Goal: Transaction & Acquisition: Purchase product/service

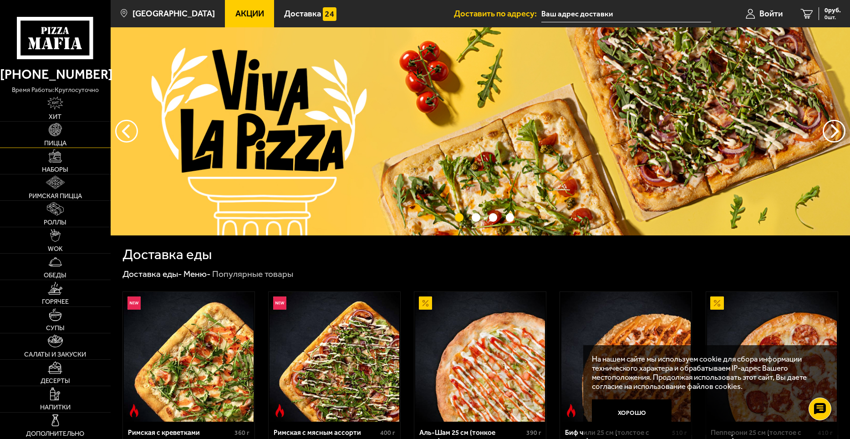
click at [55, 129] on img at bounding box center [55, 129] width 13 height 13
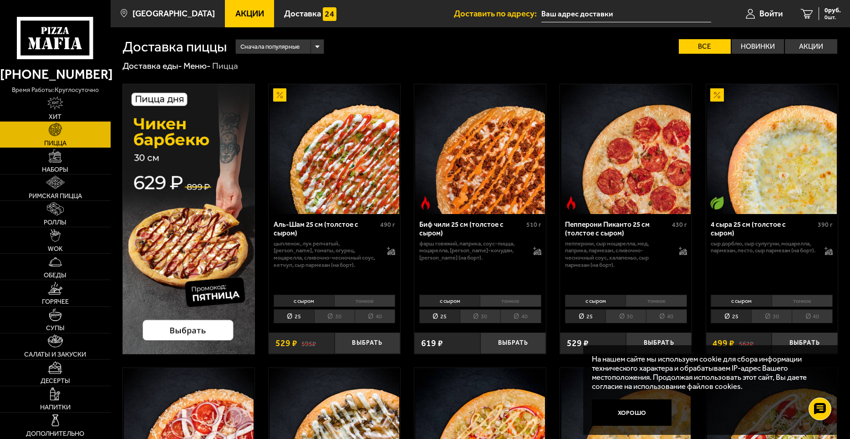
click at [802, 297] on li "тонкое" at bounding box center [801, 300] width 61 height 13
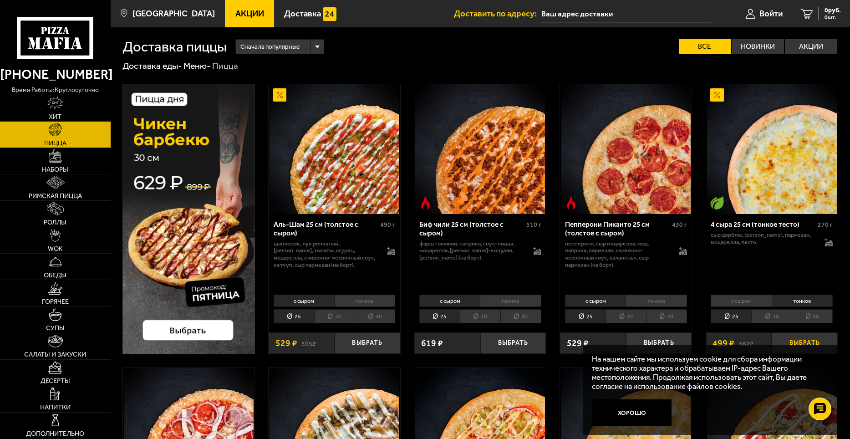
click at [806, 338] on button "Выбрать" at bounding box center [804, 343] width 66 height 22
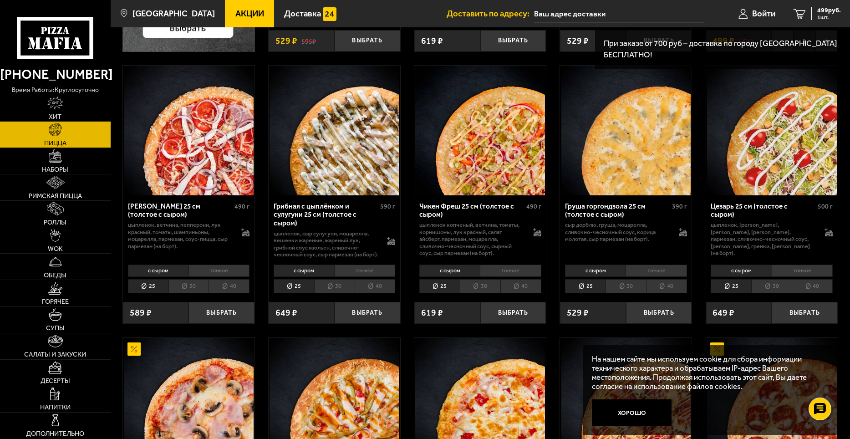
scroll to position [319, 0]
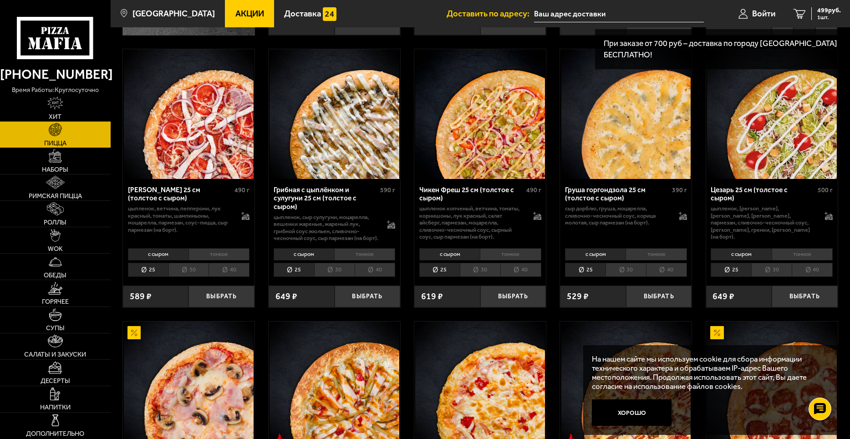
click at [230, 259] on li "тонкое" at bounding box center [218, 254] width 61 height 13
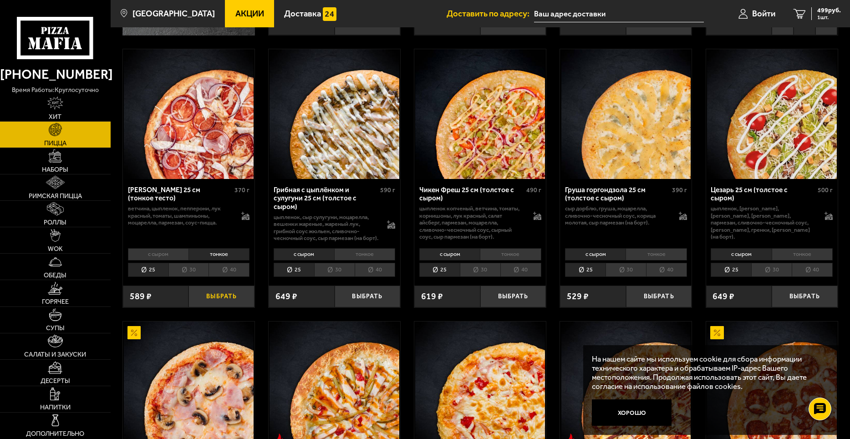
click at [241, 301] on button "Выбрать" at bounding box center [221, 296] width 66 height 22
click at [379, 259] on li "тонкое" at bounding box center [364, 254] width 61 height 13
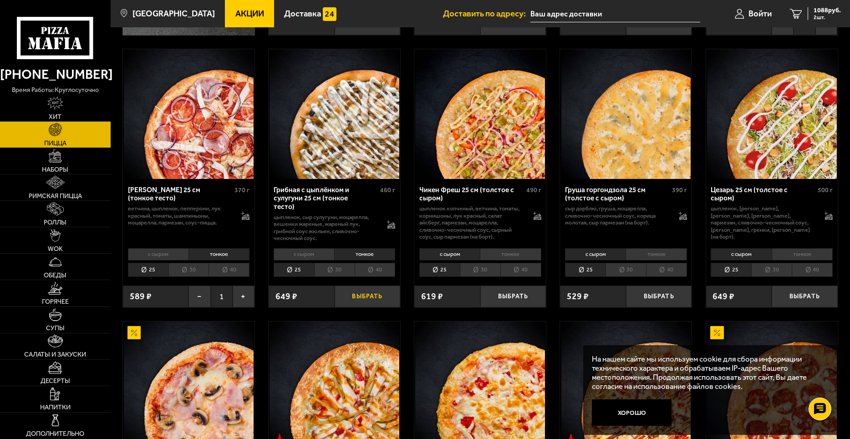
click at [384, 294] on button "Выбрать" at bounding box center [368, 296] width 66 height 22
click at [675, 254] on li "тонкое" at bounding box center [655, 254] width 61 height 13
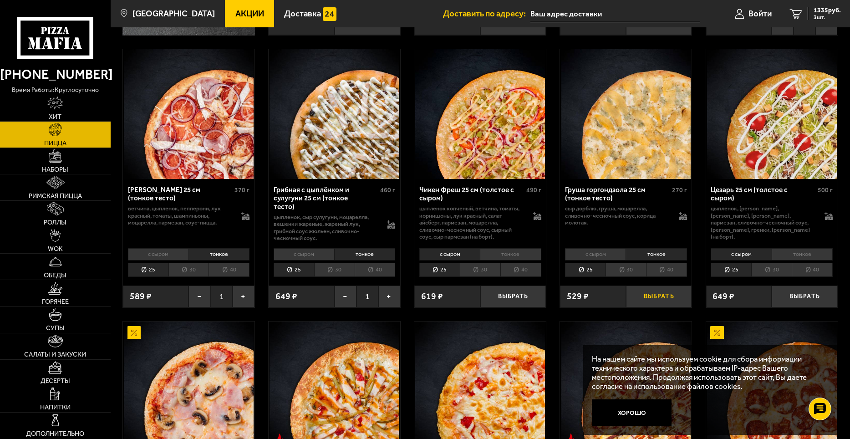
click at [675, 292] on button "Выбрать" at bounding box center [659, 296] width 66 height 22
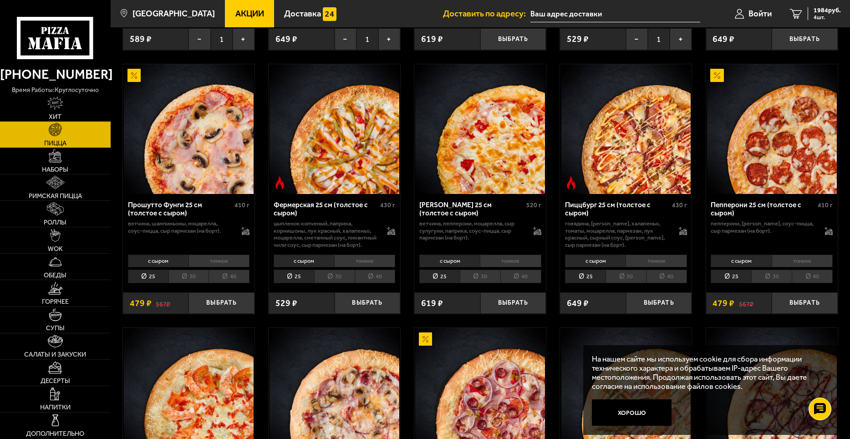
scroll to position [592, 0]
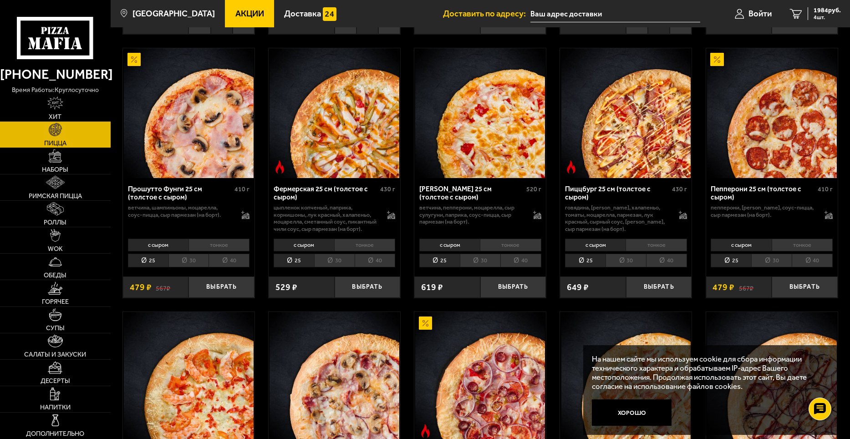
click at [373, 248] on li "тонкое" at bounding box center [364, 244] width 61 height 13
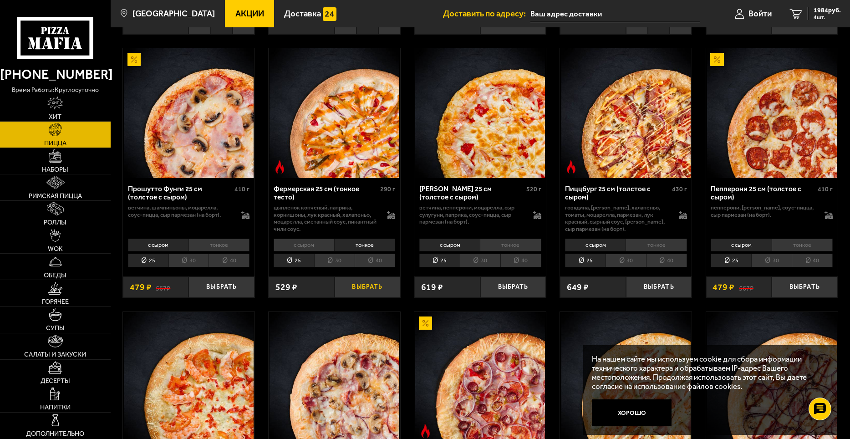
click at [382, 285] on button "Выбрать" at bounding box center [368, 287] width 66 height 22
click at [811, 240] on li "тонкое" at bounding box center [801, 244] width 61 height 13
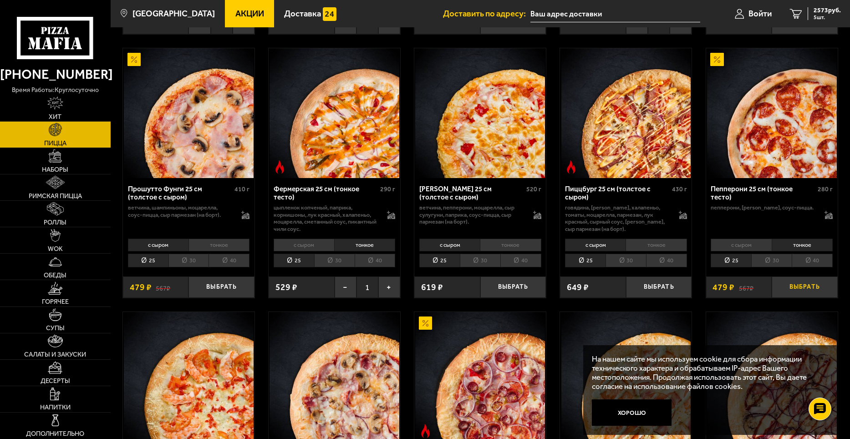
drag, startPoint x: 816, startPoint y: 285, endPoint x: 811, endPoint y: 282, distance: 5.2
click at [815, 286] on button "Выбрать" at bounding box center [804, 287] width 66 height 22
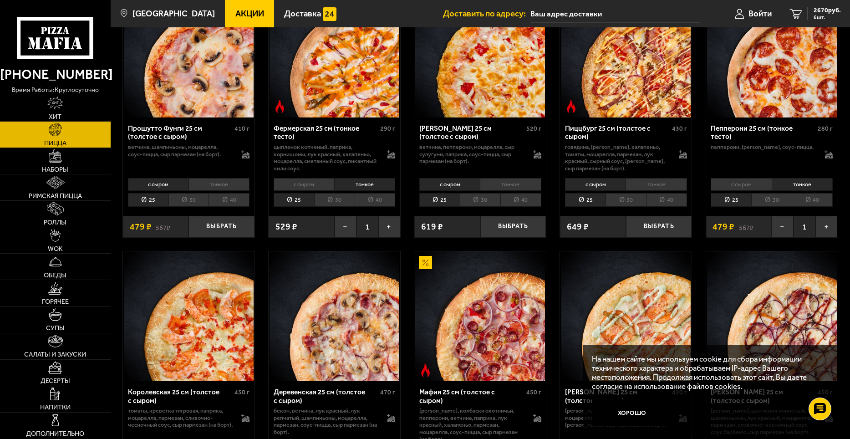
scroll to position [865, 0]
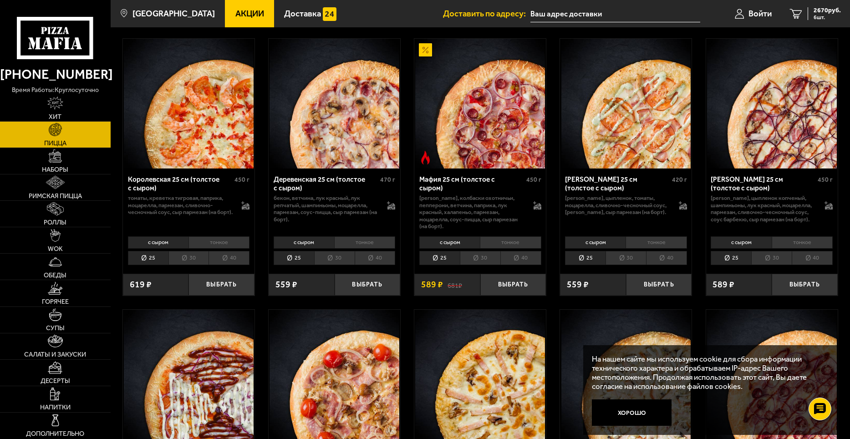
click at [238, 236] on li "тонкое" at bounding box center [218, 242] width 61 height 13
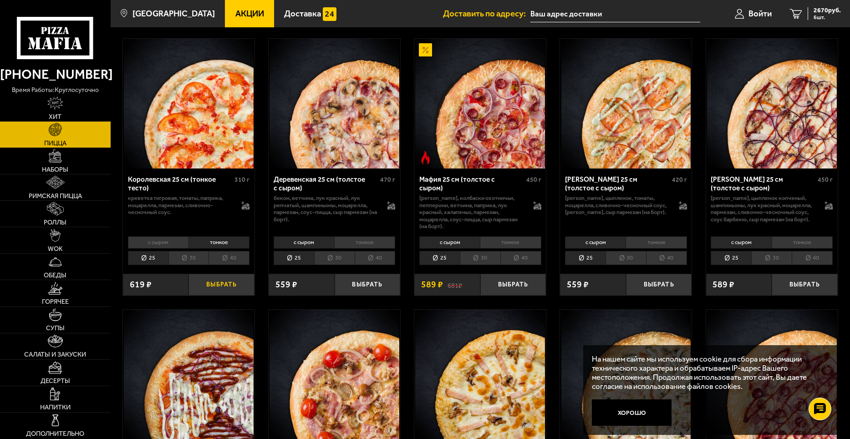
click at [245, 278] on button "Выбрать" at bounding box center [221, 285] width 66 height 22
click at [373, 236] on li "тонкое" at bounding box center [364, 242] width 61 height 13
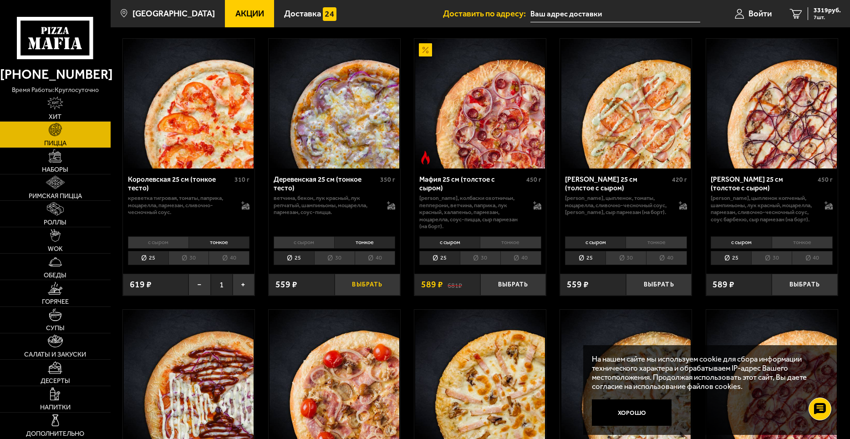
click at [379, 277] on button "Выбрать" at bounding box center [368, 285] width 66 height 22
click at [802, 236] on li "тонкое" at bounding box center [801, 242] width 61 height 13
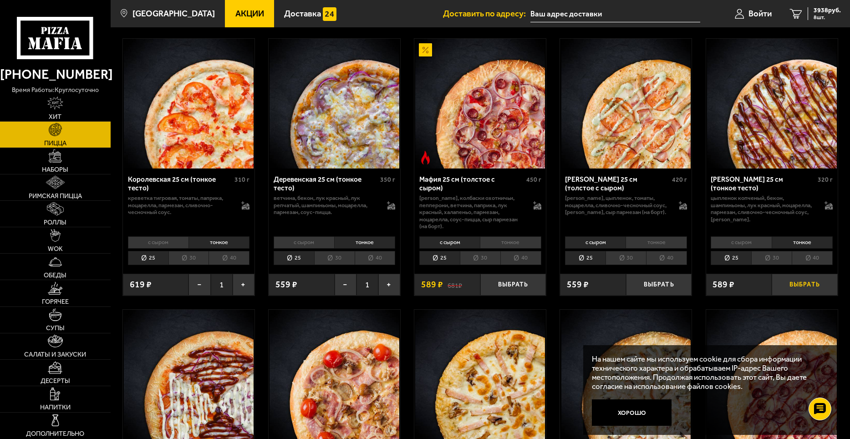
click at [810, 281] on button "Выбрать" at bounding box center [804, 285] width 66 height 22
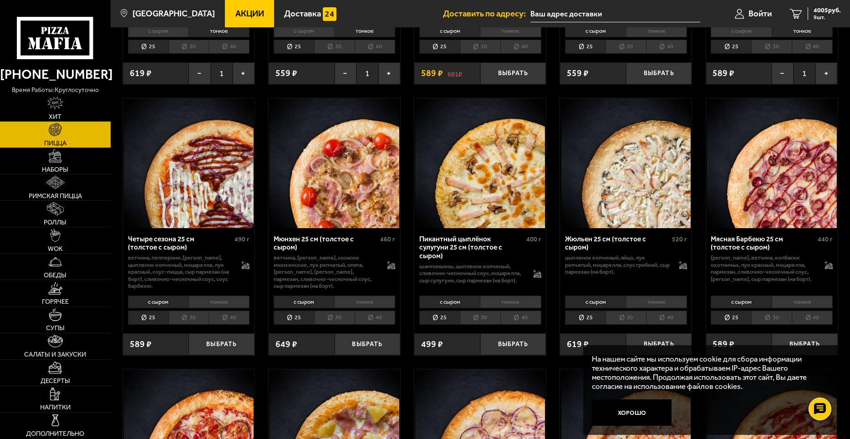
scroll to position [1092, 0]
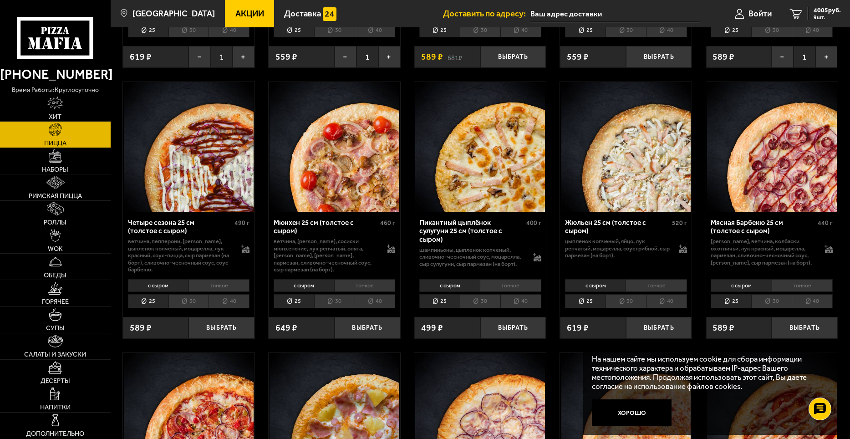
click at [522, 279] on li "тонкое" at bounding box center [510, 285] width 61 height 13
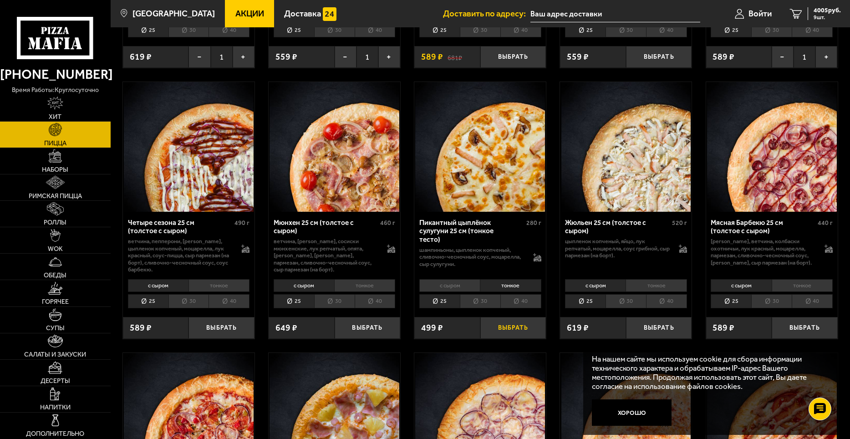
click at [532, 321] on button "Выбрать" at bounding box center [513, 328] width 66 height 22
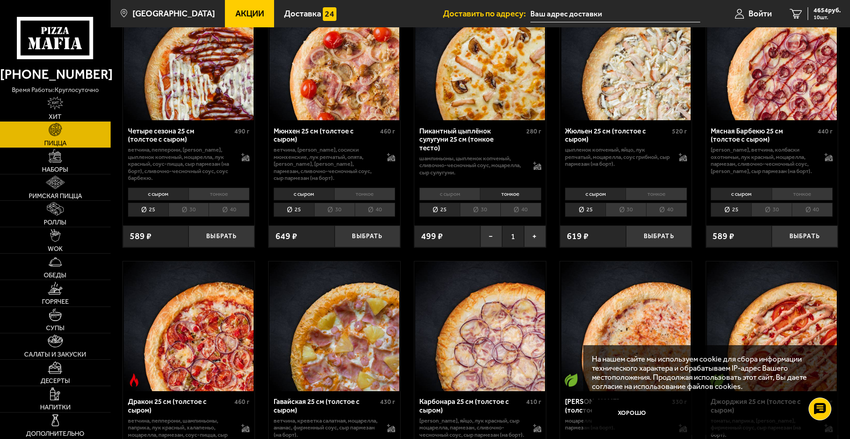
scroll to position [1183, 0]
click at [667, 188] on li "тонкое" at bounding box center [655, 194] width 61 height 13
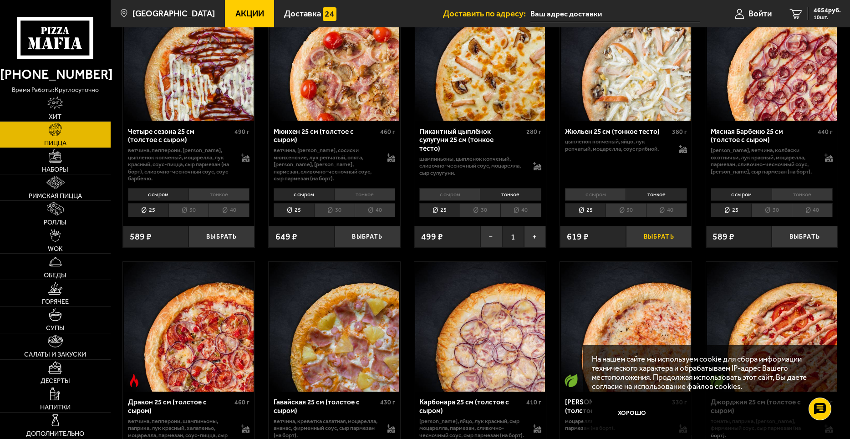
click at [663, 228] on button "Выбрать" at bounding box center [659, 237] width 66 height 22
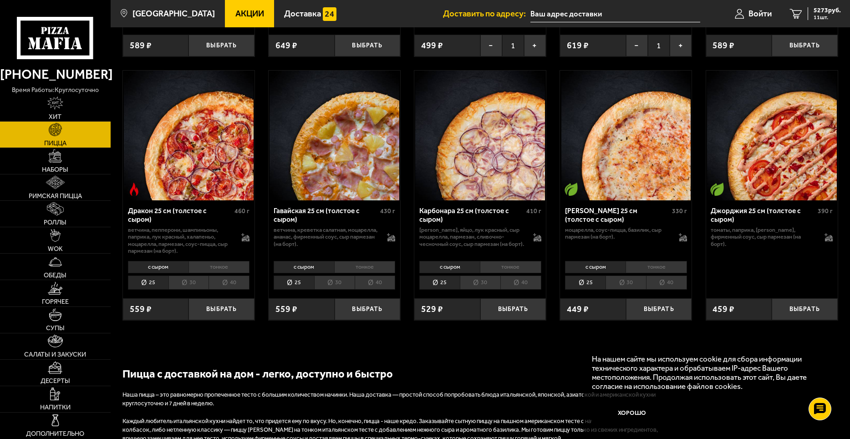
scroll to position [1411, 0]
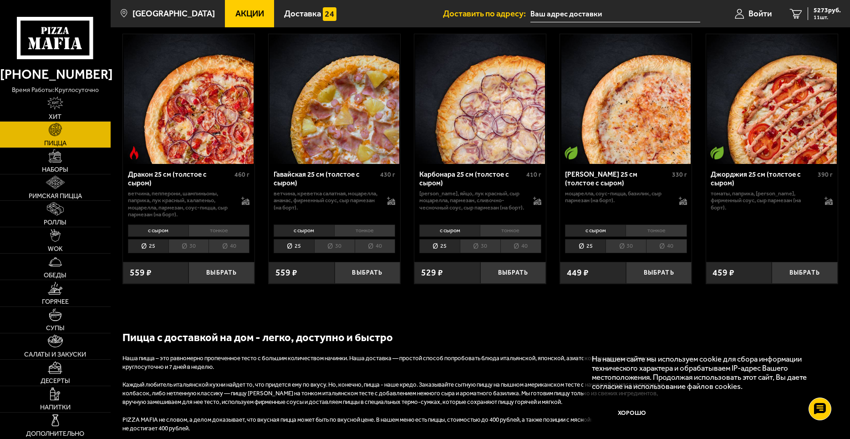
click at [359, 224] on li "тонкое" at bounding box center [364, 230] width 61 height 13
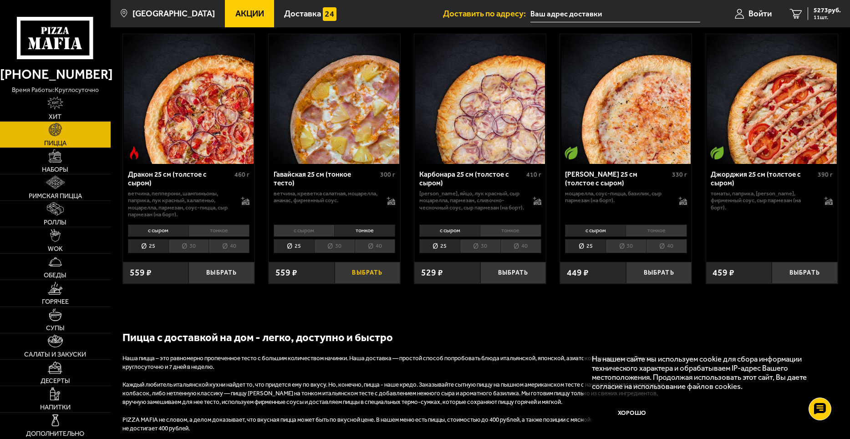
click at [372, 268] on button "Выбрать" at bounding box center [368, 273] width 66 height 22
click at [823, 9] on span "5340 руб." at bounding box center [826, 10] width 27 height 6
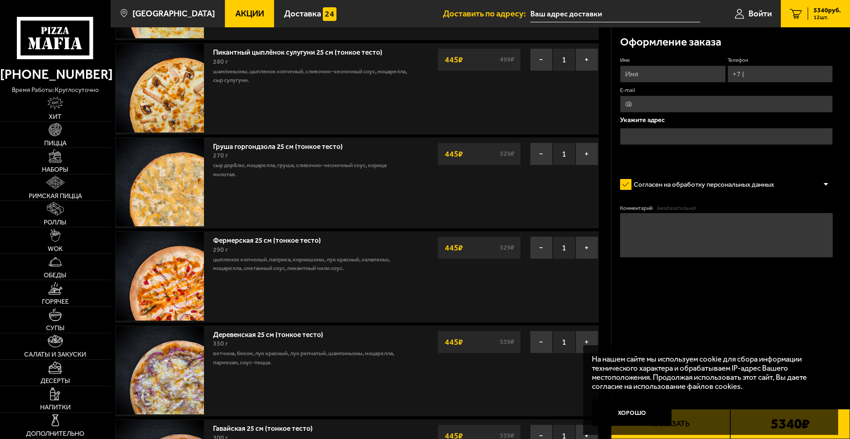
scroll to position [501, 0]
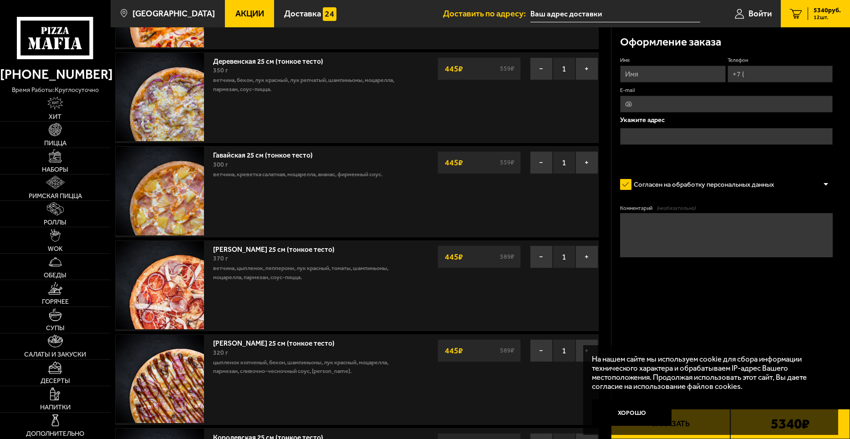
click at [673, 66] on fieldset "Имя" at bounding box center [672, 68] width 105 height 25
click at [670, 70] on input "Имя" at bounding box center [672, 74] width 105 height 17
type input "[PERSON_NAME]"
click at [771, 71] on input "Телефон" at bounding box center [779, 74] width 105 height 17
type input "[PHONE_NUMBER]"
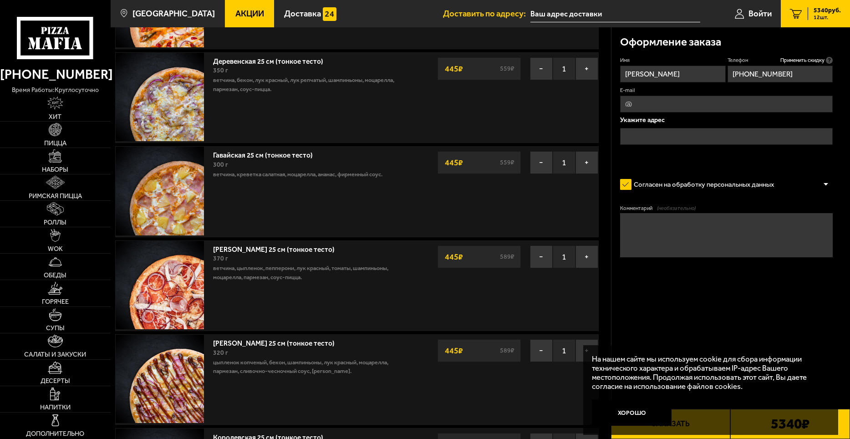
click at [666, 105] on input "E-mail" at bounding box center [726, 104] width 213 height 17
type input "л"
type input "[EMAIL_ADDRESS][DOMAIN_NAME]"
click at [654, 139] on input "text" at bounding box center [726, 136] width 213 height 17
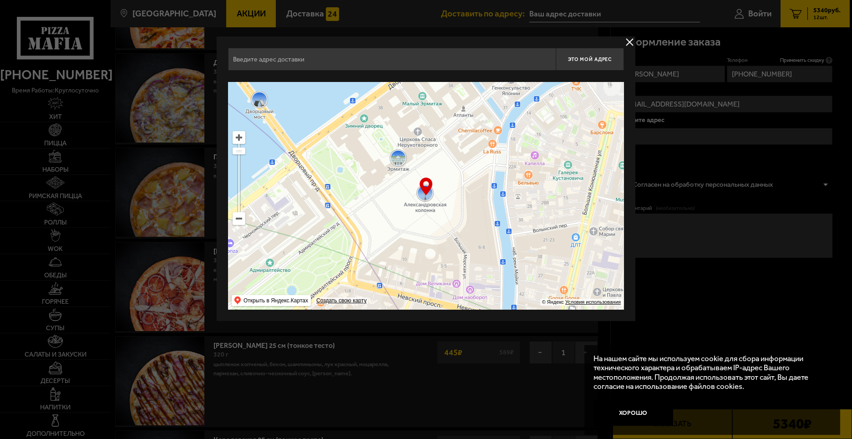
drag, startPoint x: 470, startPoint y: 207, endPoint x: 492, endPoint y: 299, distance: 94.9
click at [493, 302] on ymaps at bounding box center [426, 196] width 396 height 228
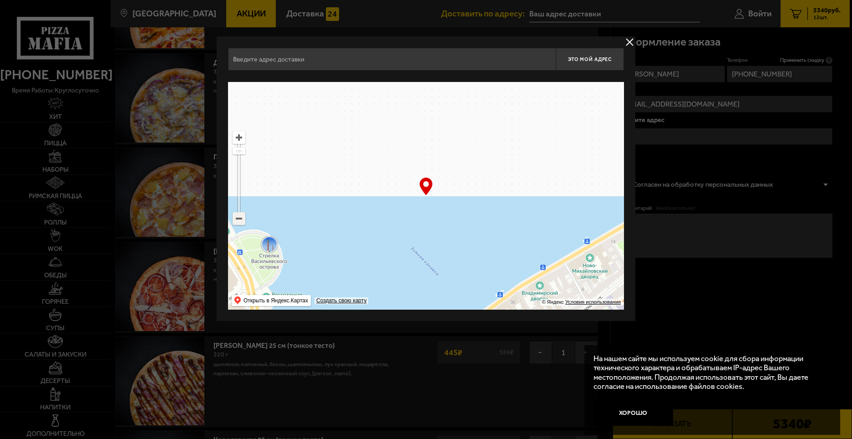
click at [243, 221] on ymaps at bounding box center [239, 219] width 12 height 12
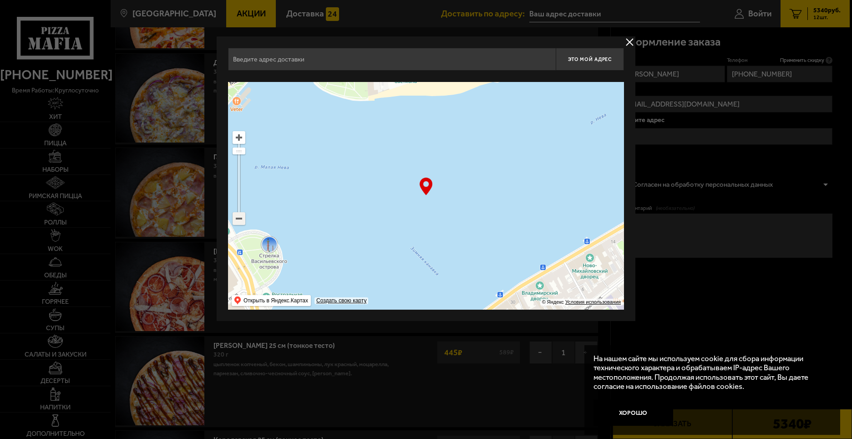
click at [243, 221] on ymaps at bounding box center [239, 219] width 12 height 12
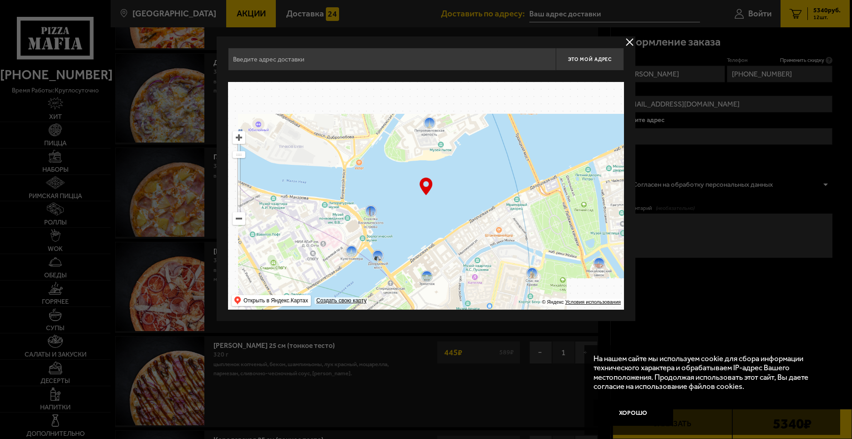
click at [242, 220] on ymaps at bounding box center [239, 219] width 12 height 12
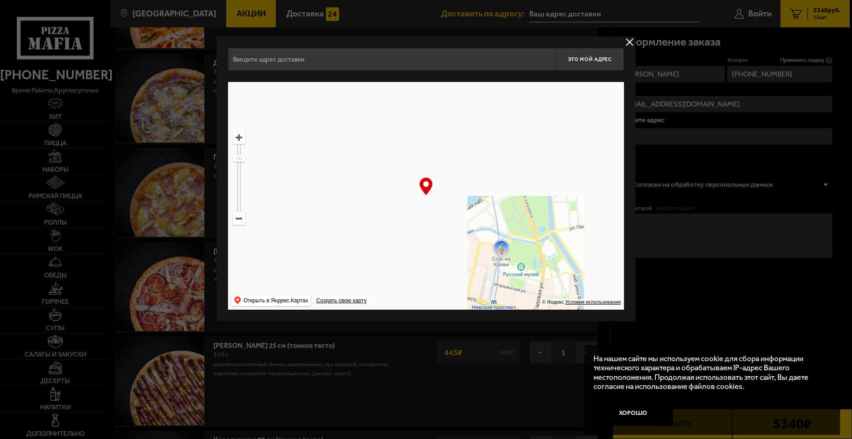
drag, startPoint x: 459, startPoint y: 223, endPoint x: 467, endPoint y: 282, distance: 60.2
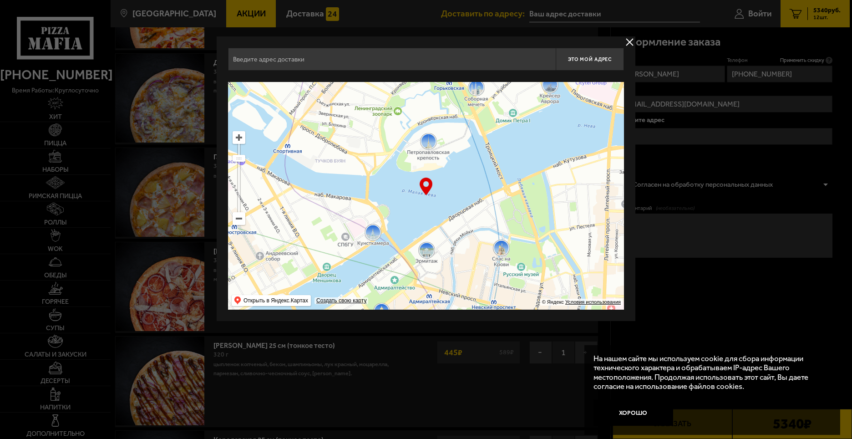
click at [467, 282] on ymaps at bounding box center [426, 196] width 396 height 228
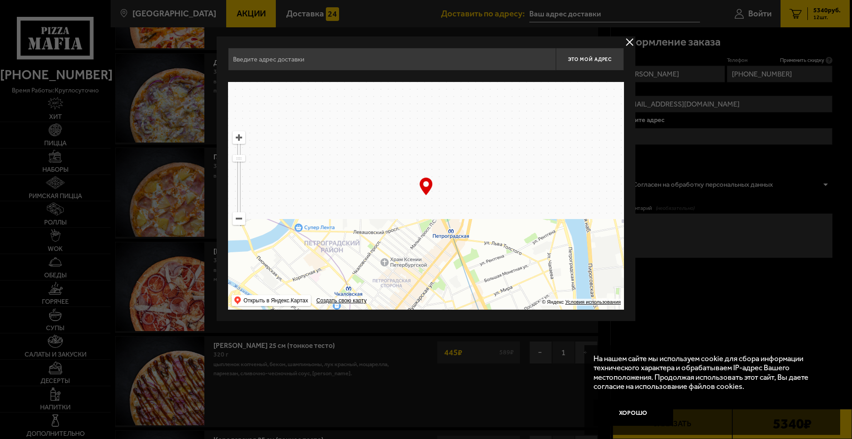
drag, startPoint x: 472, startPoint y: 235, endPoint x: 472, endPoint y: 229, distance: 5.5
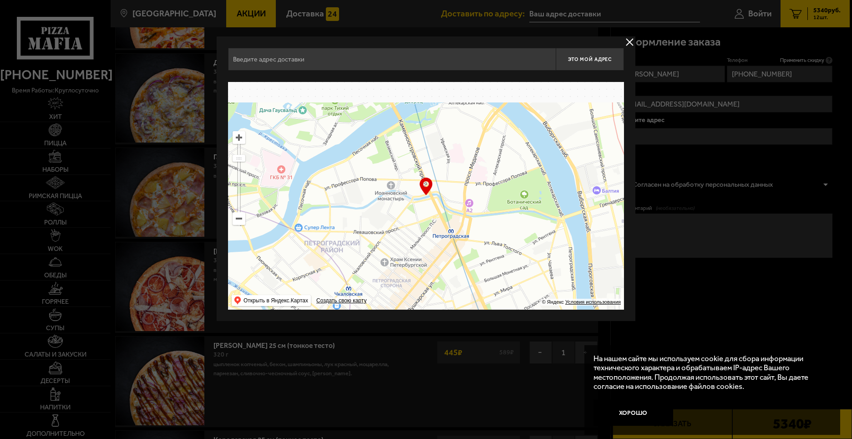
click at [474, 292] on ymaps at bounding box center [426, 196] width 396 height 228
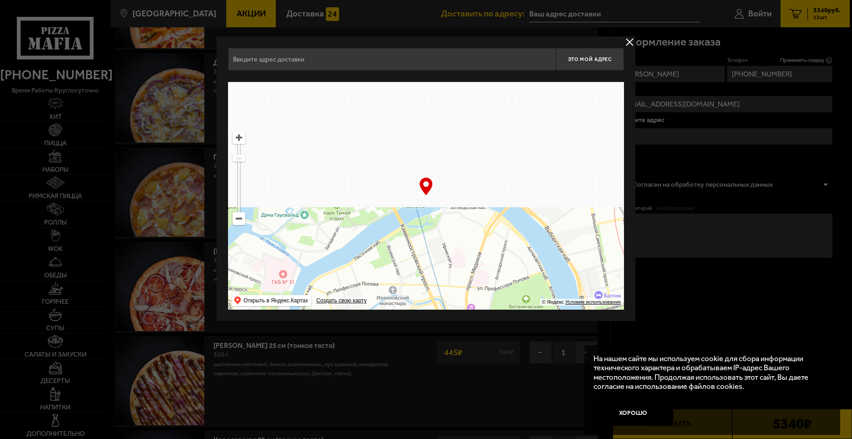
type input "Плуталова улица, 24"
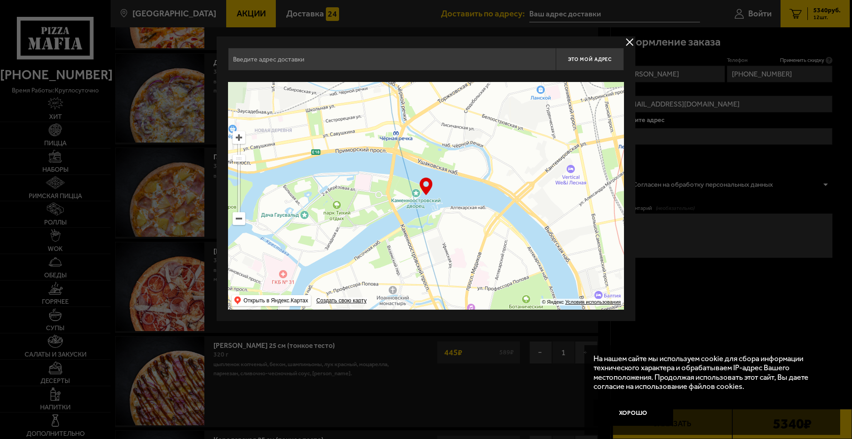
type input "Плуталова улица, 24"
drag, startPoint x: 462, startPoint y: 158, endPoint x: 483, endPoint y: 274, distance: 117.6
click at [483, 274] on ymaps at bounding box center [426, 196] width 396 height 228
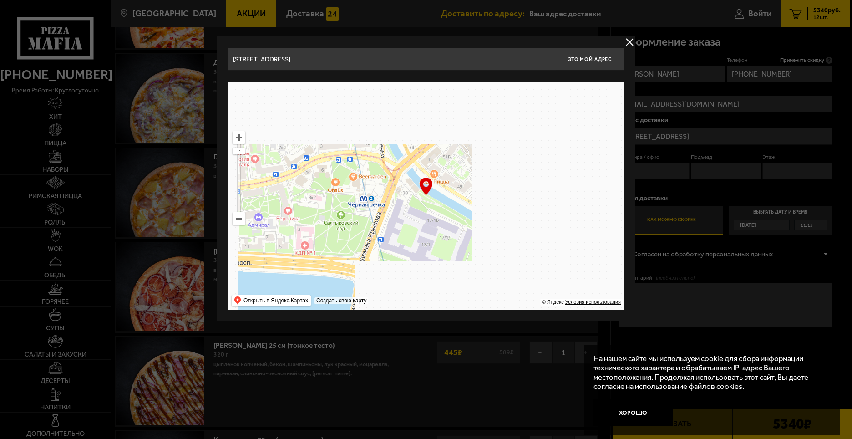
drag, startPoint x: 468, startPoint y: 224, endPoint x: 492, endPoint y: 279, distance: 60.3
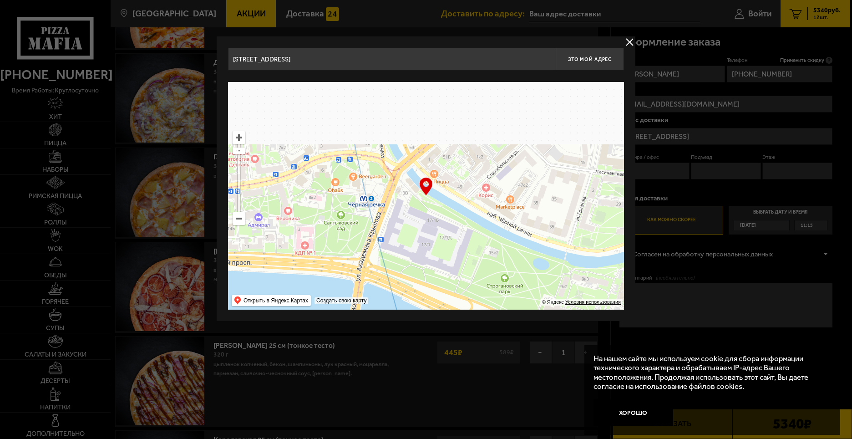
click at [492, 280] on ymaps at bounding box center [426, 196] width 396 height 228
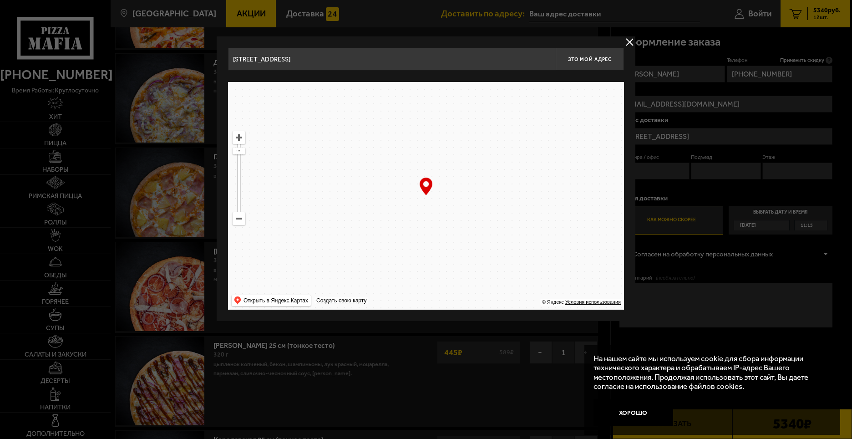
drag, startPoint x: 472, startPoint y: 237, endPoint x: 468, endPoint y: 211, distance: 26.3
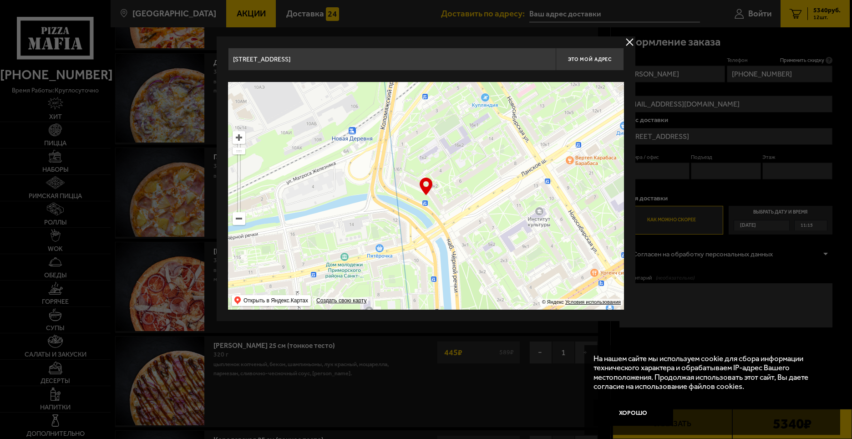
click at [476, 287] on ymaps at bounding box center [426, 196] width 396 height 228
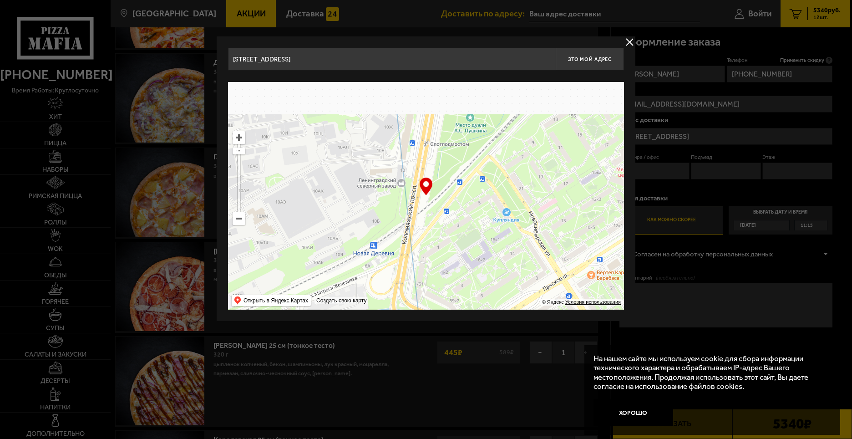
drag, startPoint x: 460, startPoint y: 157, endPoint x: 477, endPoint y: 297, distance: 141.3
click at [477, 297] on ymaps at bounding box center [426, 196] width 396 height 228
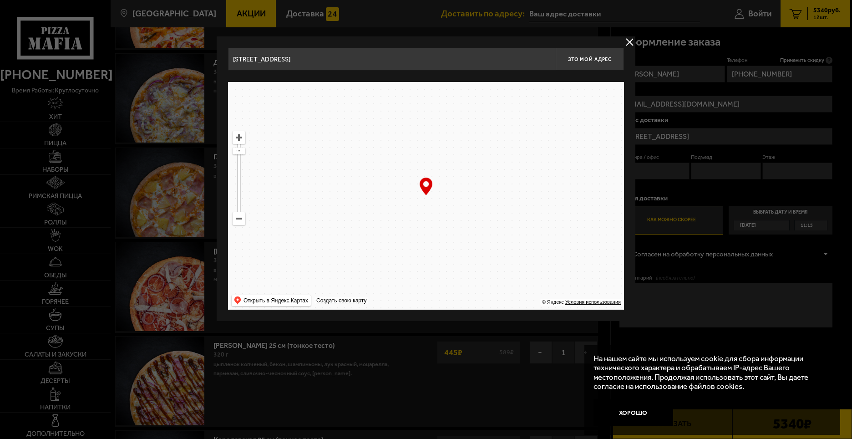
drag, startPoint x: 491, startPoint y: 256, endPoint x: 492, endPoint y: 277, distance: 21.0
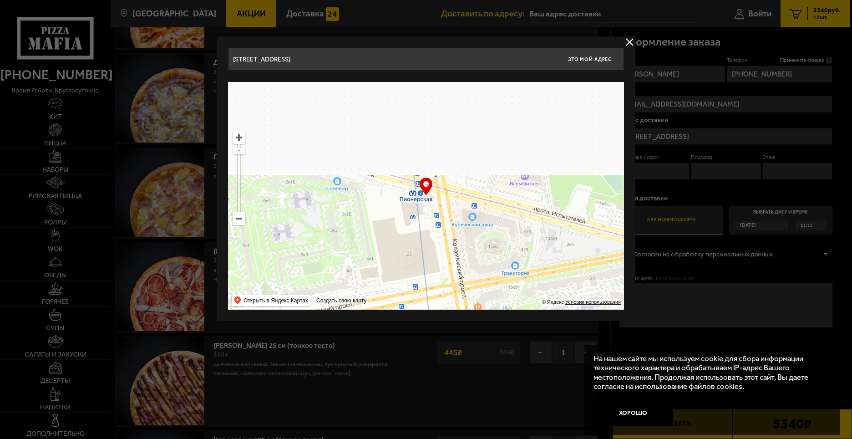
click at [492, 276] on ymaps at bounding box center [426, 196] width 396 height 228
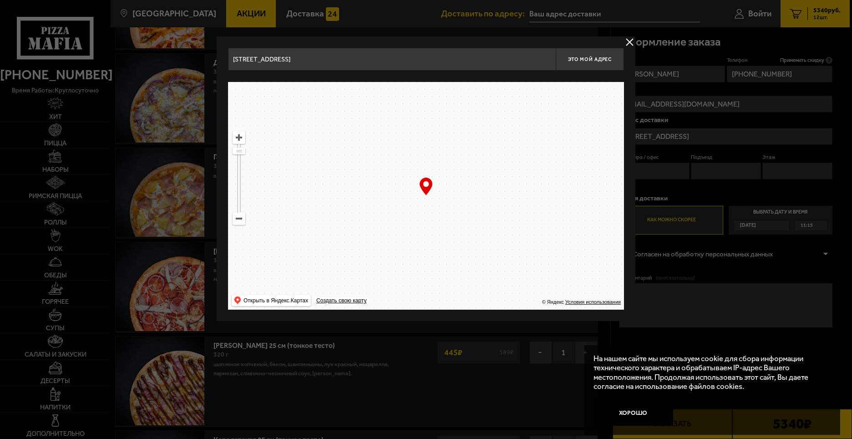
drag, startPoint x: 481, startPoint y: 190, endPoint x: 477, endPoint y: 281, distance: 90.7
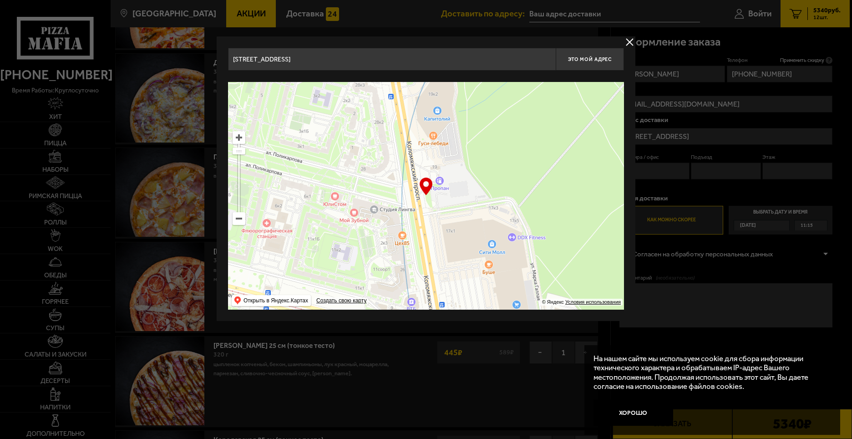
click at [477, 281] on ymaps at bounding box center [426, 196] width 396 height 228
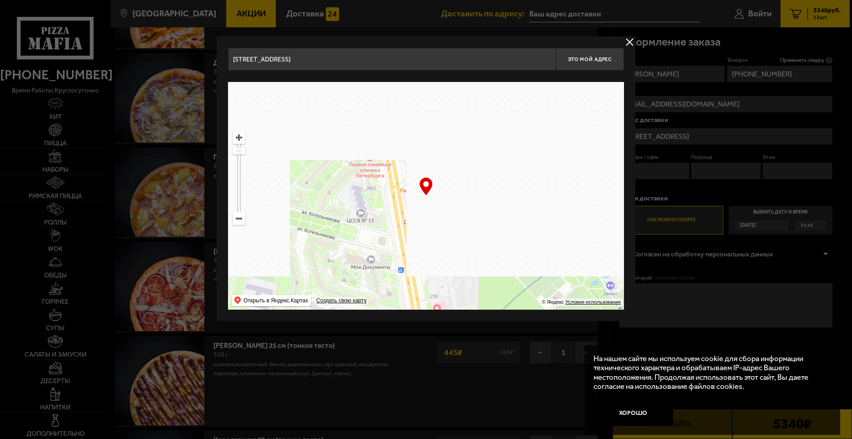
drag, startPoint x: 507, startPoint y: 232, endPoint x: 528, endPoint y: 269, distance: 42.0
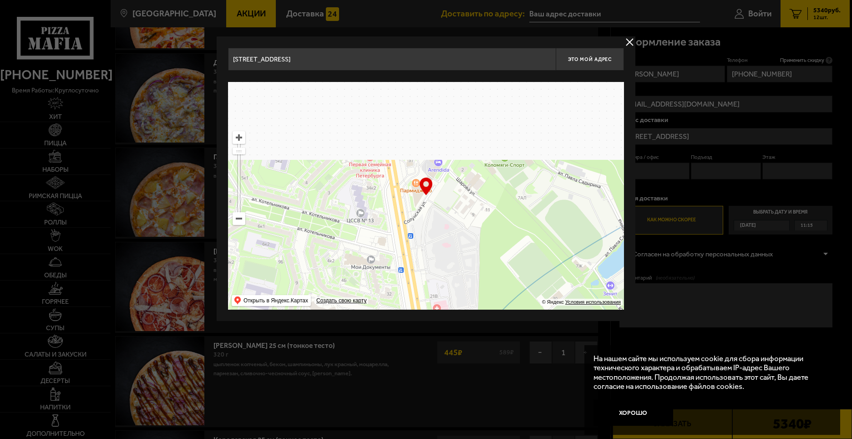
click at [528, 269] on ymaps at bounding box center [426, 196] width 396 height 228
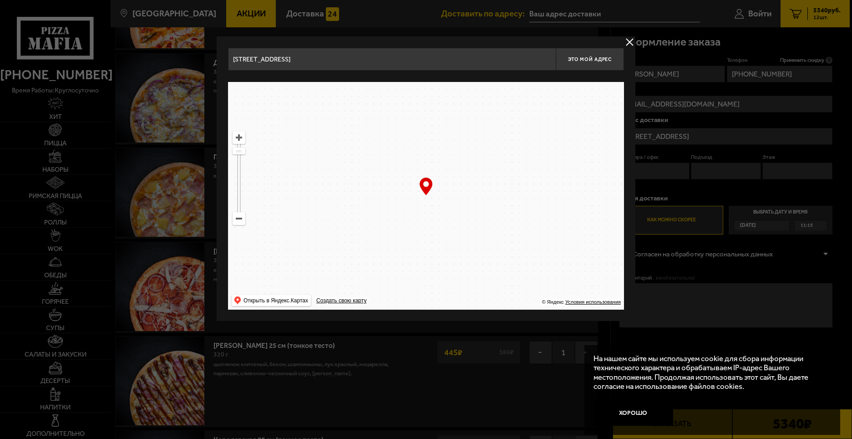
drag, startPoint x: 492, startPoint y: 203, endPoint x: 538, endPoint y: 287, distance: 96.3
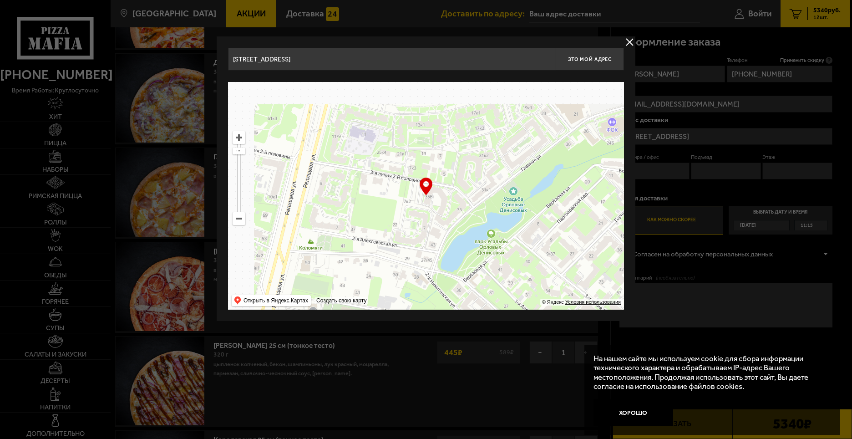
click at [538, 284] on ymaps at bounding box center [426, 196] width 396 height 228
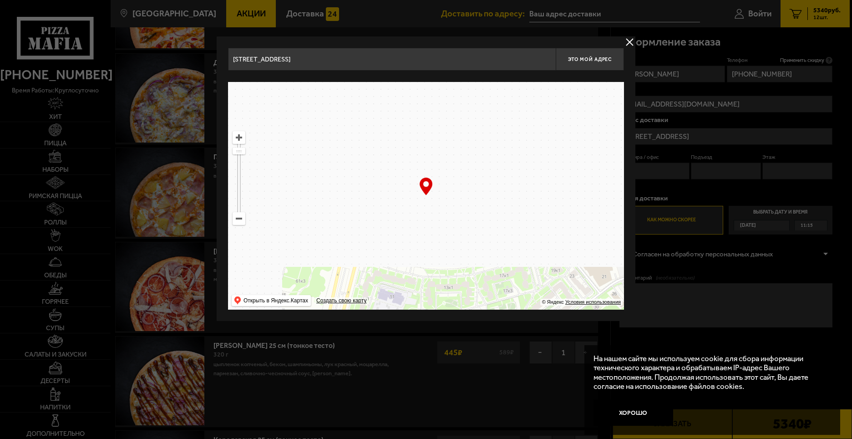
type input "1-я Никитинская улица, 23"
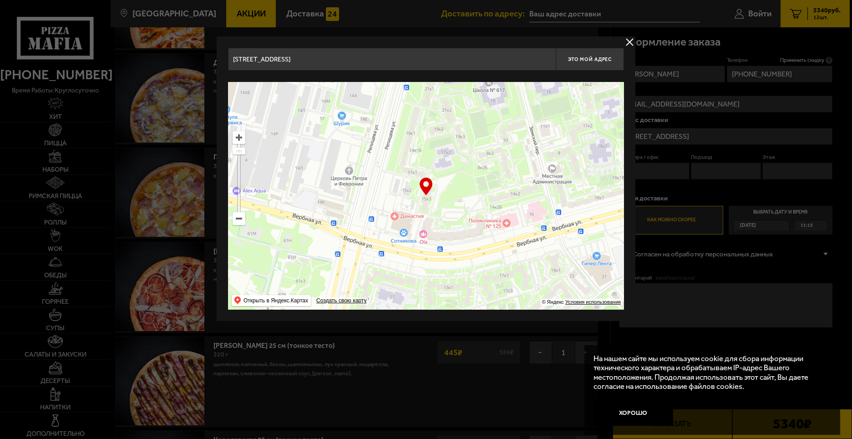
type input "1-я Никитинская улица, 23"
drag, startPoint x: 508, startPoint y: 258, endPoint x: 520, endPoint y: 319, distance: 62.2
click at [520, 318] on div "1-я Никитинская улица, 23 Это мой адрес Найдите адрес перетащив карту … © Яндек…" at bounding box center [426, 178] width 419 height 284
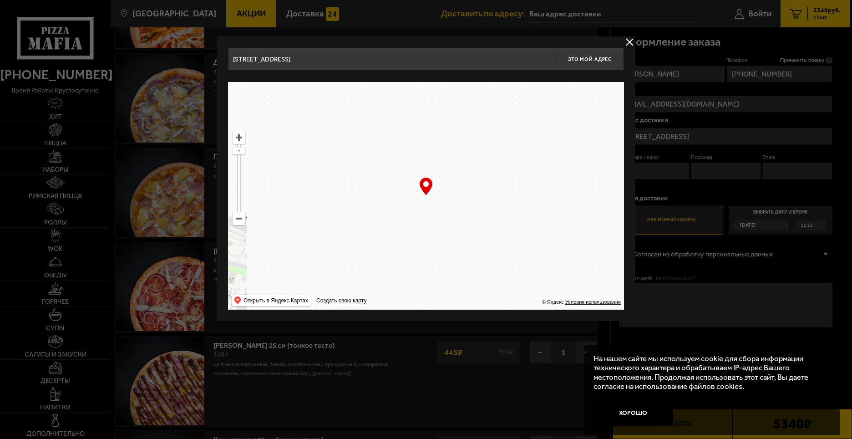
type input "Репищева улица, 17к1"
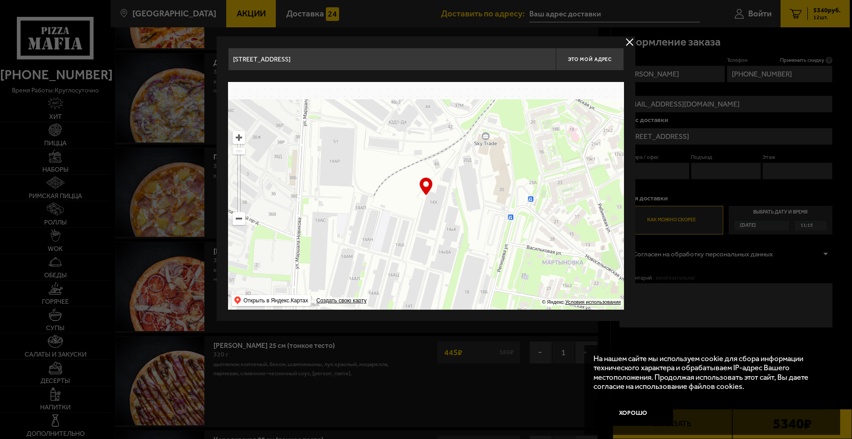
type input "Репищева улица, 17к1"
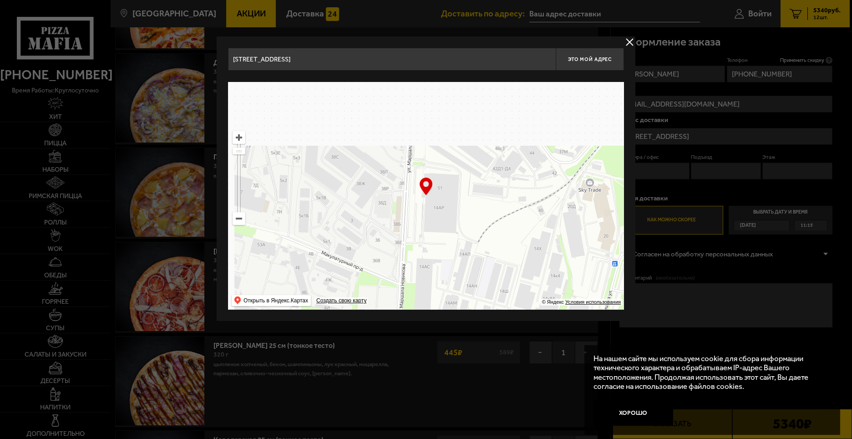
drag, startPoint x: 525, startPoint y: 189, endPoint x: 526, endPoint y: 194, distance: 5.5
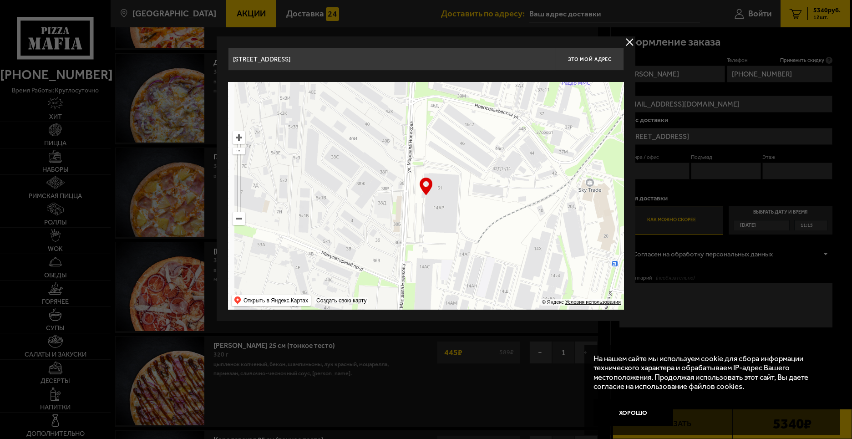
click at [531, 192] on ymaps at bounding box center [426, 196] width 396 height 228
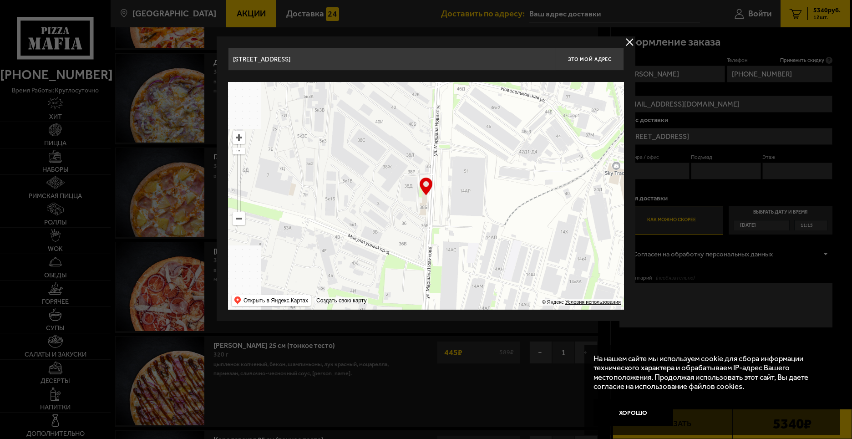
drag, startPoint x: 466, startPoint y: 224, endPoint x: 385, endPoint y: 193, distance: 86.7
click at [457, 194] on ymaps at bounding box center [426, 196] width 396 height 228
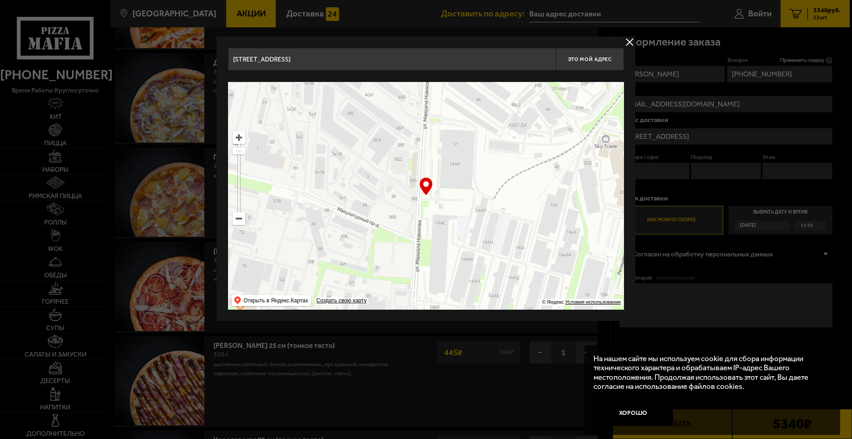
type input "улица Маршала Новикова, 38И"
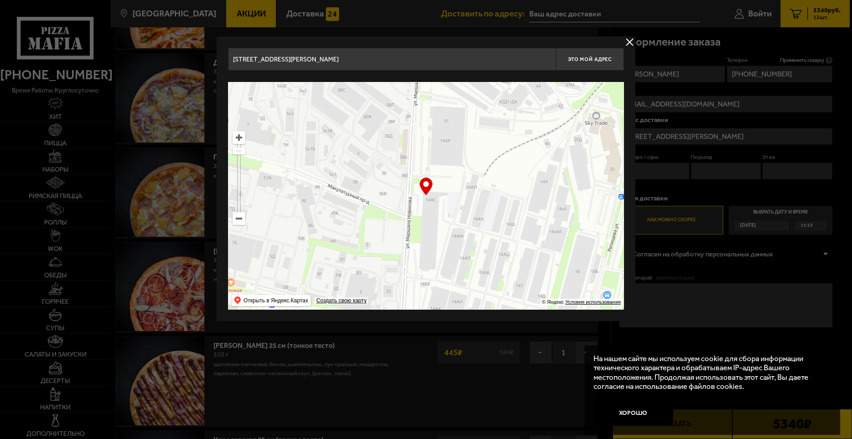
click at [241, 139] on ymaps at bounding box center [239, 138] width 12 height 12
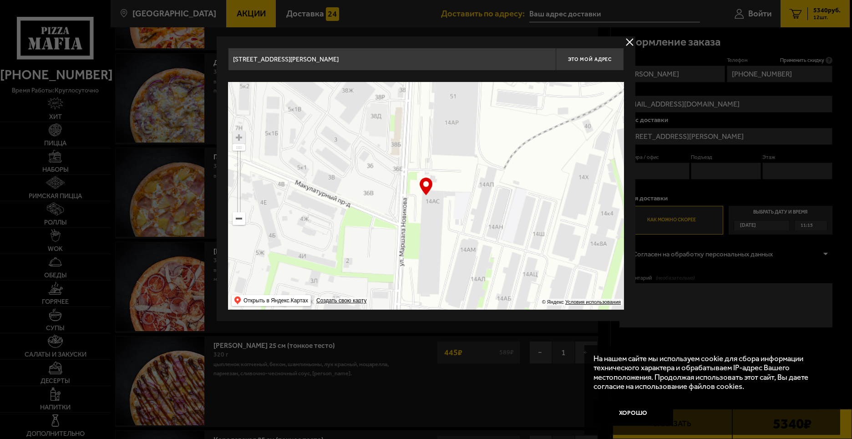
type input "[STREET_ADDRESS]"
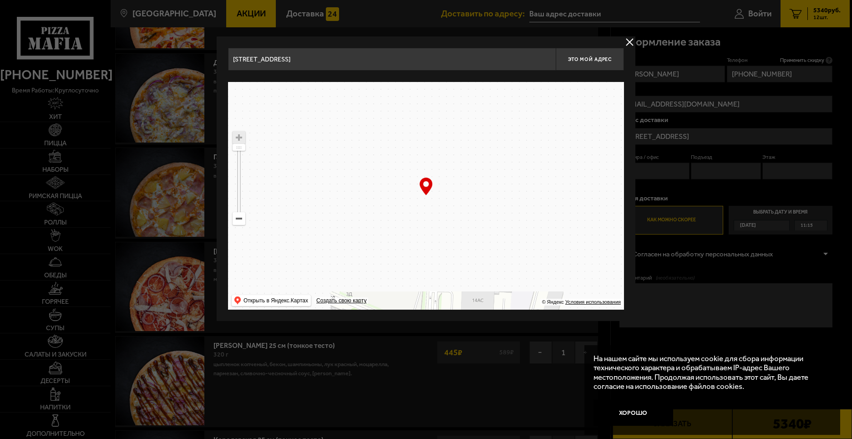
drag, startPoint x: 503, startPoint y: 248, endPoint x: 489, endPoint y: 238, distance: 17.0
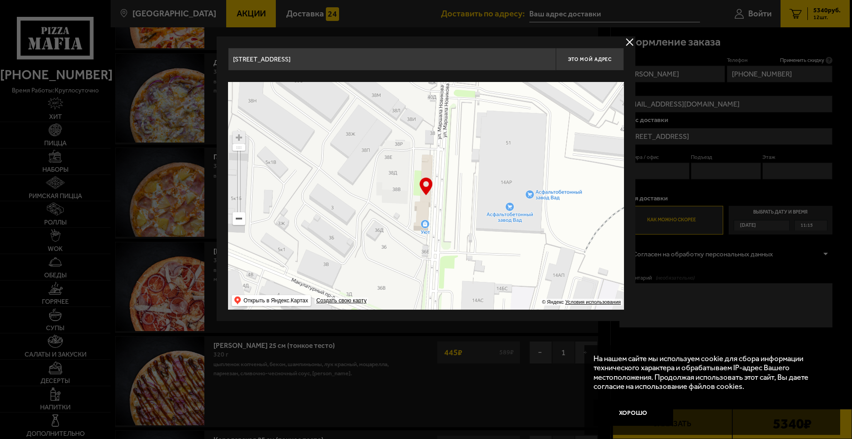
click at [489, 238] on ymaps at bounding box center [426, 196] width 396 height 228
type input "[STREET_ADDRESS][PERSON_NAME]"
click at [730, 339] on div at bounding box center [426, 219] width 852 height 439
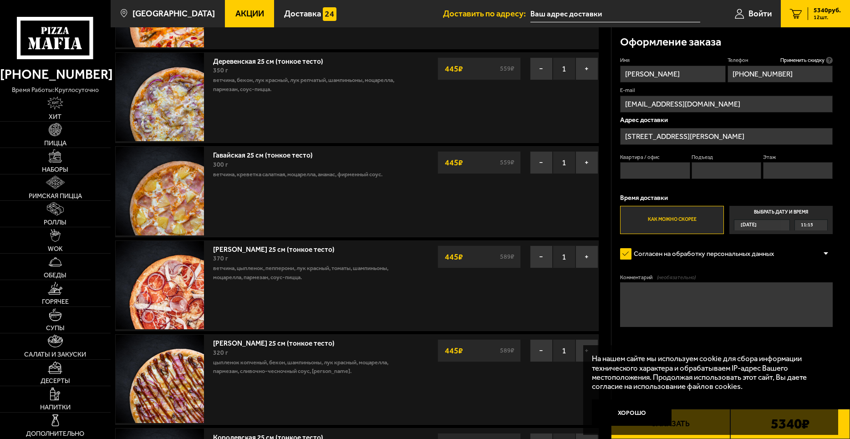
click at [817, 227] on div "11:15" at bounding box center [811, 225] width 32 height 10
click at [0, 0] on input "Выбрать дату и время Сегодня 11:15" at bounding box center [0, 0] width 0 height 0
click at [818, 223] on div "11:15" at bounding box center [811, 225] width 32 height 10
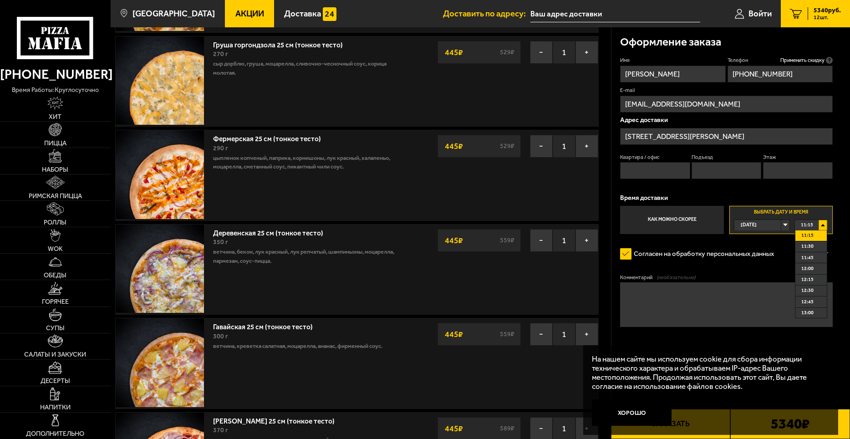
scroll to position [319, 0]
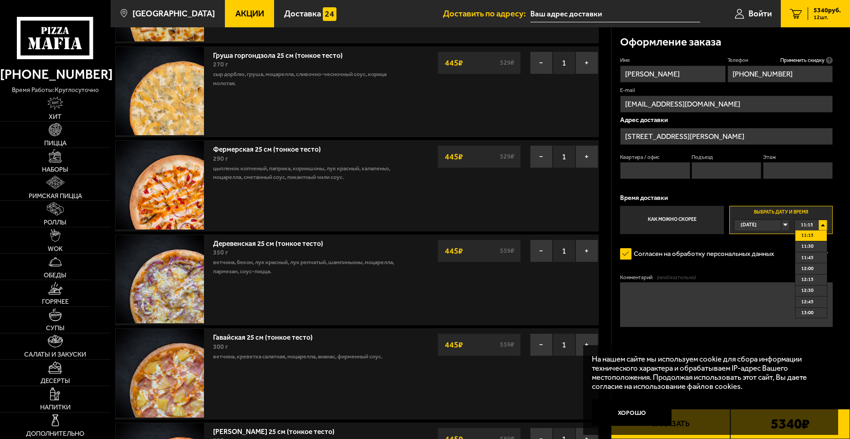
click at [811, 235] on span "11:15" at bounding box center [807, 235] width 12 height 10
click at [676, 292] on textarea "Комментарий (необязательно)" at bounding box center [726, 304] width 213 height 44
type textarea "C"
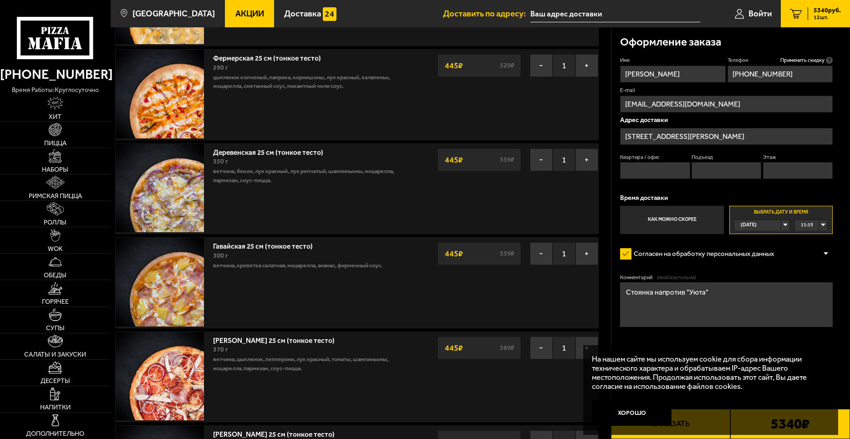
type textarea "Стоянка напротив "Уюта""
click at [647, 167] on input "Квартира / офис" at bounding box center [655, 170] width 70 height 17
type input "1"
drag, startPoint x: 725, startPoint y: 164, endPoint x: 737, endPoint y: 168, distance: 13.1
click at [725, 165] on input "Подъезд" at bounding box center [726, 170] width 70 height 17
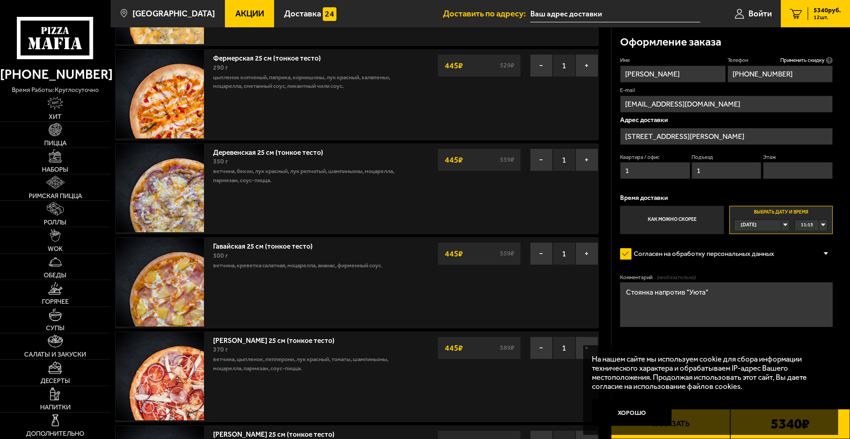
type input "1"
click at [784, 172] on input "Этаж" at bounding box center [798, 170] width 70 height 17
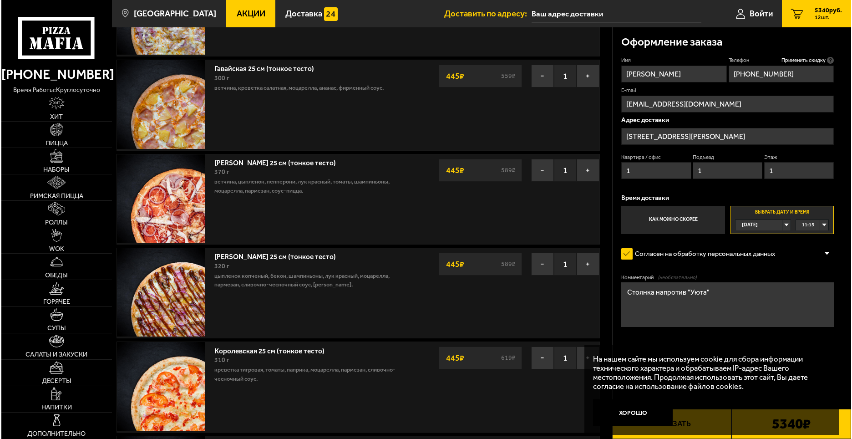
scroll to position [592, 0]
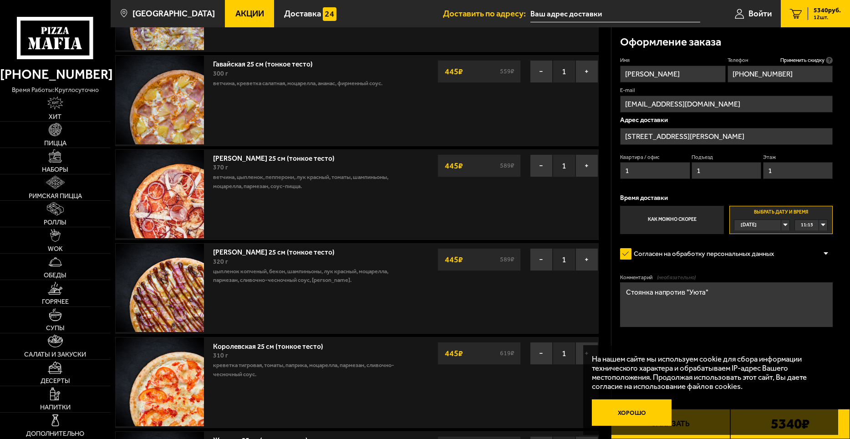
type input "1"
click at [621, 408] on button "Хорошо" at bounding box center [632, 412] width 80 height 26
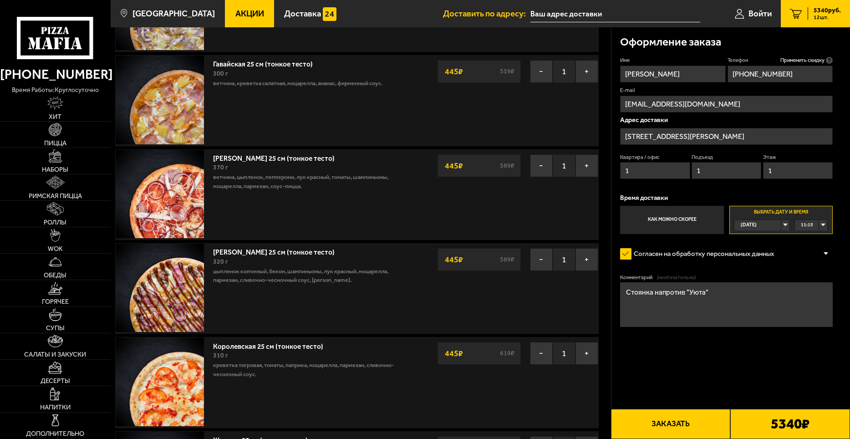
click at [664, 420] on button "Заказать" at bounding box center [671, 424] width 120 height 30
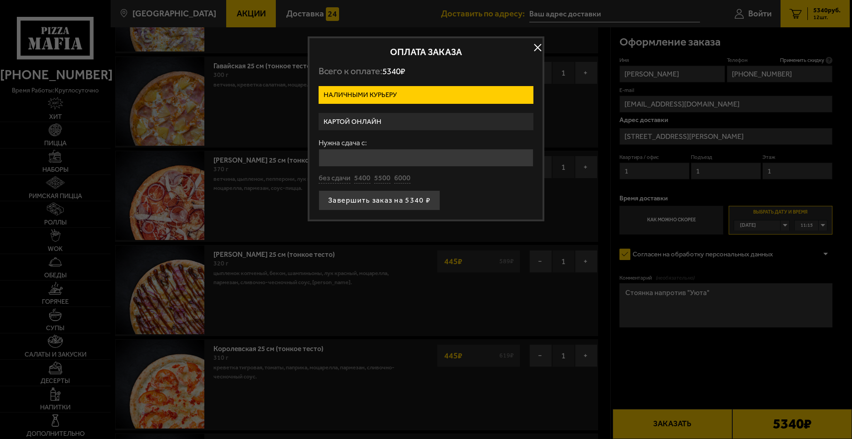
click at [391, 121] on label "Картой онлайн" at bounding box center [426, 122] width 215 height 18
click at [0, 0] on input "Картой онлайн" at bounding box center [0, 0] width 0 height 0
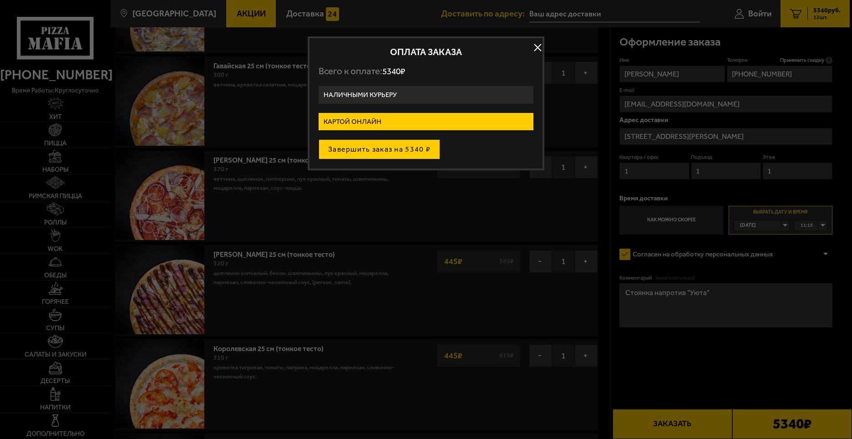
click at [401, 146] on button "Завершить заказ на 5340 ₽" at bounding box center [380, 149] width 122 height 20
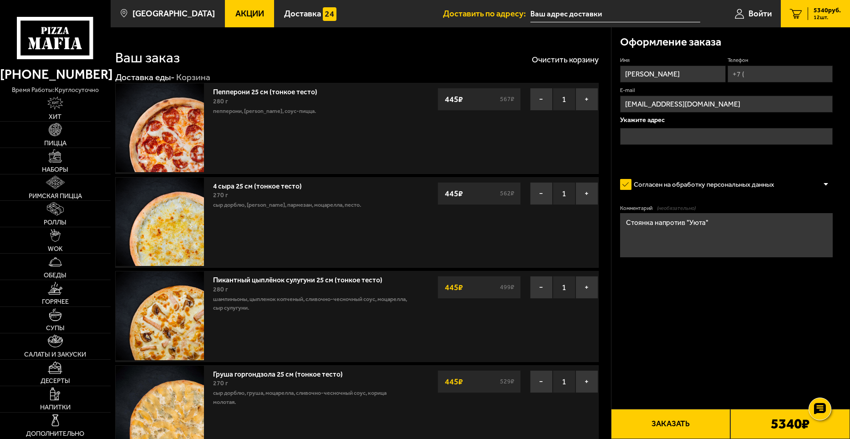
click at [775, 74] on input "Телефон" at bounding box center [779, 74] width 105 height 17
type input "[PHONE_NUMBER]"
click at [648, 137] on input "text" at bounding box center [726, 136] width 213 height 17
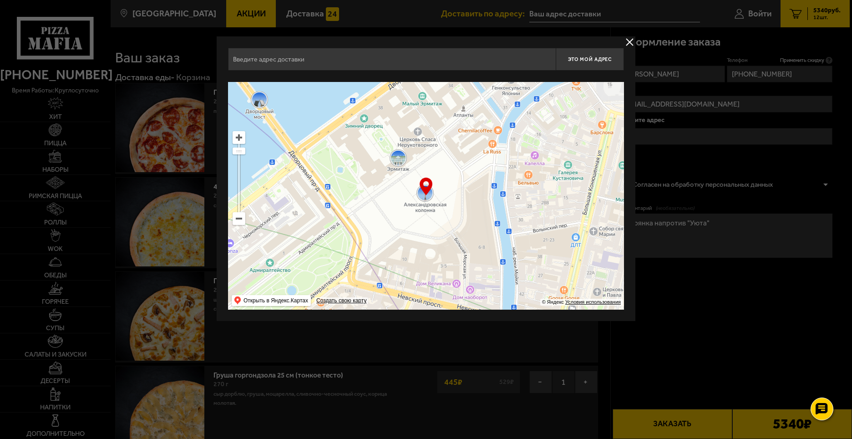
click at [630, 42] on button "delivery type" at bounding box center [629, 41] width 11 height 11
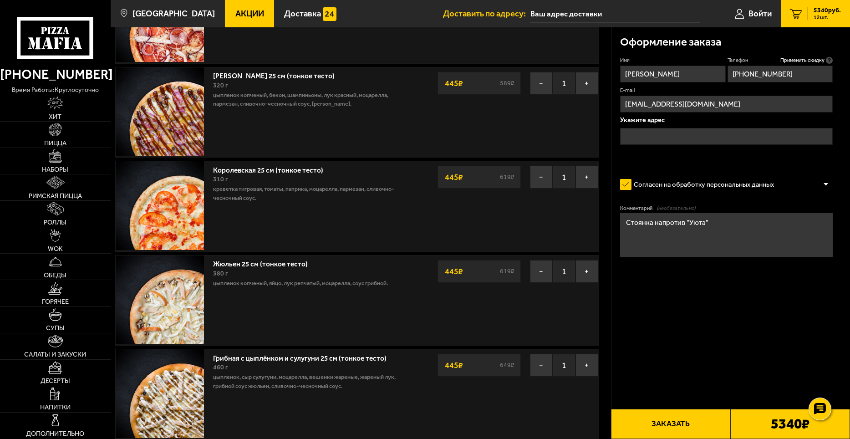
scroll to position [819, 0]
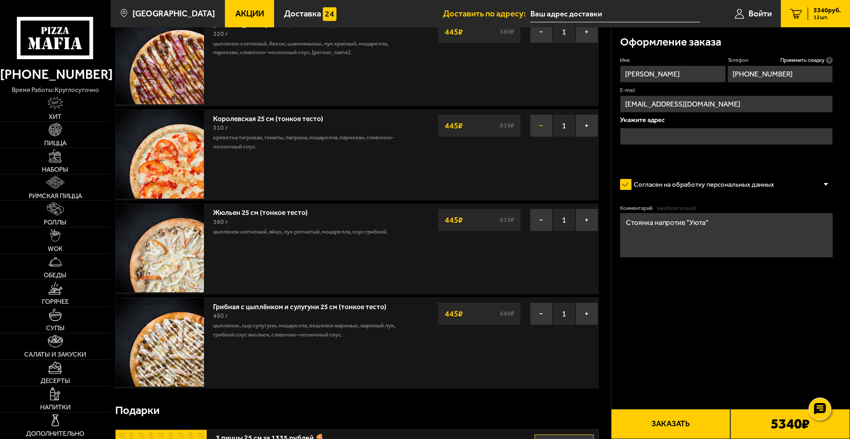
click at [543, 125] on button "−" at bounding box center [541, 125] width 23 height 23
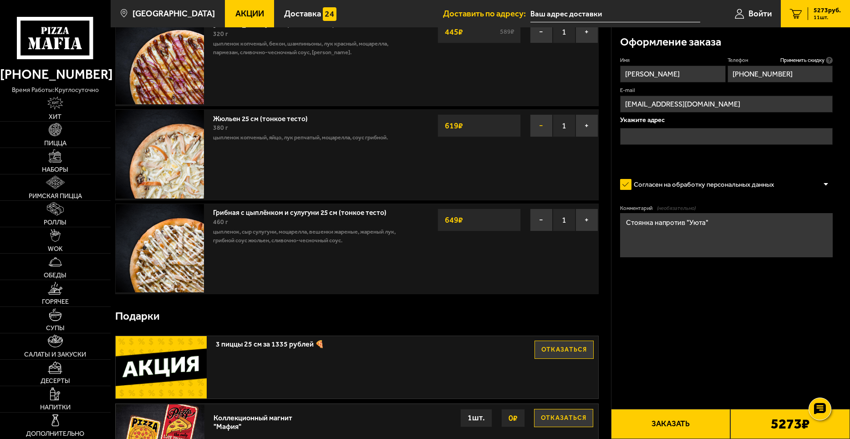
click at [542, 128] on button "−" at bounding box center [541, 125] width 23 height 23
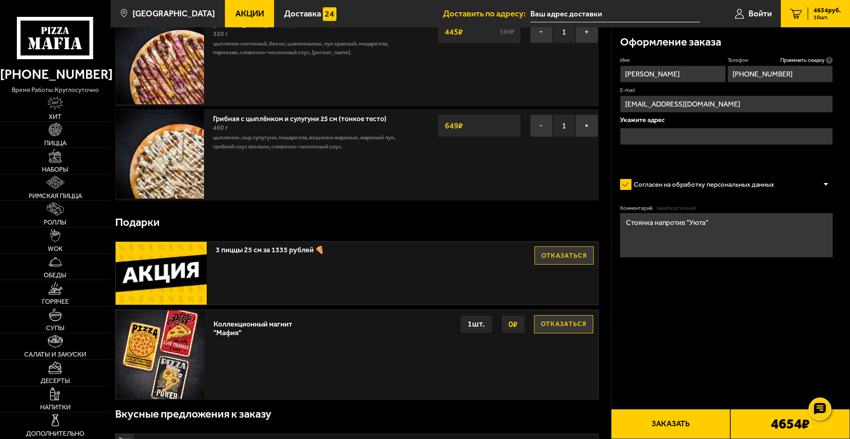
click at [543, 130] on button "−" at bounding box center [541, 125] width 23 height 23
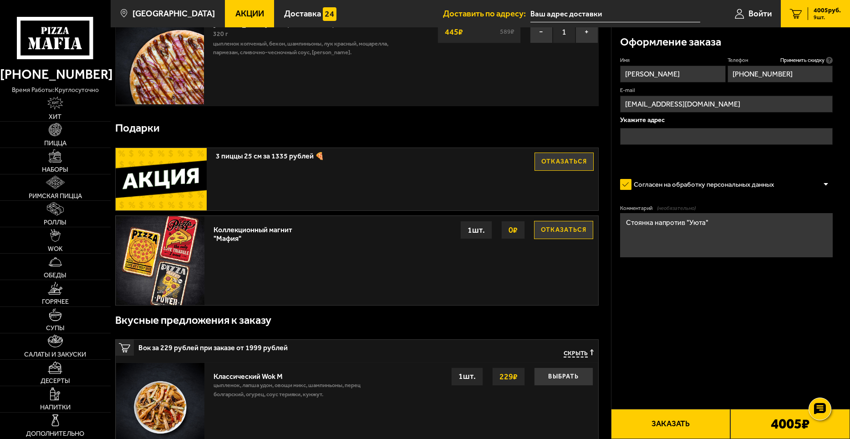
click at [672, 133] on input "text" at bounding box center [726, 136] width 213 height 17
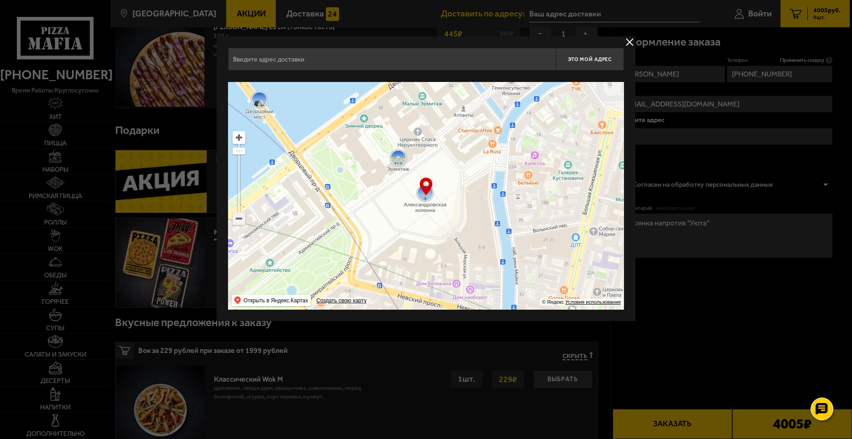
click at [235, 221] on ymaps at bounding box center [239, 219] width 12 height 12
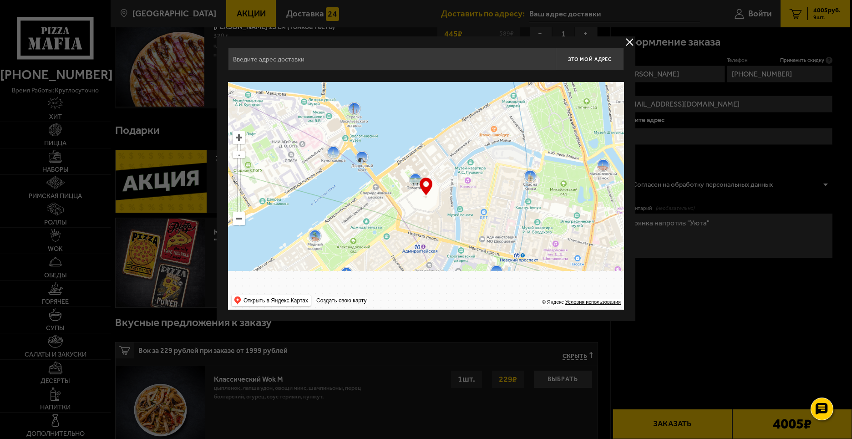
click at [235, 221] on ymaps at bounding box center [239, 219] width 12 height 12
click at [237, 220] on ymaps at bounding box center [239, 219] width 12 height 12
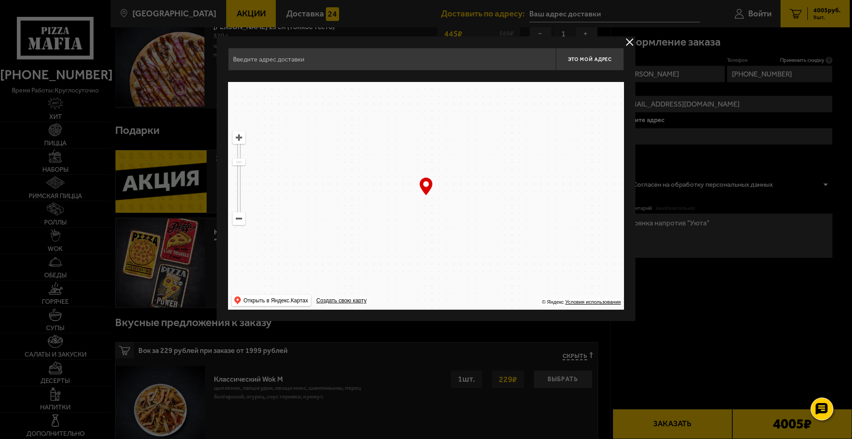
drag, startPoint x: 474, startPoint y: 269, endPoint x: 479, endPoint y: 302, distance: 33.1
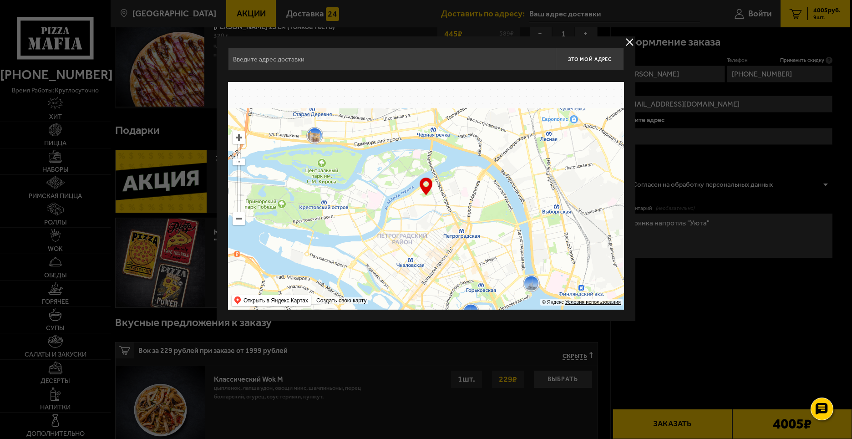
click at [479, 302] on ymaps at bounding box center [426, 196] width 396 height 228
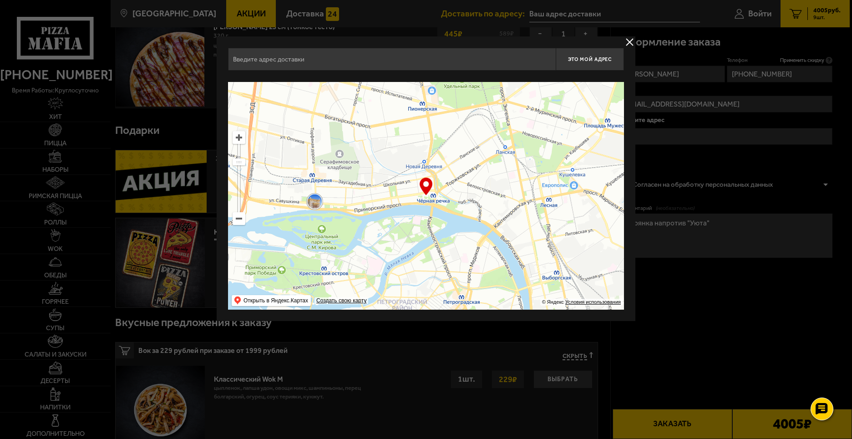
drag, startPoint x: 446, startPoint y: 171, endPoint x: 485, endPoint y: 353, distance: 186.2
click at [485, 353] on main "[GEOGRAPHIC_DATA] Все Акции Доставка Личный кабинет Акции Доставка Доставить по…" at bounding box center [480, 138] width 739 height 1914
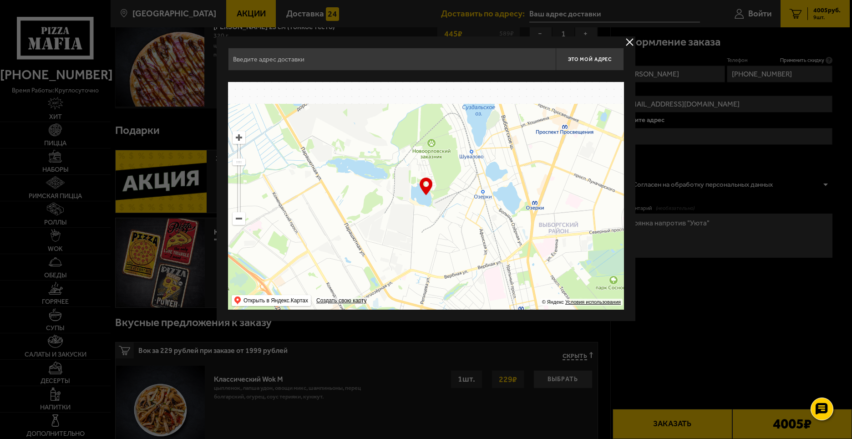
drag, startPoint x: 479, startPoint y: 200, endPoint x: 478, endPoint y: 263, distance: 63.3
click at [478, 263] on ymaps at bounding box center [426, 196] width 396 height 228
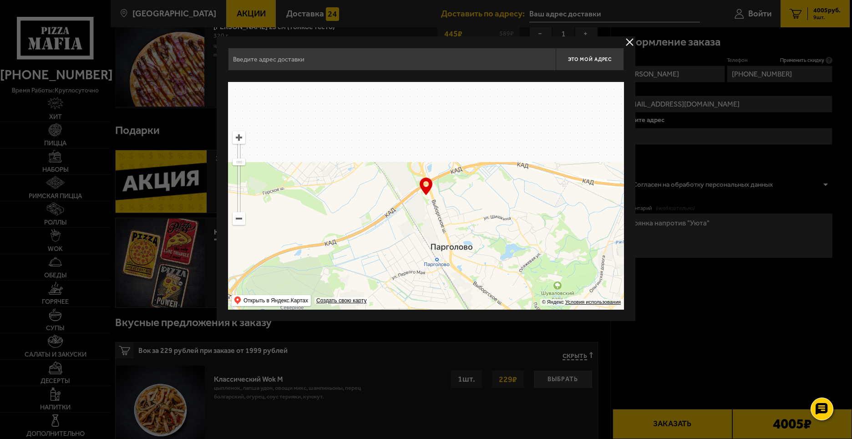
click at [522, 260] on ymaps at bounding box center [426, 196] width 396 height 228
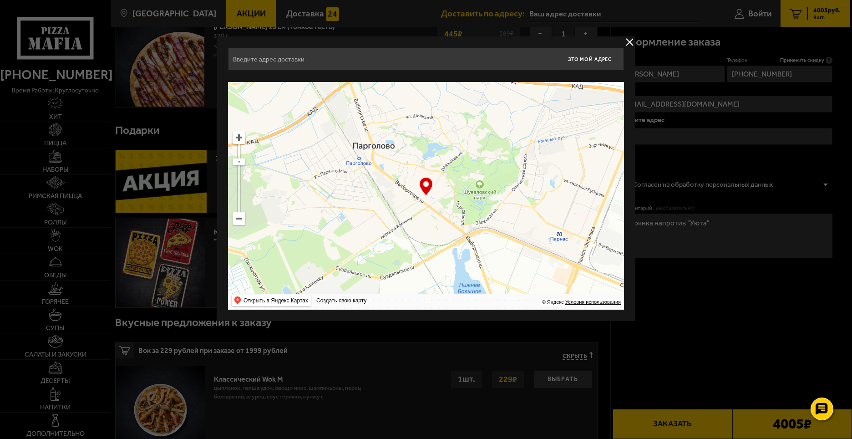
click at [417, 152] on ymaps at bounding box center [426, 196] width 396 height 228
drag, startPoint x: 460, startPoint y: 225, endPoint x: 473, endPoint y: 101, distance: 125.0
click at [473, 101] on ymaps at bounding box center [426, 196] width 396 height 228
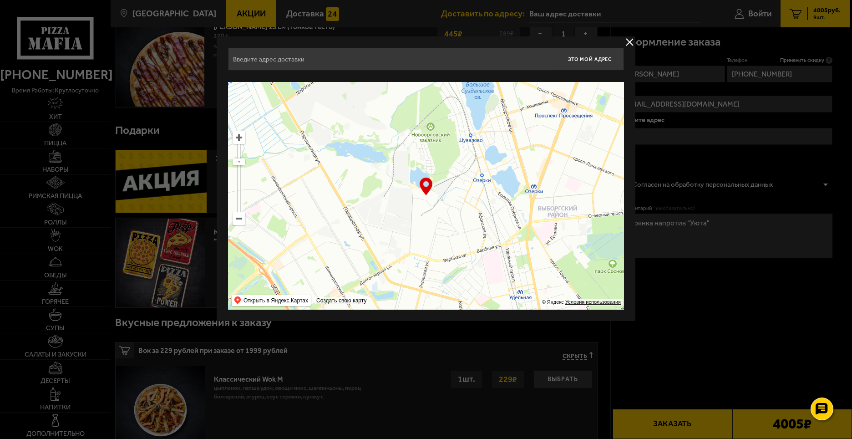
drag, startPoint x: 480, startPoint y: 201, endPoint x: 485, endPoint y: 205, distance: 6.5
click at [474, 162] on ymaps at bounding box center [426, 196] width 396 height 228
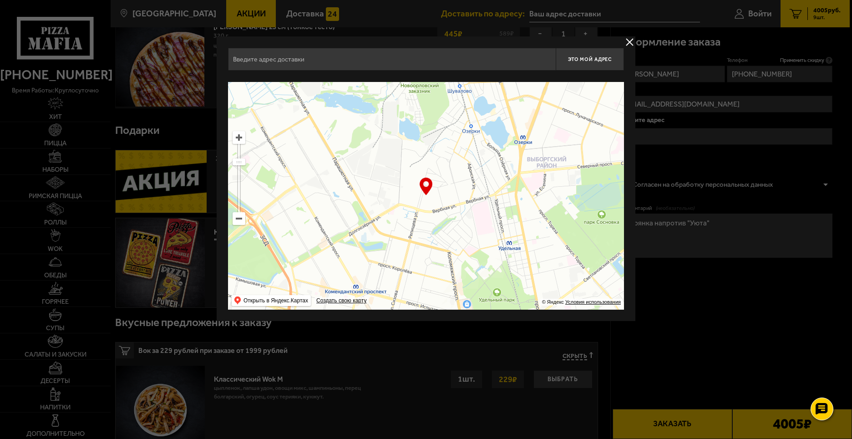
click at [488, 214] on ymaps at bounding box center [426, 196] width 396 height 228
click at [237, 142] on ymaps at bounding box center [239, 138] width 12 height 12
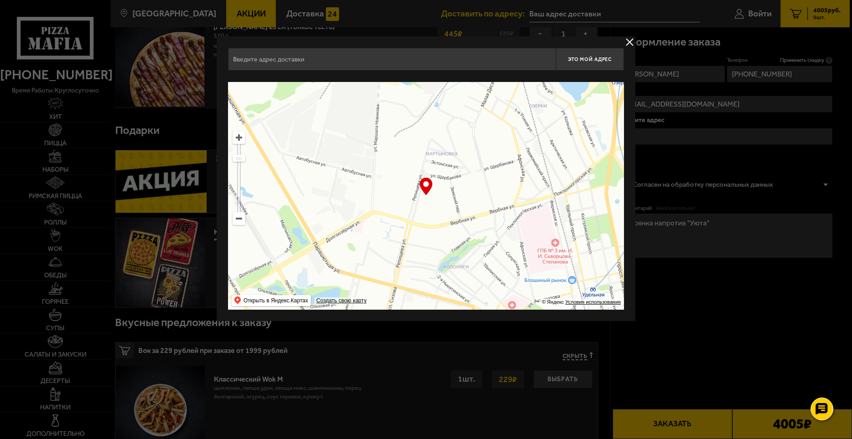
drag, startPoint x: 437, startPoint y: 158, endPoint x: 480, endPoint y: 212, distance: 68.3
click at [480, 212] on ymaps at bounding box center [426, 196] width 396 height 228
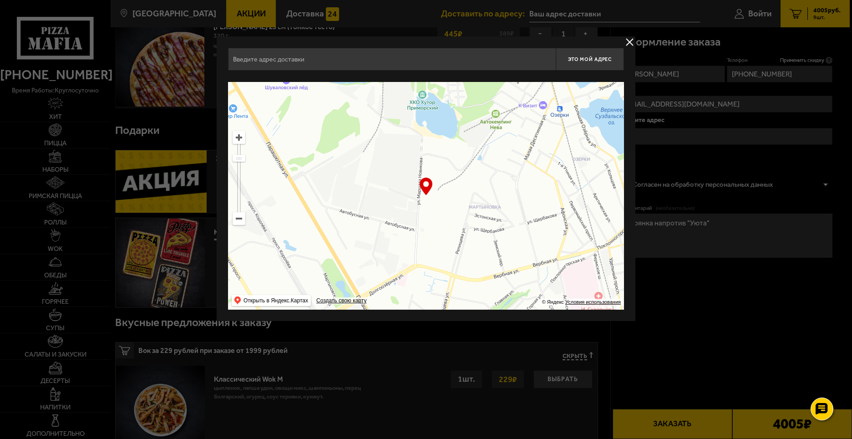
type input "[STREET_ADDRESS]"
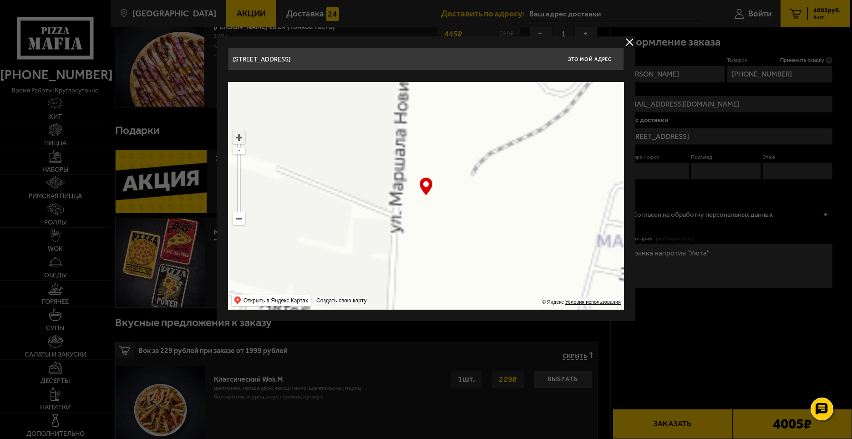
click at [241, 141] on ymaps at bounding box center [239, 138] width 12 height 12
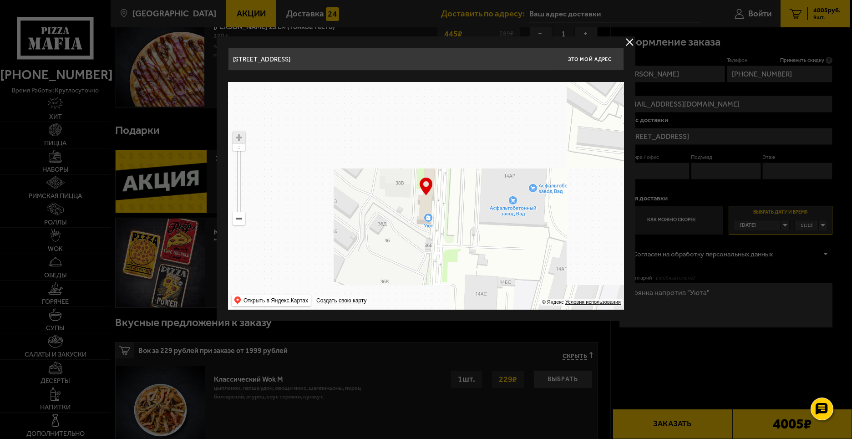
drag, startPoint x: 474, startPoint y: 135, endPoint x: 543, endPoint y: 227, distance: 115.3
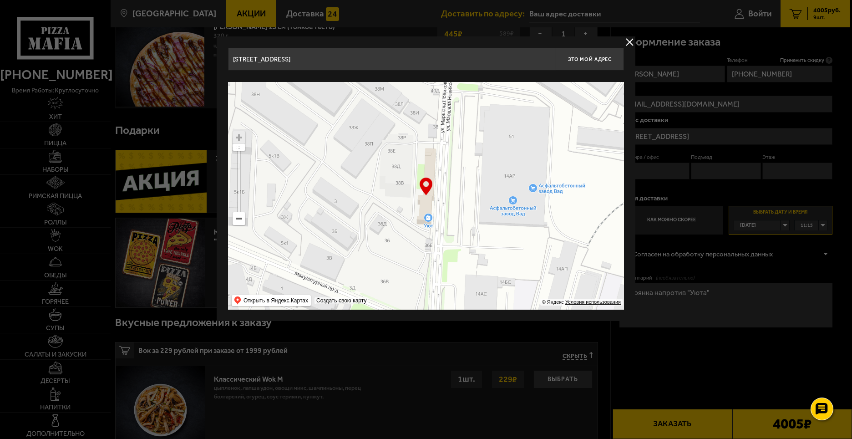
click at [543, 227] on ymaps at bounding box center [426, 196] width 396 height 228
type input "[STREET_ADDRESS][PERSON_NAME]"
click at [733, 357] on div at bounding box center [426, 219] width 852 height 439
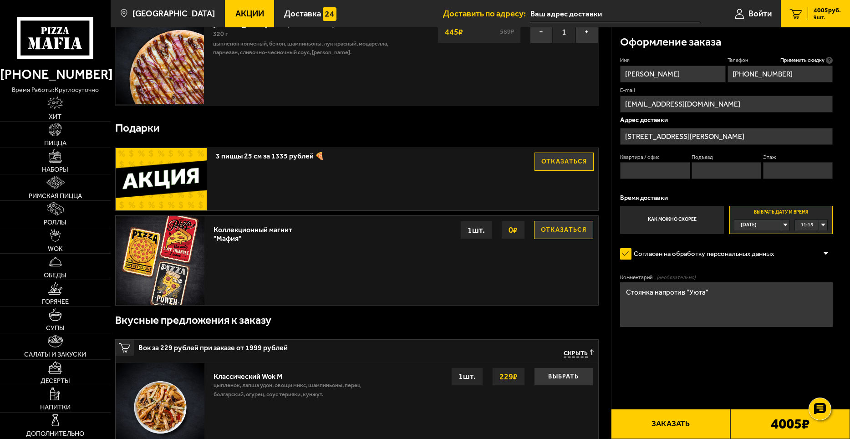
click at [653, 169] on input "Квартира / офис" at bounding box center [655, 170] width 70 height 17
type input "1"
drag, startPoint x: 718, startPoint y: 167, endPoint x: 749, endPoint y: 178, distance: 33.1
click at [718, 169] on input "Подъезд" at bounding box center [726, 170] width 70 height 17
type input "1"
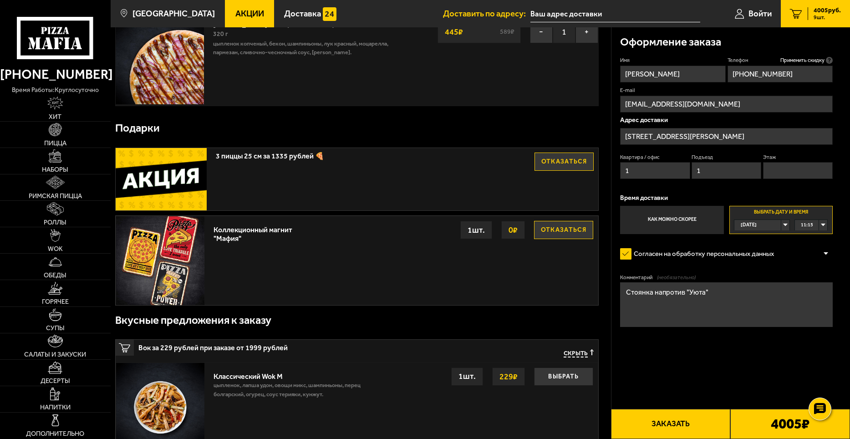
click at [806, 172] on input "Этаж" at bounding box center [798, 170] width 70 height 17
type input "1"
click at [751, 358] on form "Имя [PERSON_NAME] Телефон Применить скидку Вы будете зарегистрированы автоматич…" at bounding box center [726, 217] width 213 height 322
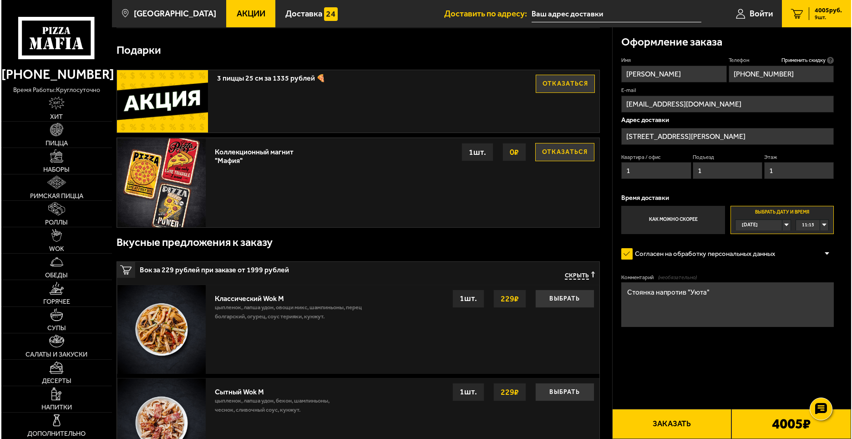
scroll to position [910, 0]
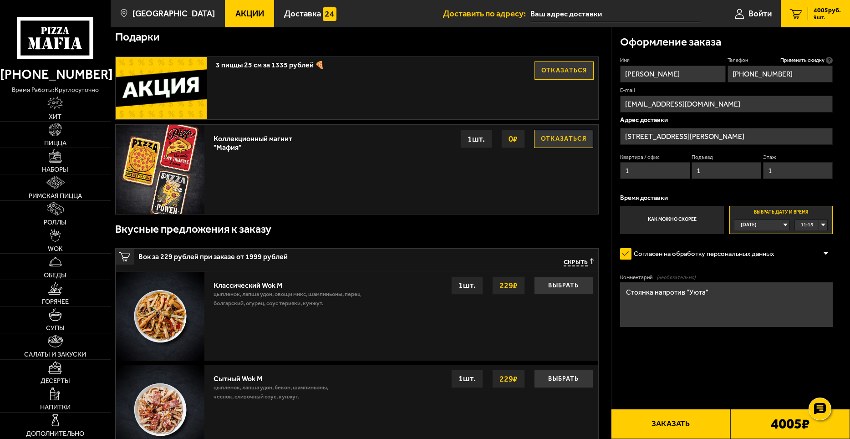
click at [675, 419] on button "Заказать" at bounding box center [671, 424] width 120 height 30
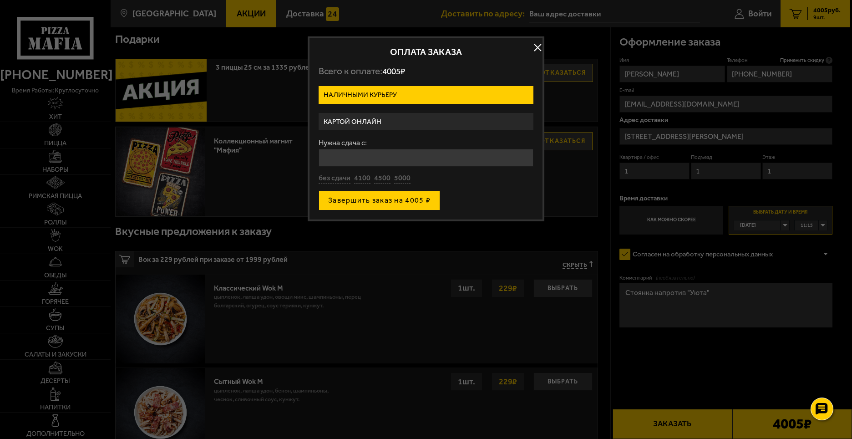
click at [400, 199] on button "Завершить заказ на 4005 ₽" at bounding box center [380, 200] width 122 height 20
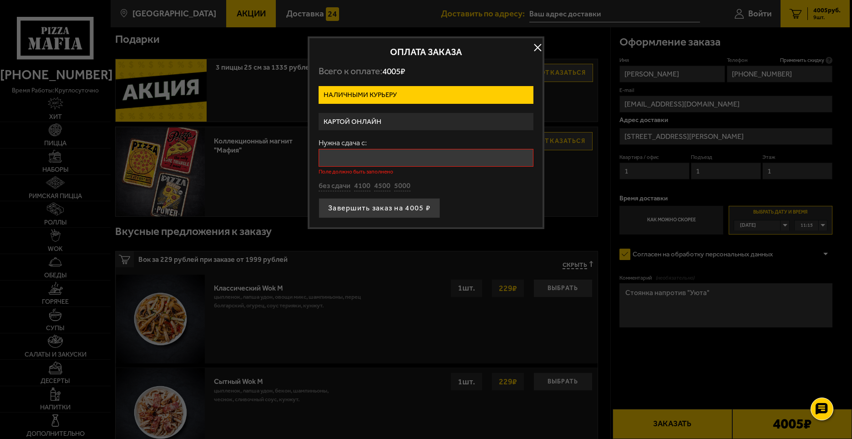
click at [371, 155] on input "Нужна сдача с:" at bounding box center [426, 158] width 215 height 18
click at [336, 187] on button "без сдачи" at bounding box center [335, 186] width 32 height 10
type input "0"
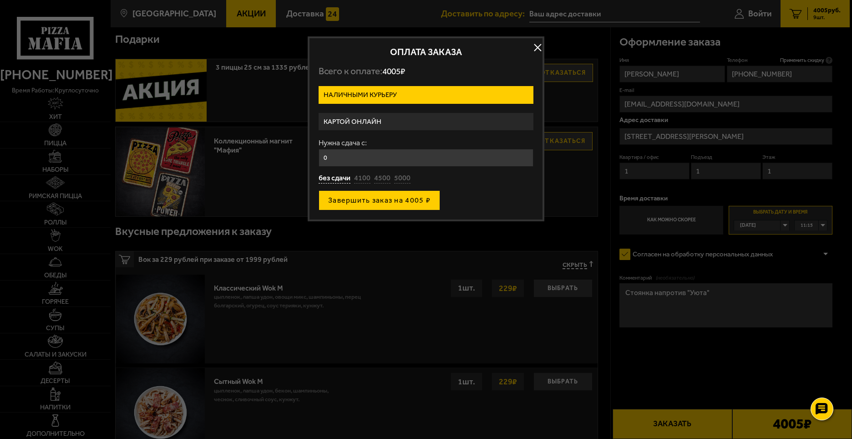
click at [401, 198] on button "Завершить заказ на 4005 ₽" at bounding box center [380, 200] width 122 height 20
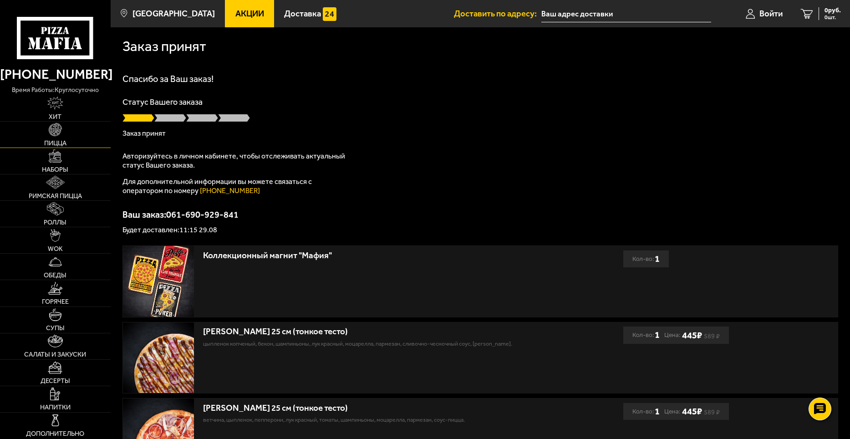
click at [55, 133] on img at bounding box center [55, 129] width 13 height 13
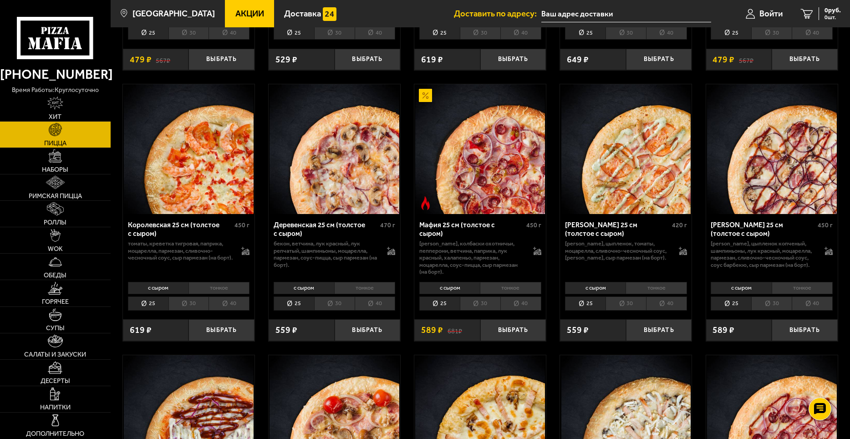
scroll to position [865, 0]
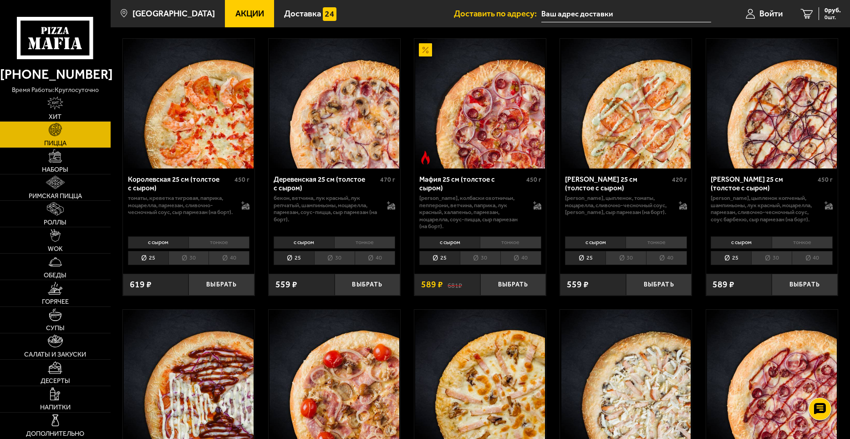
click at [228, 249] on li "тонкое" at bounding box center [218, 242] width 61 height 13
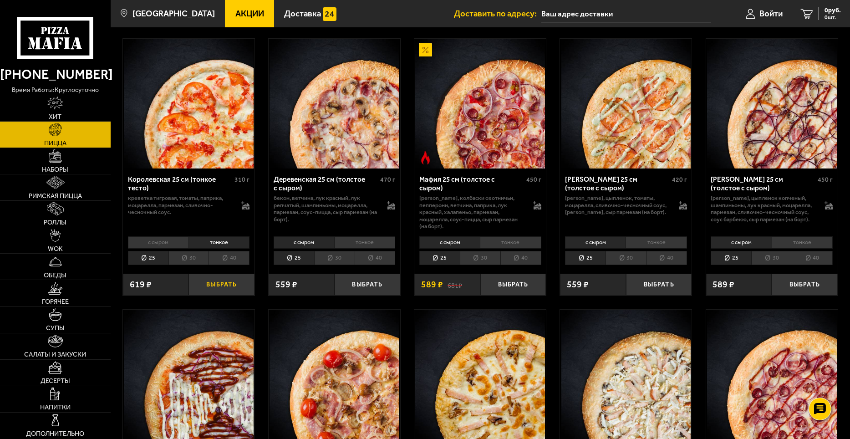
click at [236, 293] on button "Выбрать" at bounding box center [221, 285] width 66 height 22
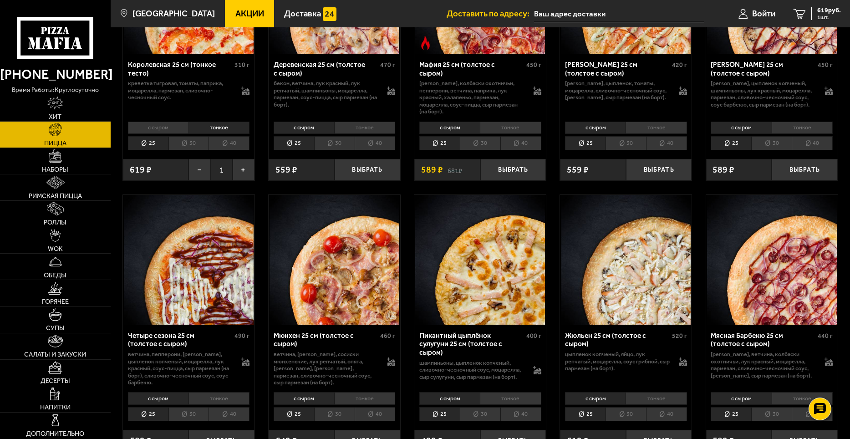
scroll to position [1138, 0]
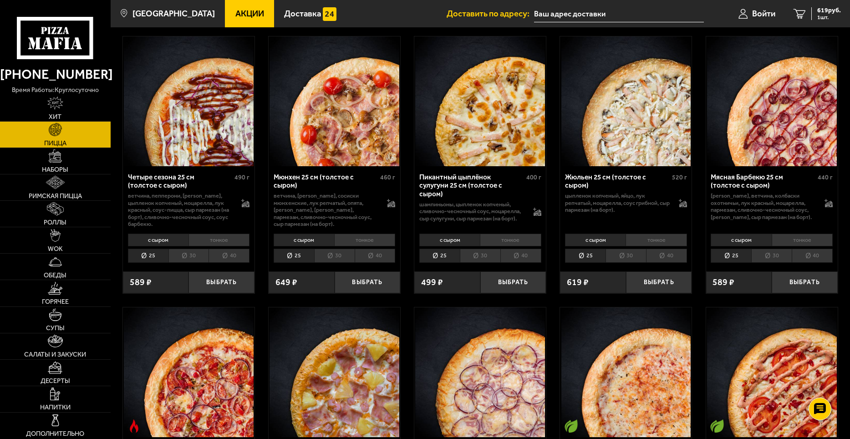
click at [668, 246] on li "тонкое" at bounding box center [655, 239] width 61 height 13
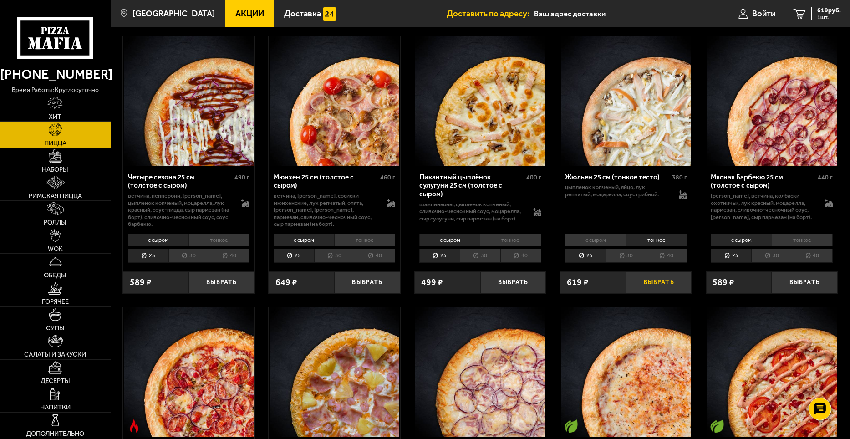
click at [674, 290] on button "Выбрать" at bounding box center [659, 282] width 66 height 22
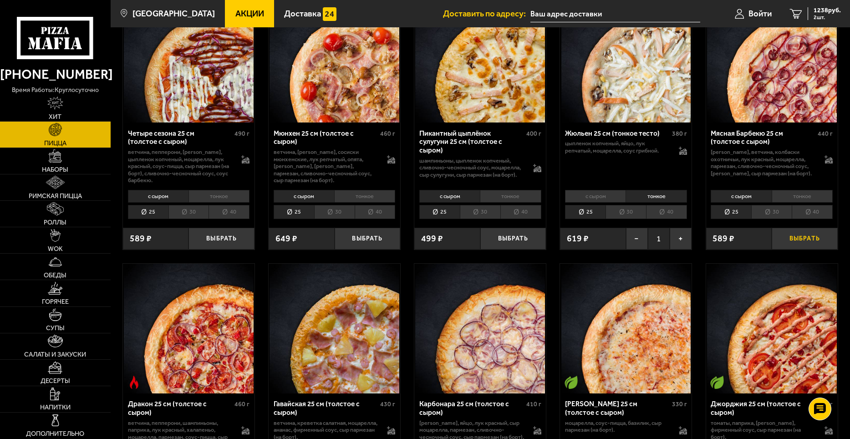
scroll to position [1183, 0]
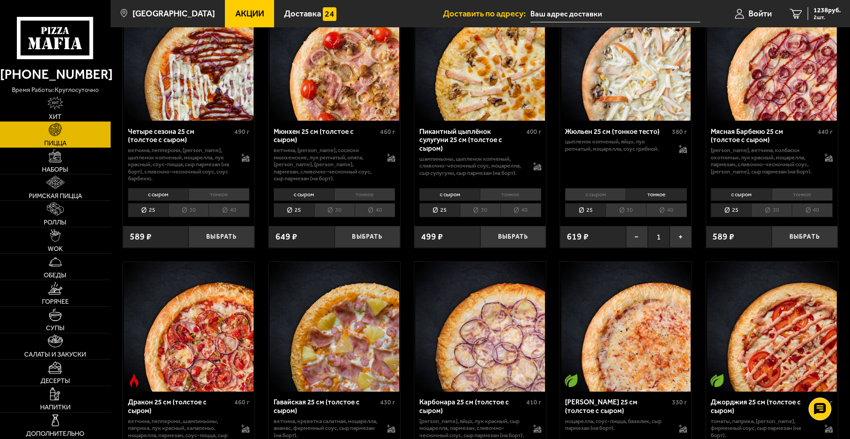
click at [806, 201] on li "тонкое" at bounding box center [801, 194] width 61 height 13
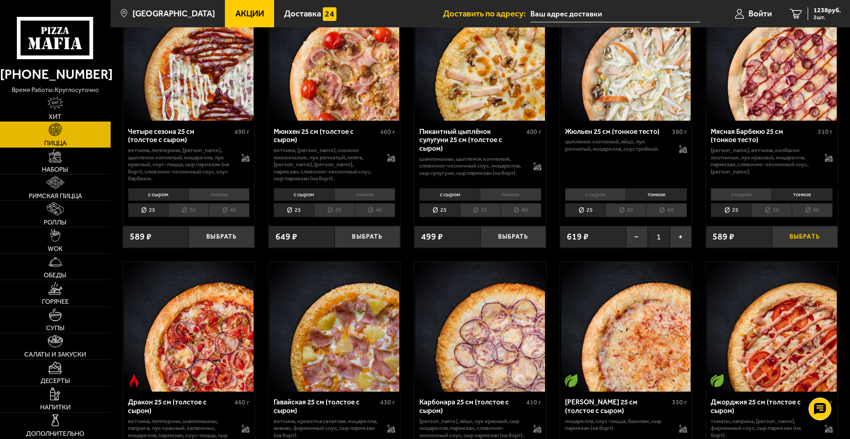
click at [798, 246] on button "Выбрать" at bounding box center [804, 237] width 66 height 22
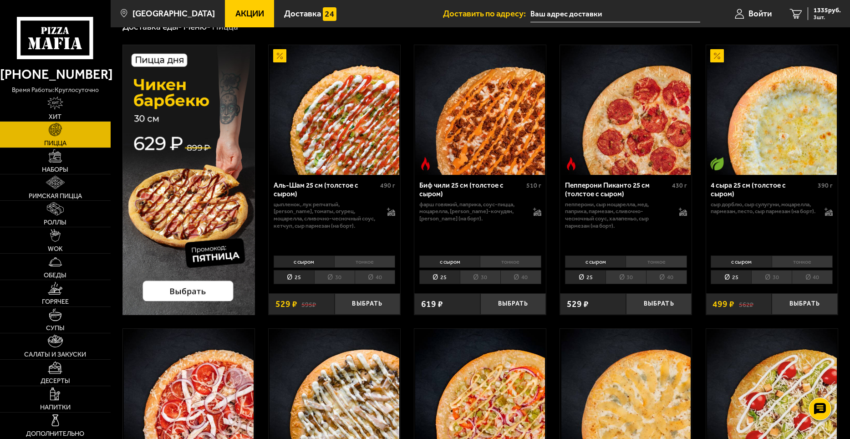
scroll to position [0, 0]
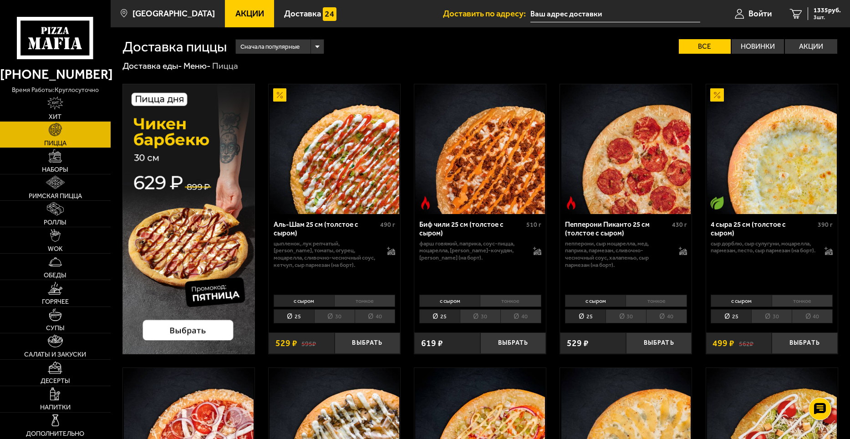
click at [579, 12] on input "text" at bounding box center [615, 13] width 170 height 17
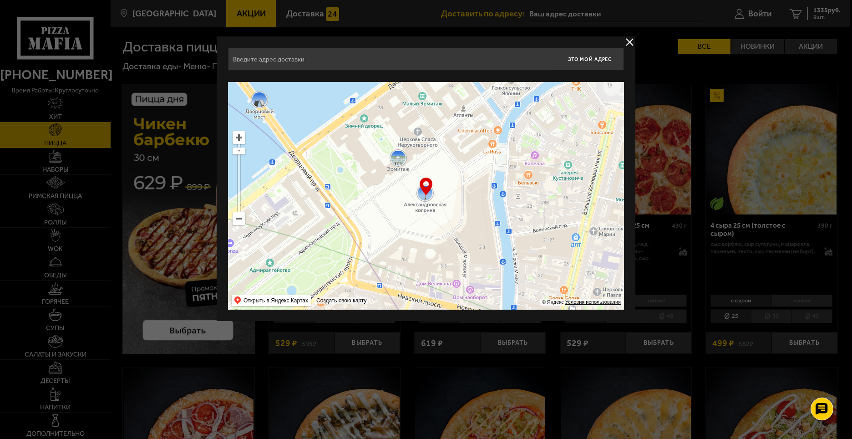
click at [239, 220] on ymaps at bounding box center [239, 219] width 12 height 12
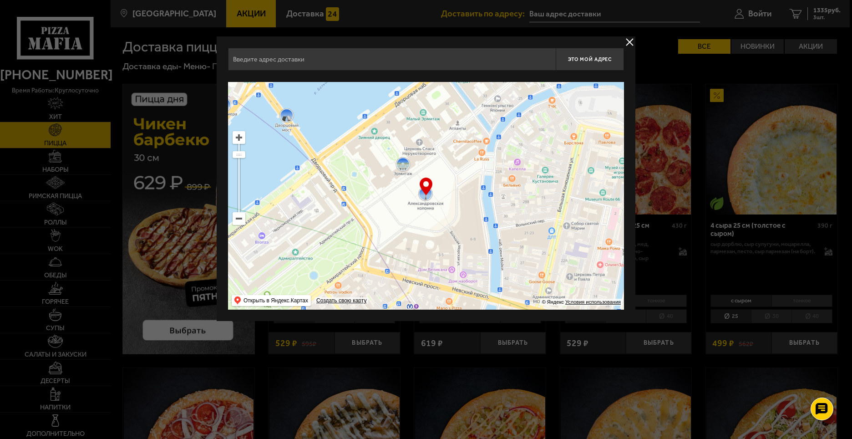
click at [239, 220] on ymaps at bounding box center [239, 219] width 12 height 12
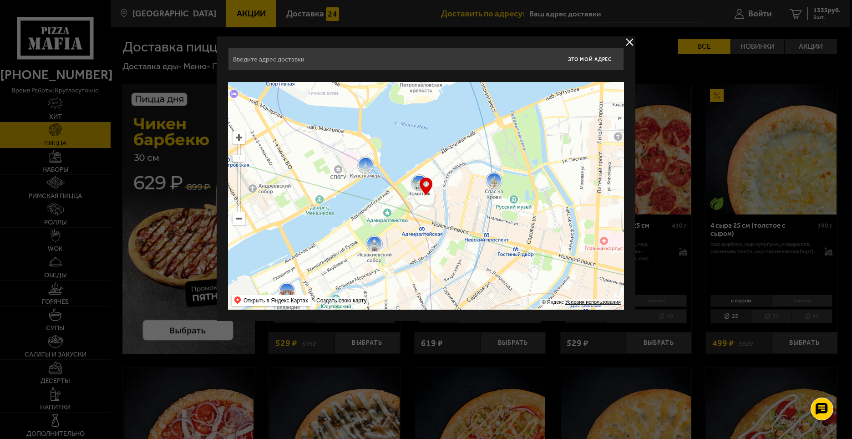
click at [239, 220] on ymaps at bounding box center [239, 219] width 12 height 12
click at [239, 219] on ymaps at bounding box center [239, 219] width 12 height 12
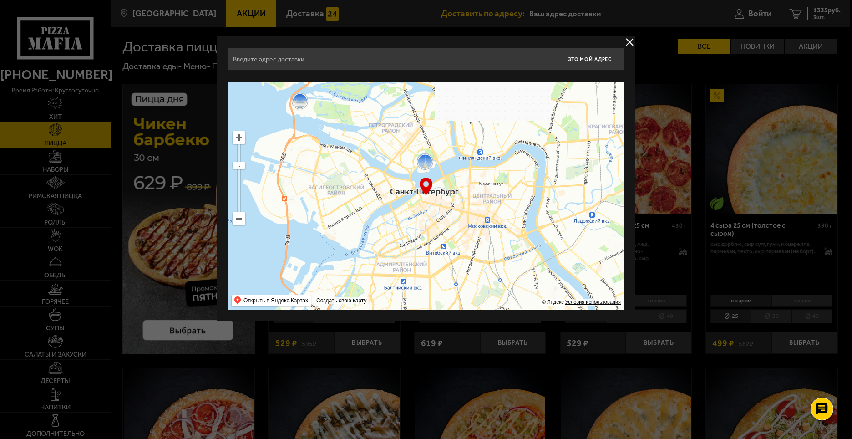
drag, startPoint x: 439, startPoint y: 146, endPoint x: 527, endPoint y: 275, distance: 156.0
click at [525, 274] on ymaps at bounding box center [426, 196] width 396 height 228
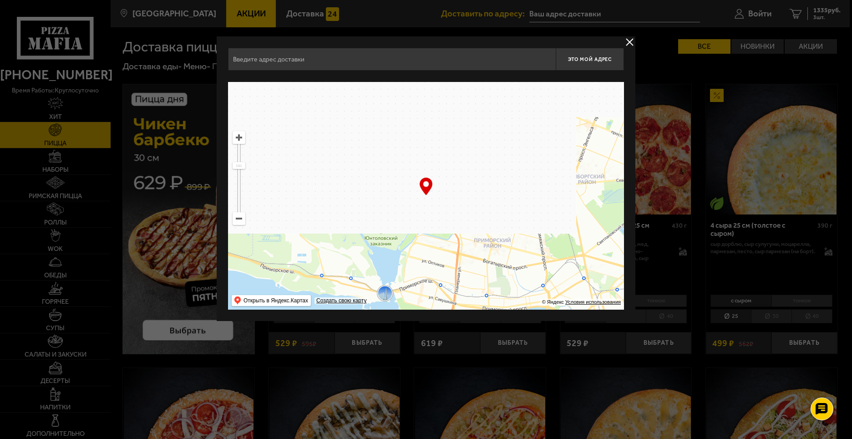
drag, startPoint x: 496, startPoint y: 164, endPoint x: 535, endPoint y: 247, distance: 91.6
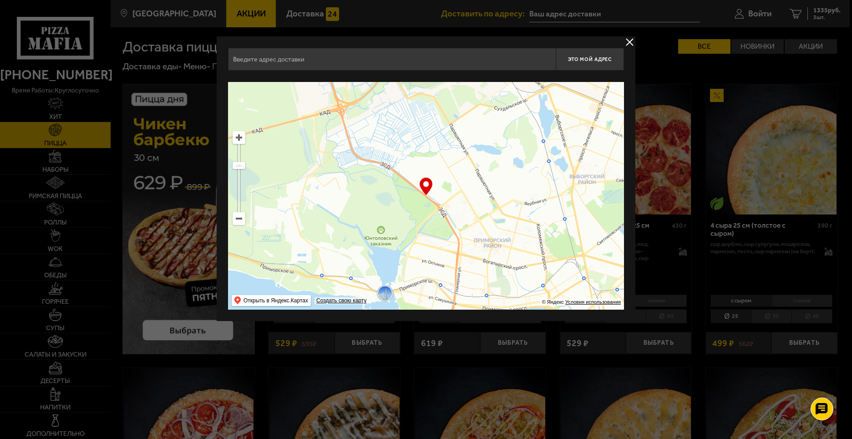
click at [535, 247] on ymaps at bounding box center [426, 196] width 396 height 228
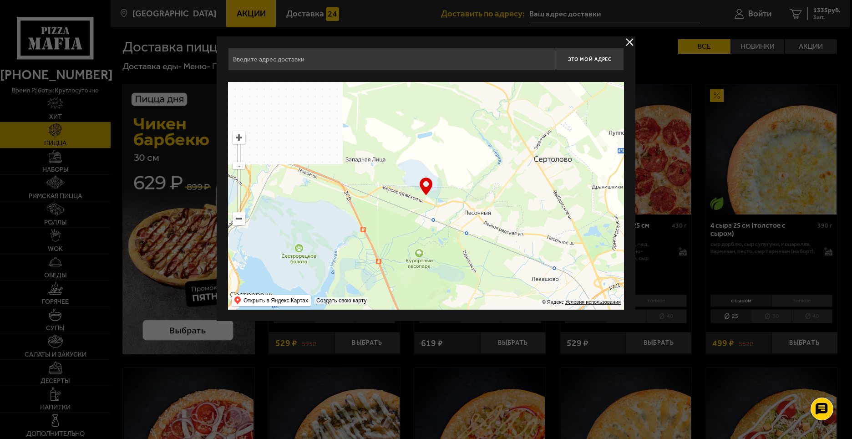
drag, startPoint x: 516, startPoint y: 221, endPoint x: 519, endPoint y: 227, distance: 6.7
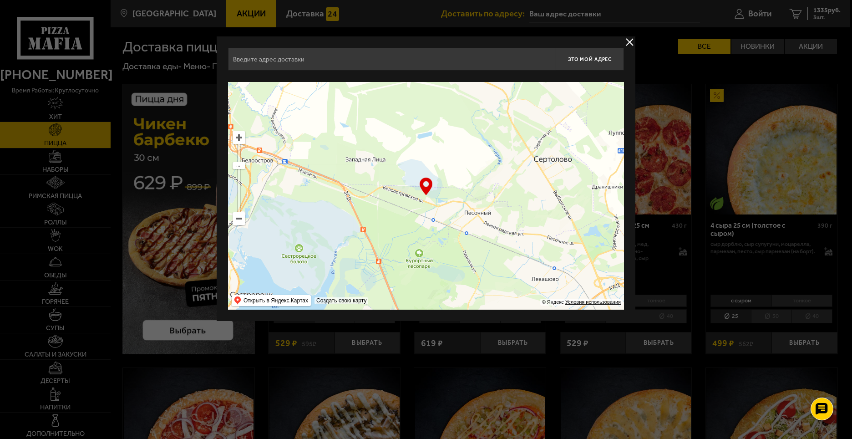
click at [520, 230] on ymaps at bounding box center [426, 196] width 396 height 228
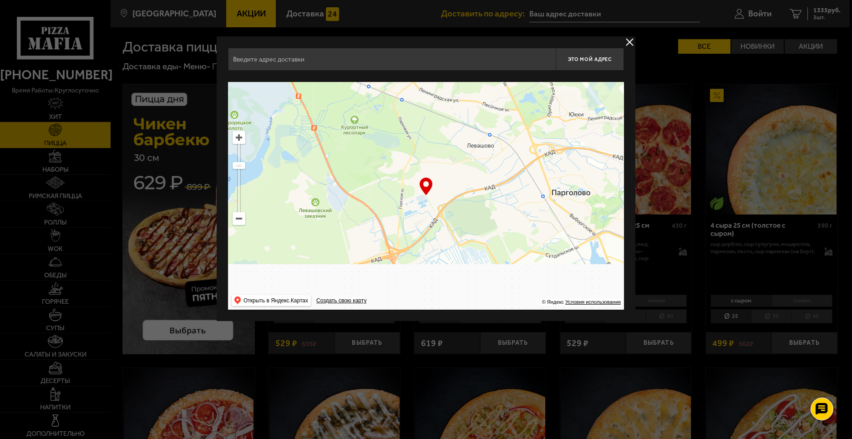
drag, startPoint x: 519, startPoint y: 227, endPoint x: 424, endPoint y: 19, distance: 228.3
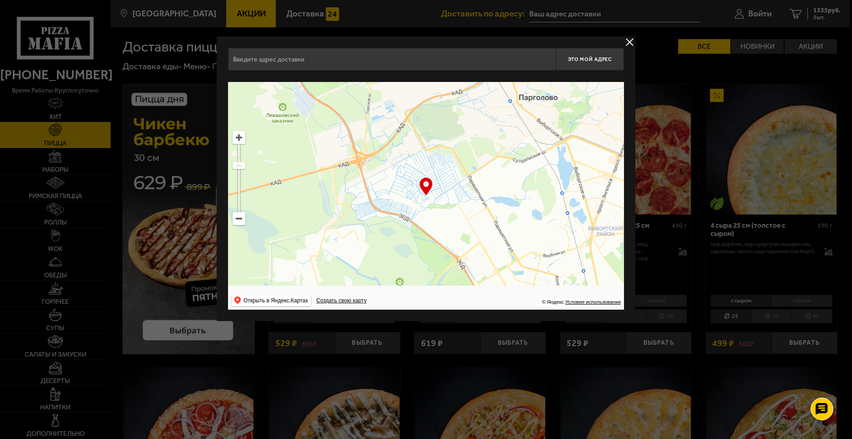
drag, startPoint x: 478, startPoint y: 127, endPoint x: 459, endPoint y: 79, distance: 52.5
click at [459, 79] on div "Это мой адрес Найдите адрес перетащив карту … © Яндекс Условия использования От…" at bounding box center [426, 179] width 396 height 262
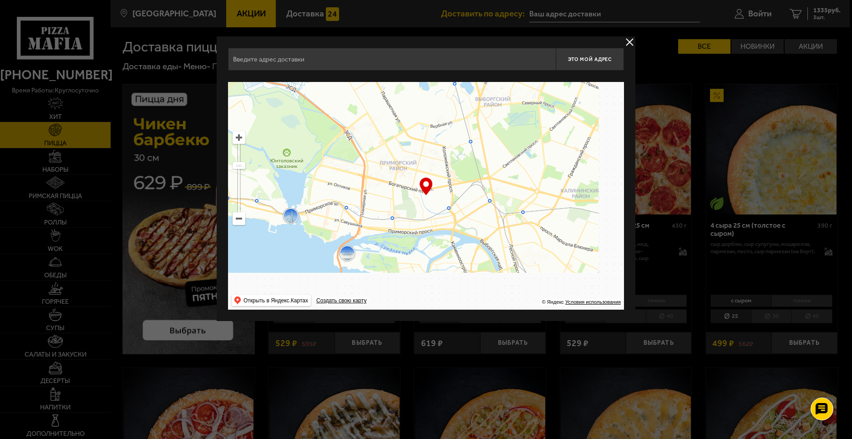
drag, startPoint x: 540, startPoint y: 218, endPoint x: 427, endPoint y: 89, distance: 171.3
click at [427, 89] on ymaps at bounding box center [426, 196] width 396 height 228
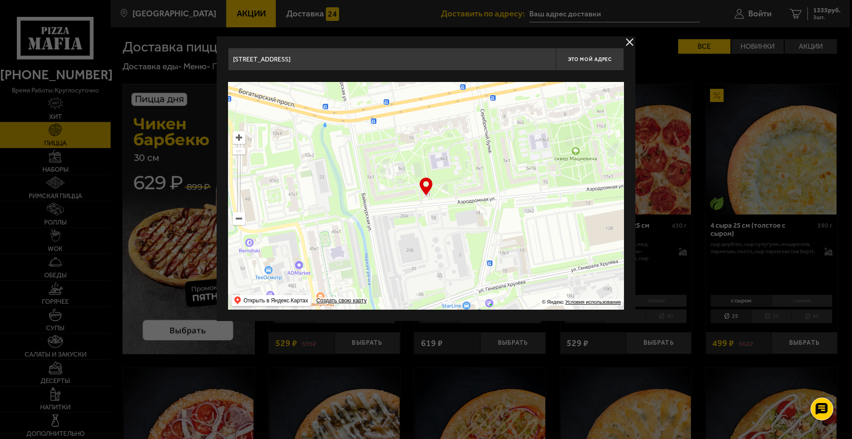
click at [238, 139] on ymaps at bounding box center [239, 138] width 12 height 12
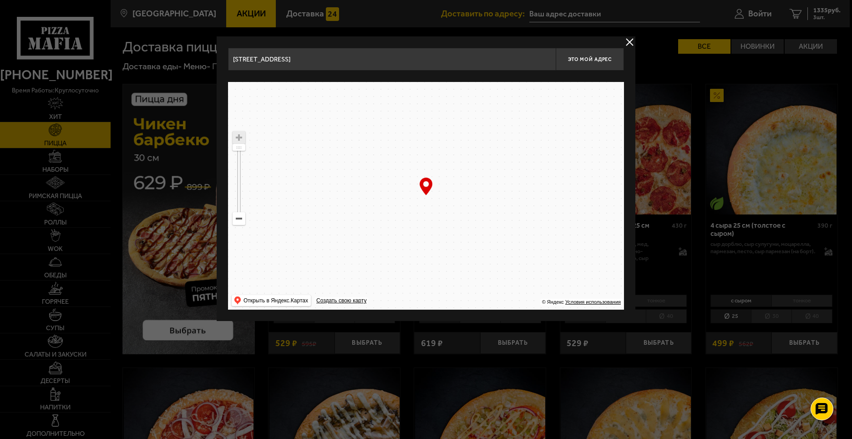
click at [239, 220] on ymaps at bounding box center [239, 219] width 12 height 12
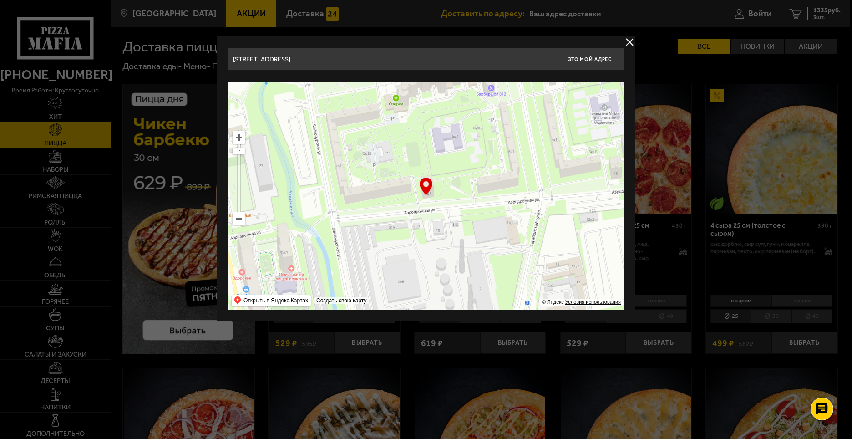
click at [239, 220] on ymaps at bounding box center [239, 219] width 12 height 12
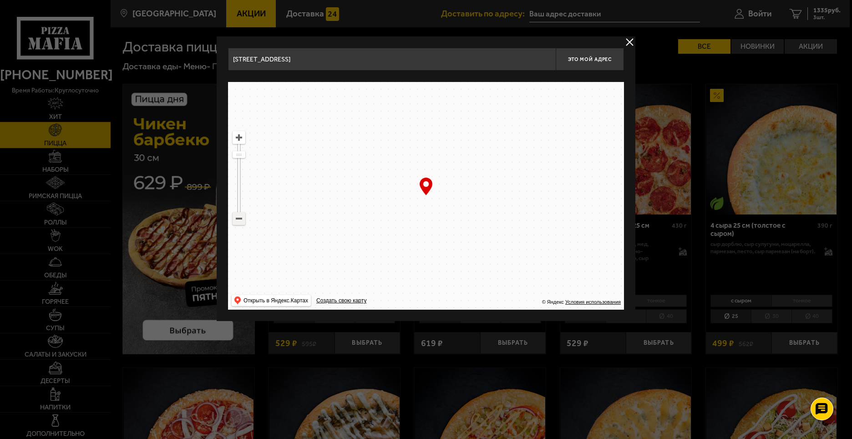
click at [239, 220] on ymaps at bounding box center [239, 219] width 12 height 12
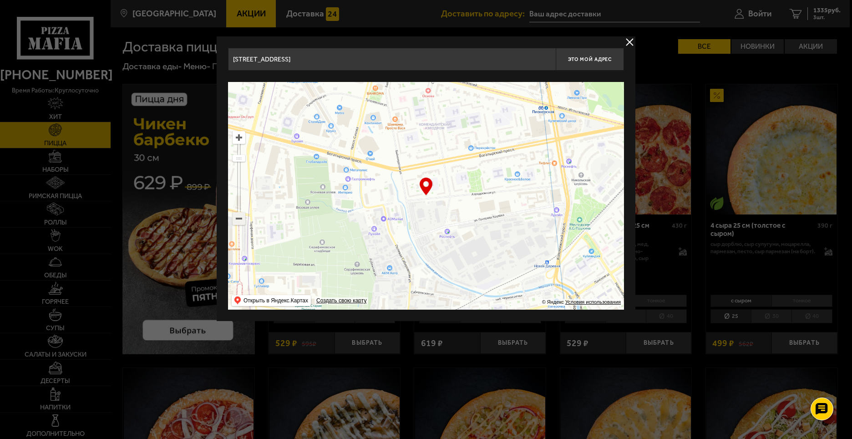
click at [239, 220] on ymaps at bounding box center [239, 219] width 12 height 12
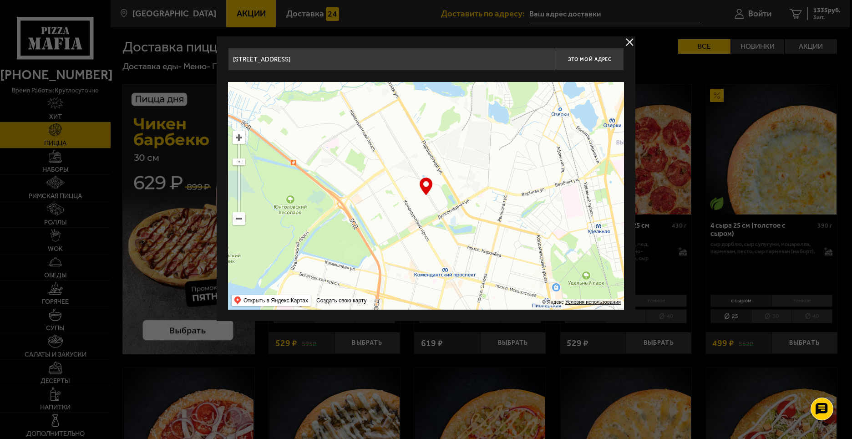
drag, startPoint x: 434, startPoint y: 155, endPoint x: 493, endPoint y: 261, distance: 121.3
click at [493, 261] on ymaps at bounding box center [426, 196] width 396 height 228
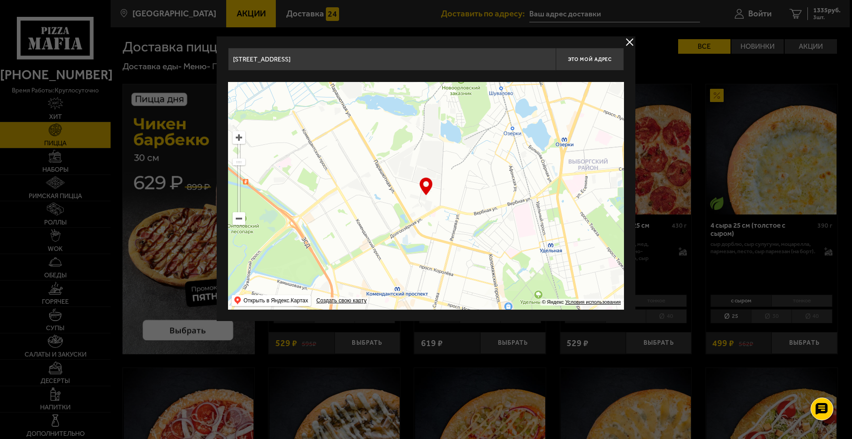
drag, startPoint x: 458, startPoint y: 164, endPoint x: 411, endPoint y: 119, distance: 65.7
click at [411, 119] on ymaps at bounding box center [426, 196] width 396 height 228
click at [241, 133] on ymaps at bounding box center [239, 138] width 12 height 12
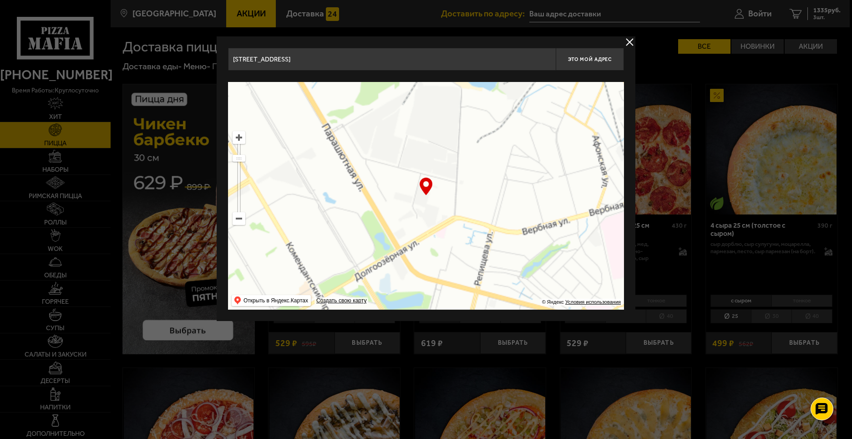
click at [240, 133] on ymaps at bounding box center [239, 138] width 12 height 12
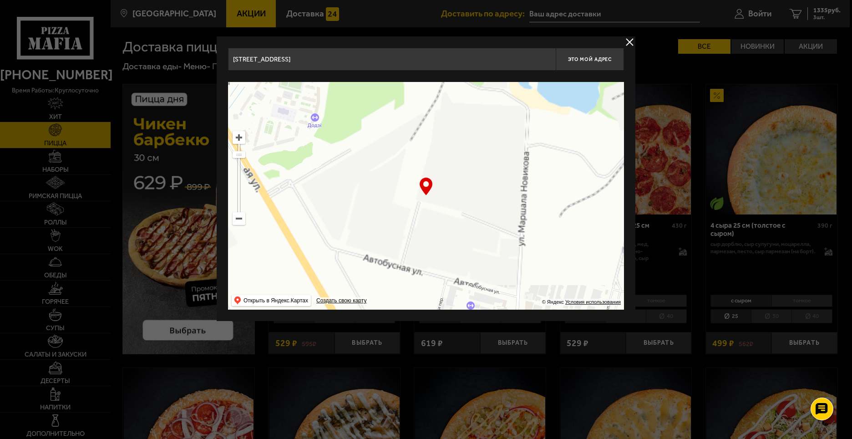
drag, startPoint x: 537, startPoint y: 223, endPoint x: 547, endPoint y: 274, distance: 51.9
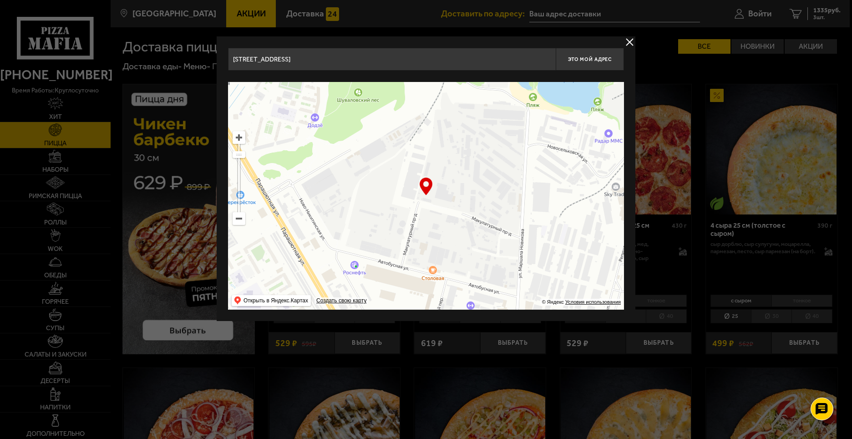
click at [547, 274] on ymaps at bounding box center [426, 196] width 396 height 228
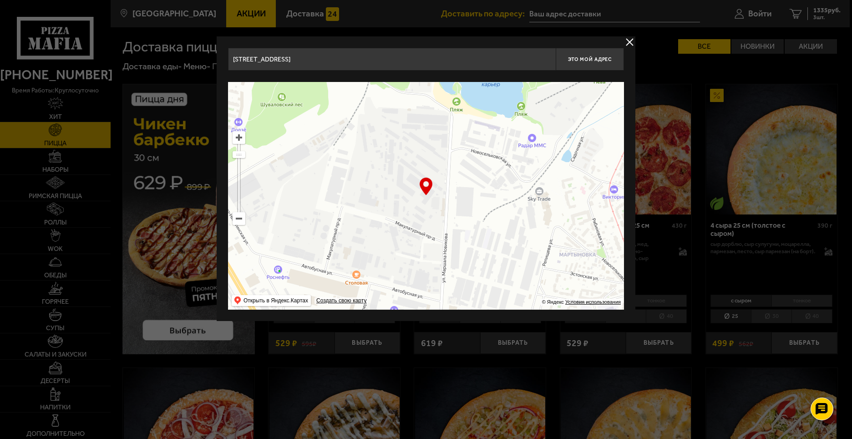
drag, startPoint x: 381, startPoint y: 157, endPoint x: 356, endPoint y: 153, distance: 25.8
click at [356, 153] on ymaps at bounding box center [426, 196] width 396 height 228
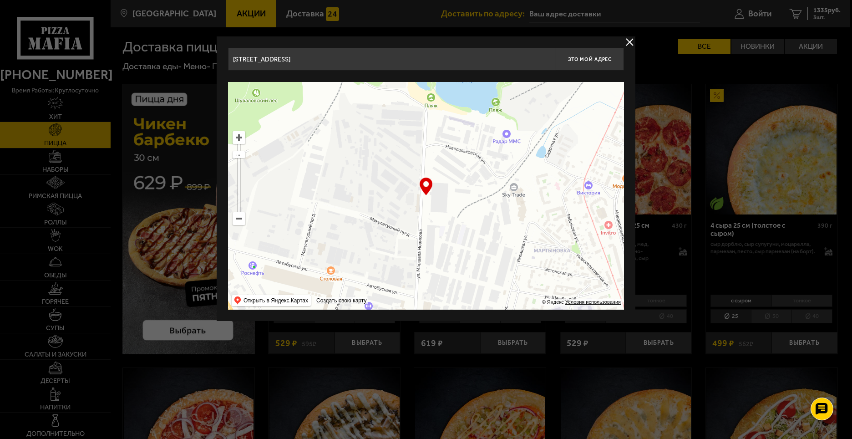
click at [236, 134] on ymaps at bounding box center [239, 138] width 12 height 12
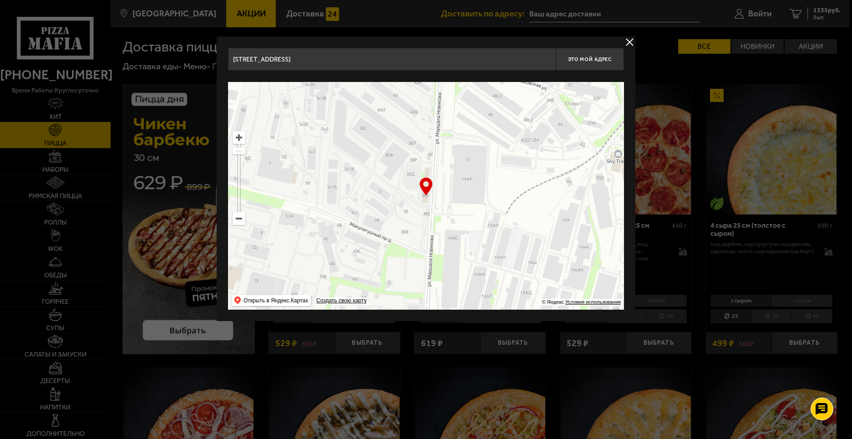
drag, startPoint x: 548, startPoint y: 168, endPoint x: 535, endPoint y: 188, distance: 22.7
click at [535, 188] on ymaps at bounding box center [426, 196] width 396 height 228
type input "[STREET_ADDRESS][PERSON_NAME]"
click at [848, 277] on div at bounding box center [426, 219] width 852 height 439
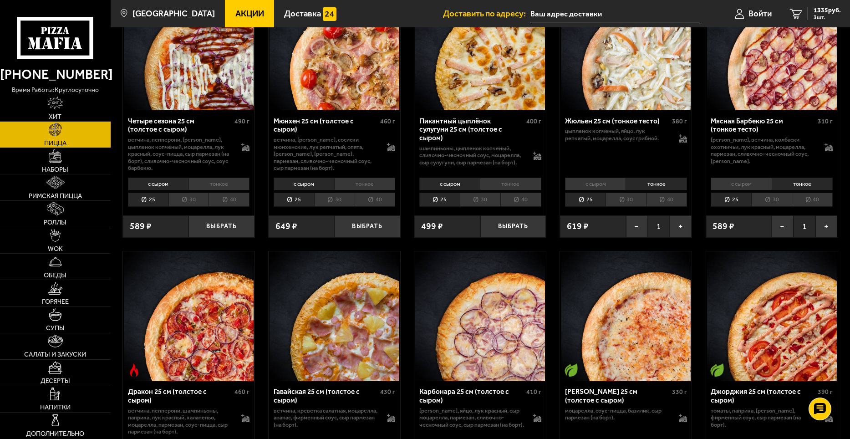
scroll to position [1047, 0]
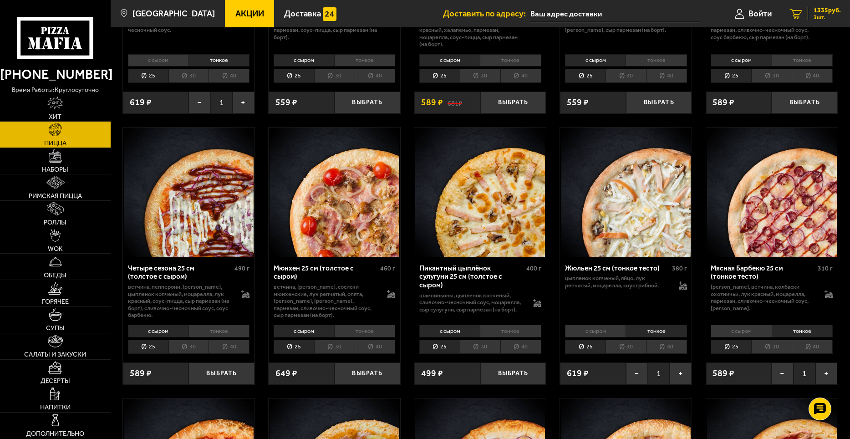
click at [827, 10] on span "1335 руб." at bounding box center [826, 10] width 27 height 6
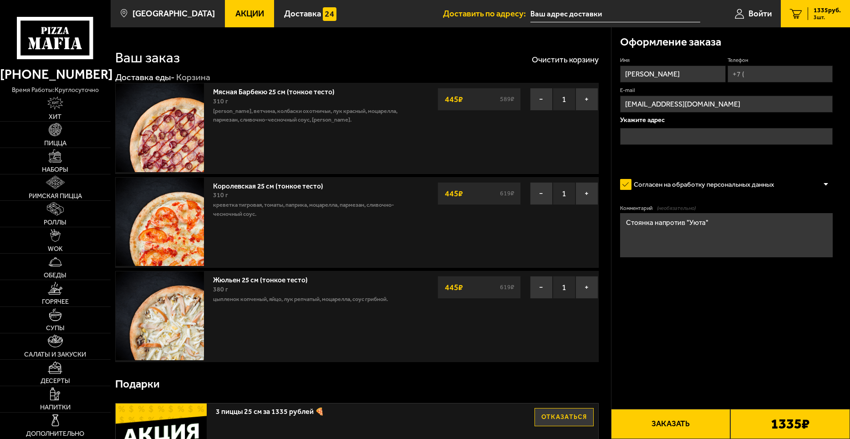
click at [775, 73] on input "Телефон" at bounding box center [779, 74] width 105 height 17
type input "[PHONE_NUMBER]"
click at [690, 137] on input "text" at bounding box center [726, 136] width 213 height 17
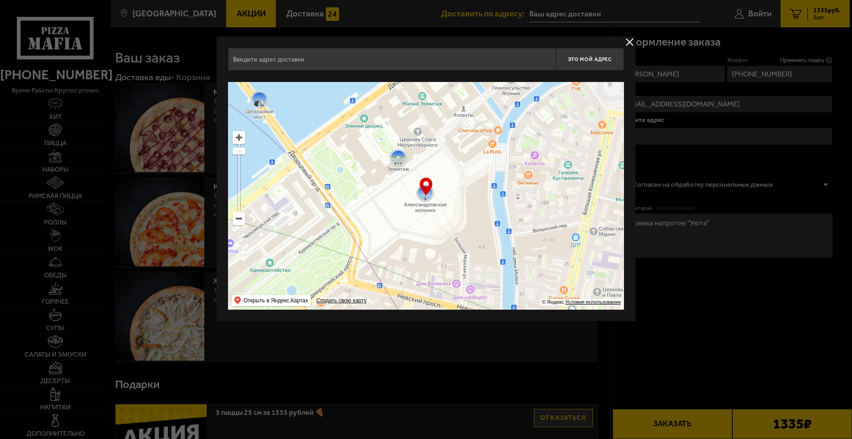
click at [239, 228] on ymaps at bounding box center [426, 196] width 396 height 228
drag, startPoint x: 239, startPoint y: 228, endPoint x: 239, endPoint y: 223, distance: 5.0
click at [239, 227] on ymaps at bounding box center [426, 196] width 396 height 228
click at [239, 223] on ymaps at bounding box center [239, 219] width 12 height 12
click at [239, 222] on ymaps at bounding box center [239, 219] width 12 height 12
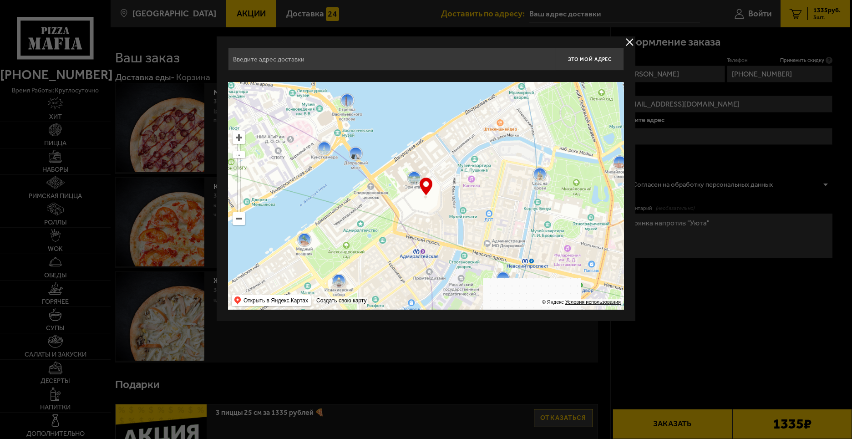
click at [239, 221] on ymaps at bounding box center [239, 219] width 12 height 12
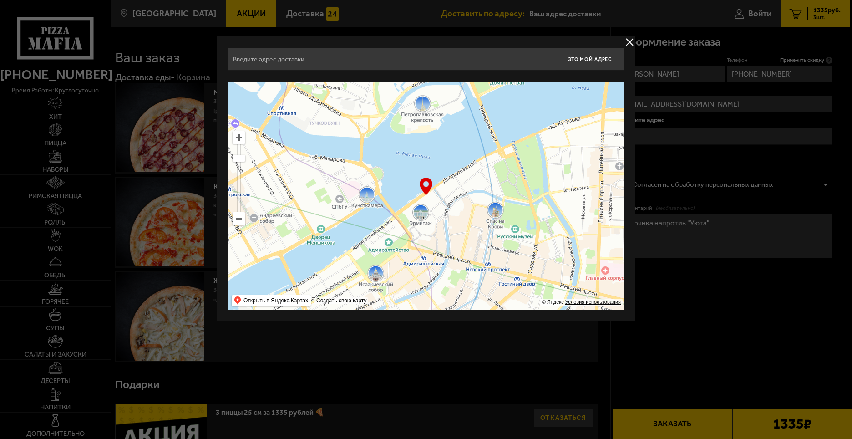
drag, startPoint x: 484, startPoint y: 171, endPoint x: 507, endPoint y: 223, distance: 57.5
click at [510, 274] on ymaps at bounding box center [426, 196] width 396 height 228
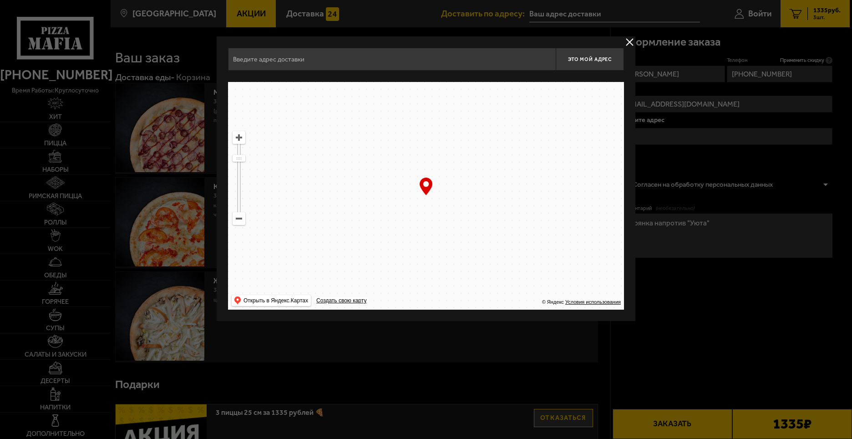
drag, startPoint x: 470, startPoint y: 148, endPoint x: 493, endPoint y: 265, distance: 119.2
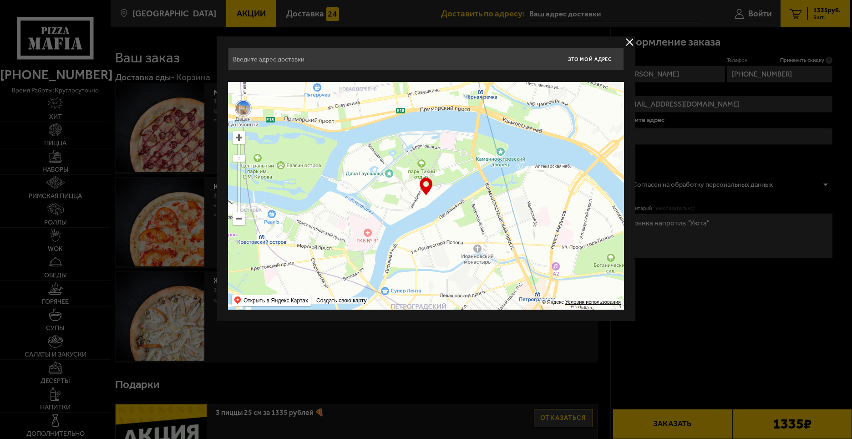
click at [493, 265] on ymaps at bounding box center [426, 196] width 396 height 228
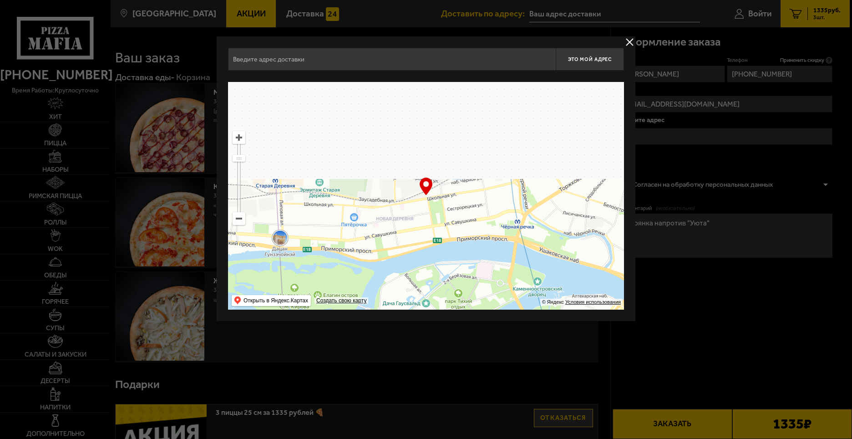
type input "[STREET_ADDRESS]"
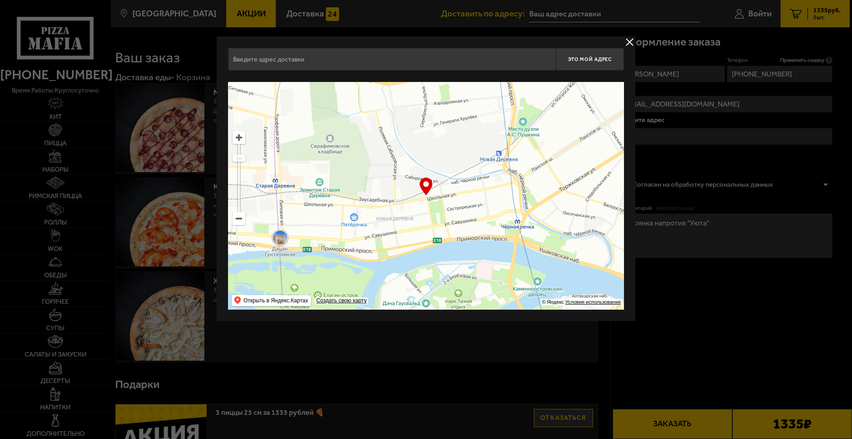
type input "[STREET_ADDRESS]"
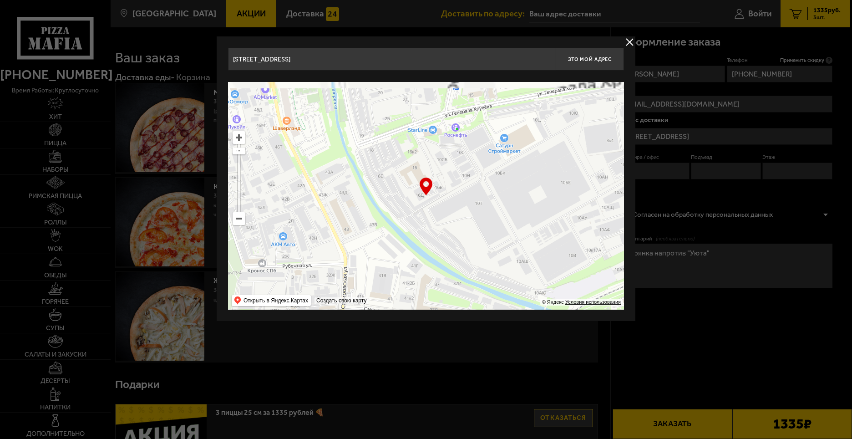
drag, startPoint x: 494, startPoint y: 169, endPoint x: 502, endPoint y: 261, distance: 92.8
click at [502, 261] on ymaps at bounding box center [426, 196] width 396 height 228
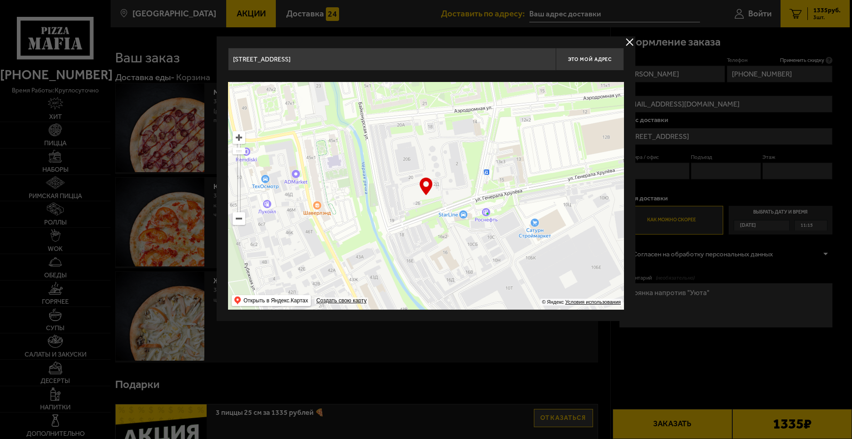
type input "[STREET_ADDRESS]"
drag, startPoint x: 505, startPoint y: 220, endPoint x: 505, endPoint y: 255, distance: 35.5
click at [511, 269] on ymaps at bounding box center [426, 196] width 396 height 228
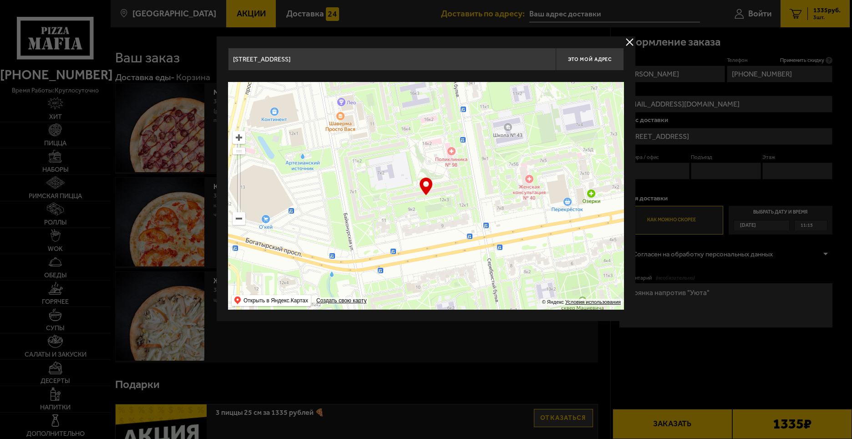
drag, startPoint x: 456, startPoint y: 162, endPoint x: 508, endPoint y: 274, distance: 123.6
click at [508, 274] on ymaps at bounding box center [426, 196] width 396 height 228
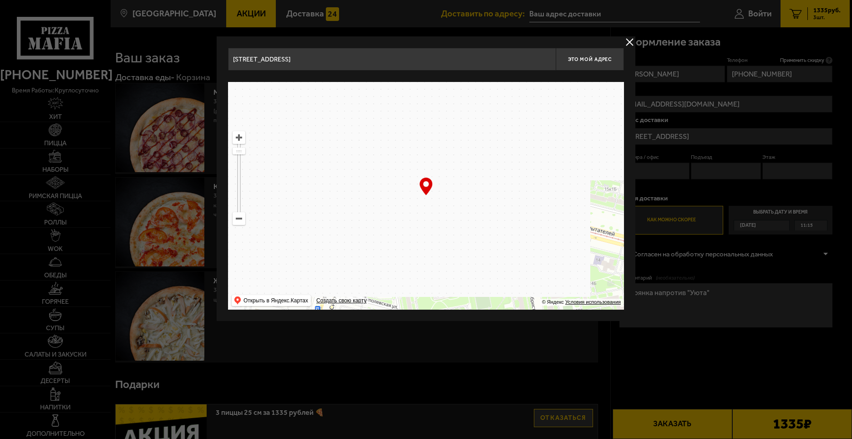
type input "[STREET_ADDRESS]"
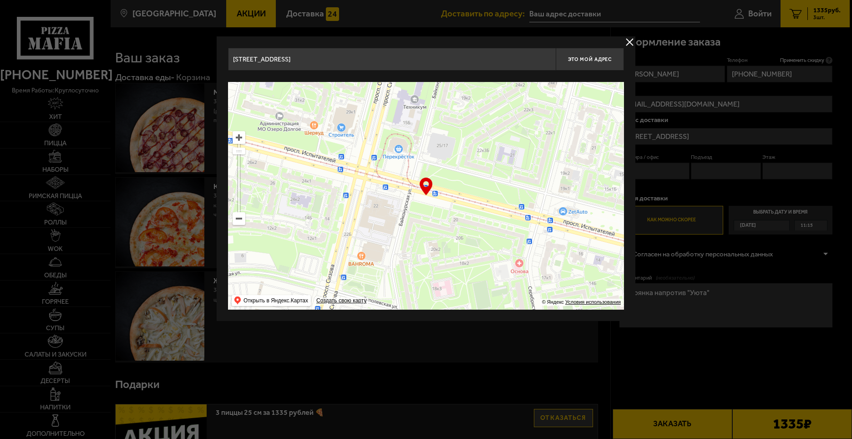
type input "[STREET_ADDRESS]"
drag, startPoint x: 480, startPoint y: 189, endPoint x: 512, endPoint y: 258, distance: 75.7
click at [528, 299] on ymaps at bounding box center [426, 196] width 396 height 228
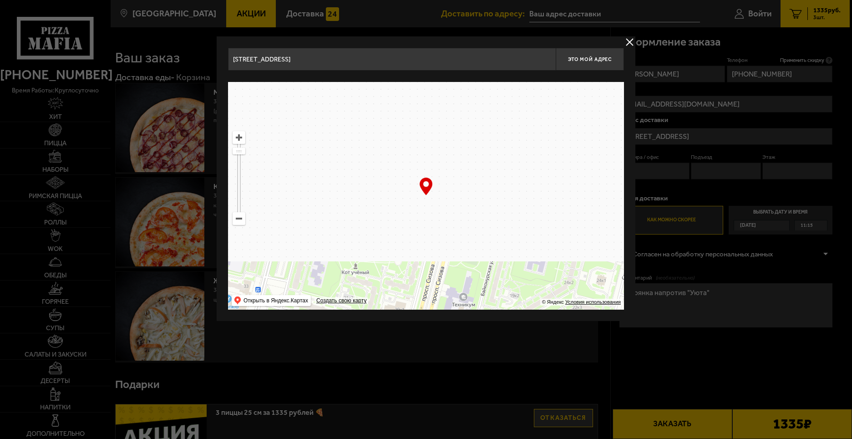
drag, startPoint x: 503, startPoint y: 147, endPoint x: 528, endPoint y: 248, distance: 103.8
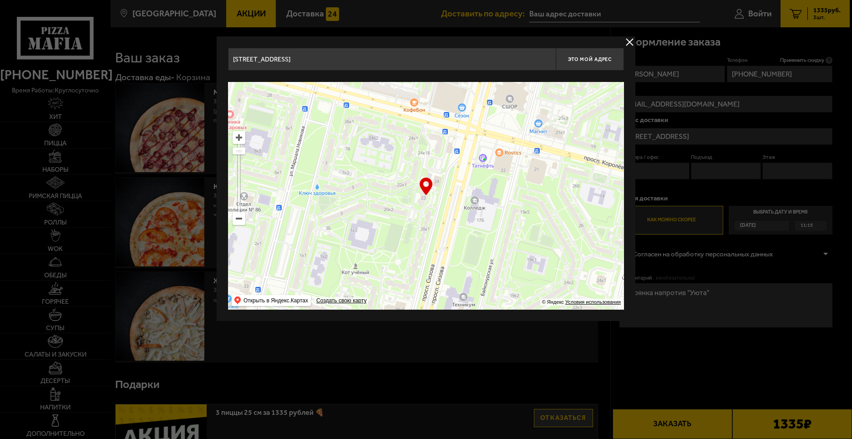
click at [528, 248] on ymaps at bounding box center [426, 196] width 396 height 228
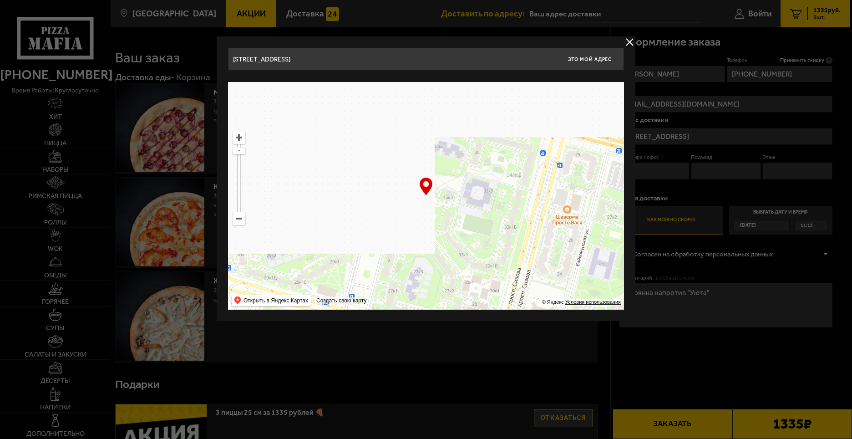
click at [483, 256] on ymaps at bounding box center [426, 196] width 396 height 228
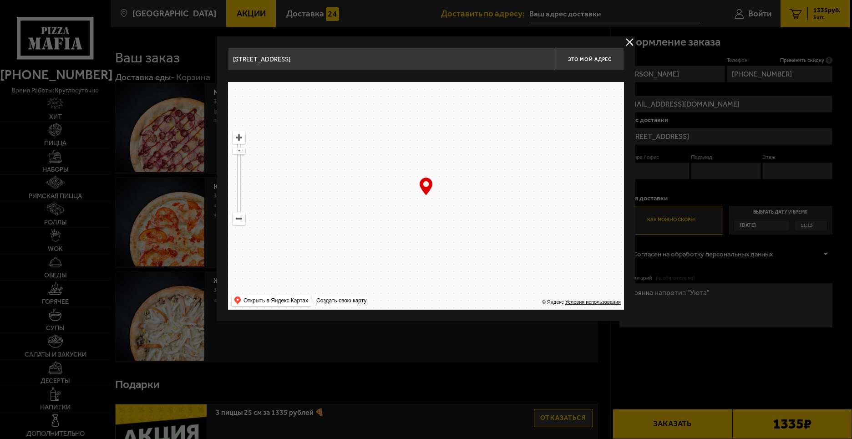
drag, startPoint x: 469, startPoint y: 154, endPoint x: 486, endPoint y: 258, distance: 105.1
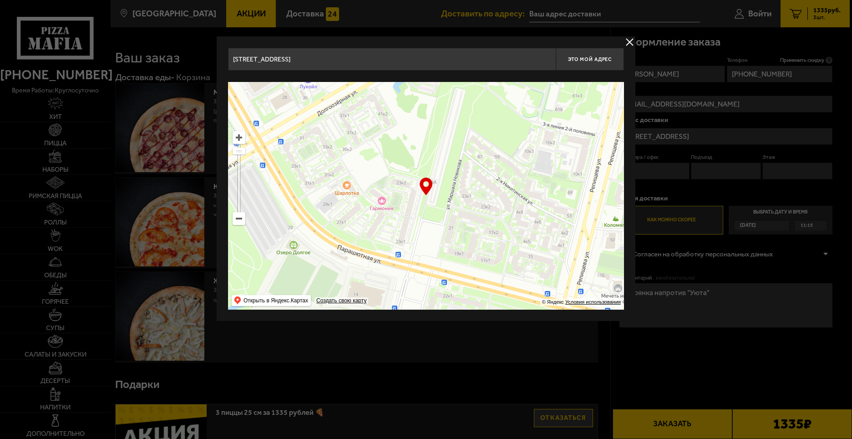
click at [479, 266] on ymaps at bounding box center [426, 196] width 396 height 228
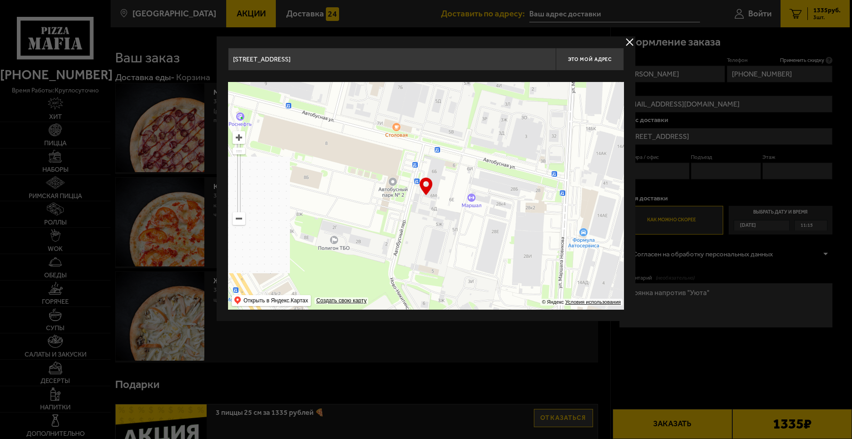
drag, startPoint x: 437, startPoint y: 218, endPoint x: 412, endPoint y: 247, distance: 38.1
click at [412, 247] on ymaps at bounding box center [426, 196] width 396 height 228
type input "[STREET_ADDRESS]"
click at [449, 251] on ymaps at bounding box center [426, 196] width 396 height 228
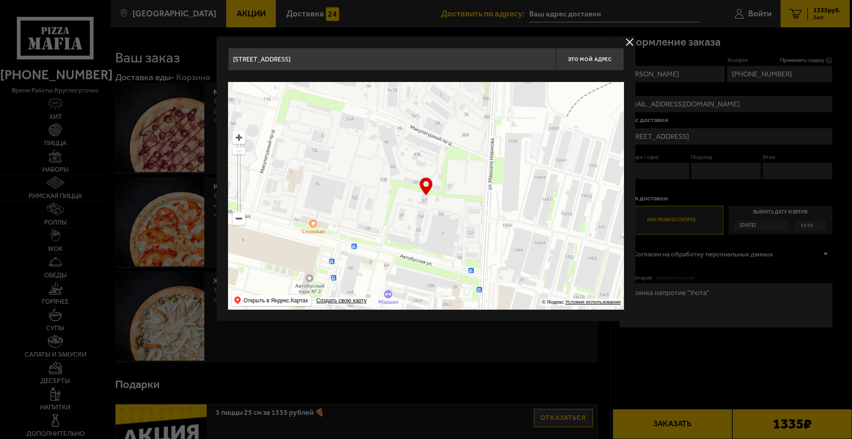
drag, startPoint x: 484, startPoint y: 152, endPoint x: 479, endPoint y: 252, distance: 100.3
click at [477, 259] on ymaps at bounding box center [426, 196] width 396 height 228
type input "[STREET_ADDRESS]"
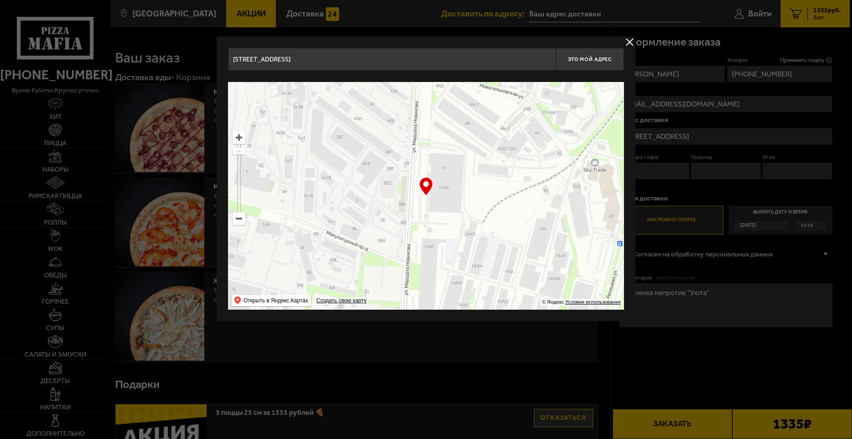
type input "[STREET_ADDRESS][PERSON_NAME]"
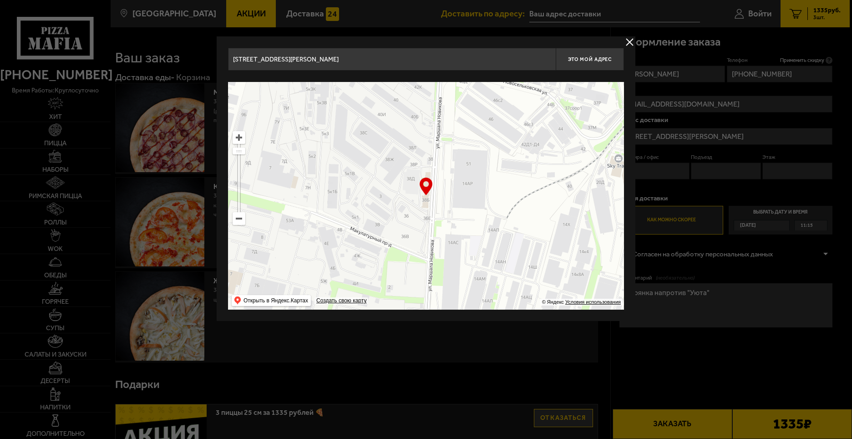
drag, startPoint x: 503, startPoint y: 202, endPoint x: 485, endPoint y: 150, distance: 54.8
click at [485, 150] on ymaps at bounding box center [426, 196] width 396 height 228
type input "[STREET_ADDRESS][PERSON_NAME]"
click at [818, 360] on div at bounding box center [426, 219] width 852 height 439
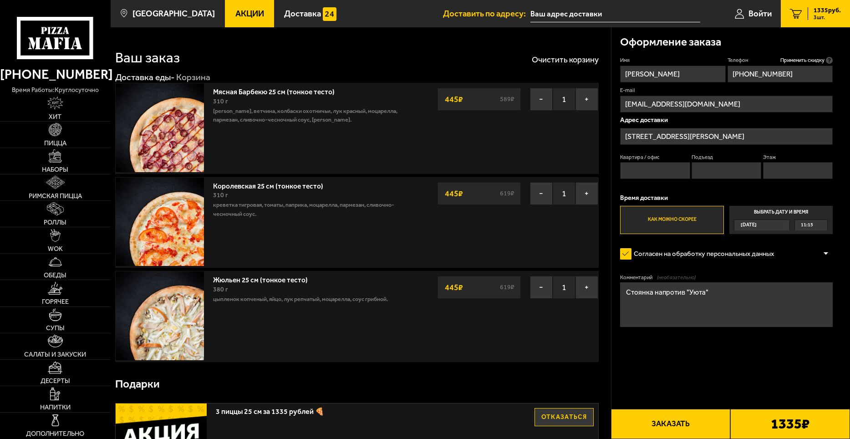
click at [642, 166] on input "Квартира / офис" at bounding box center [655, 170] width 70 height 17
type input "1"
drag, startPoint x: 721, startPoint y: 172, endPoint x: 778, endPoint y: 173, distance: 56.9
click at [721, 172] on input "Подъезд" at bounding box center [726, 170] width 70 height 17
type input "1"
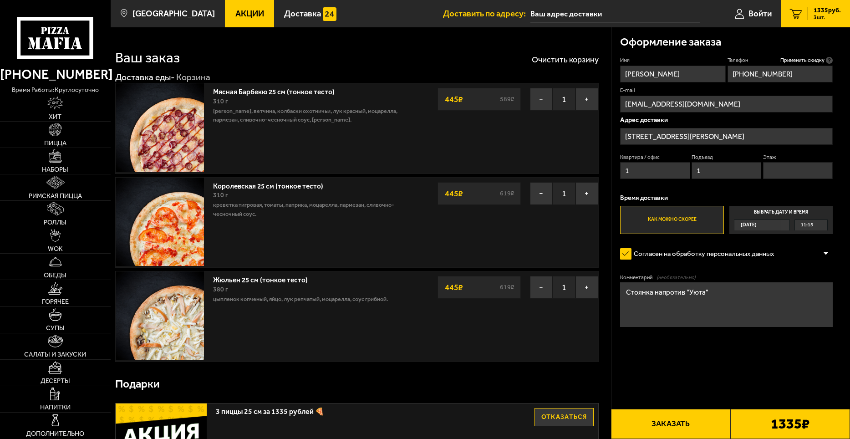
click at [792, 169] on input "Этаж" at bounding box center [798, 170] width 70 height 17
type input "1"
click at [789, 345] on form "Имя [PERSON_NAME] Телефон Применить скидку Вы будете зарегистрированы автоматич…" at bounding box center [726, 217] width 213 height 322
click at [692, 422] on button "Заказать" at bounding box center [671, 424] width 120 height 30
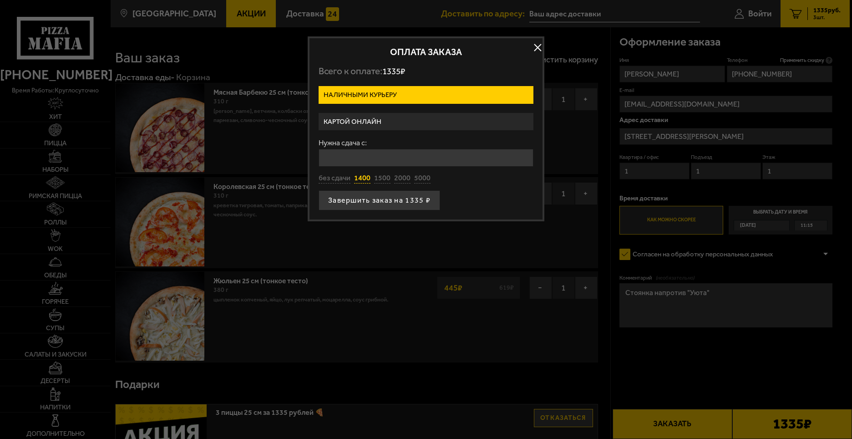
click at [362, 179] on button "1400" at bounding box center [362, 178] width 16 height 10
type input "1400"
click at [380, 196] on button "Завершить заказ на 1335 ₽" at bounding box center [380, 200] width 122 height 20
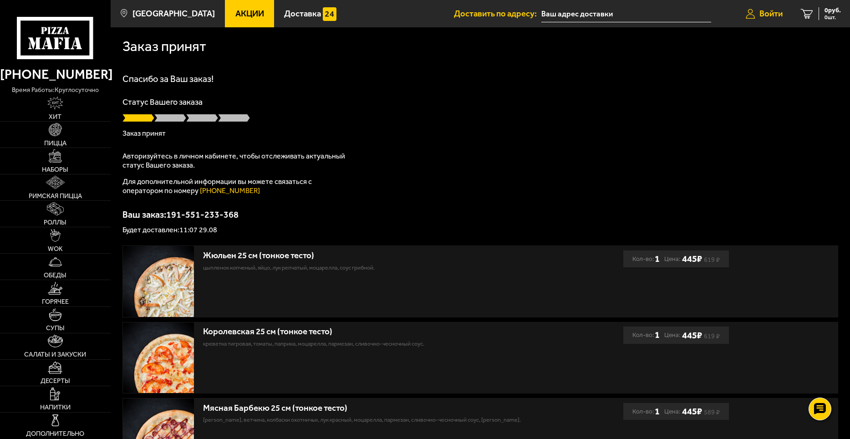
click at [772, 13] on span "Войти" at bounding box center [770, 14] width 23 height 9
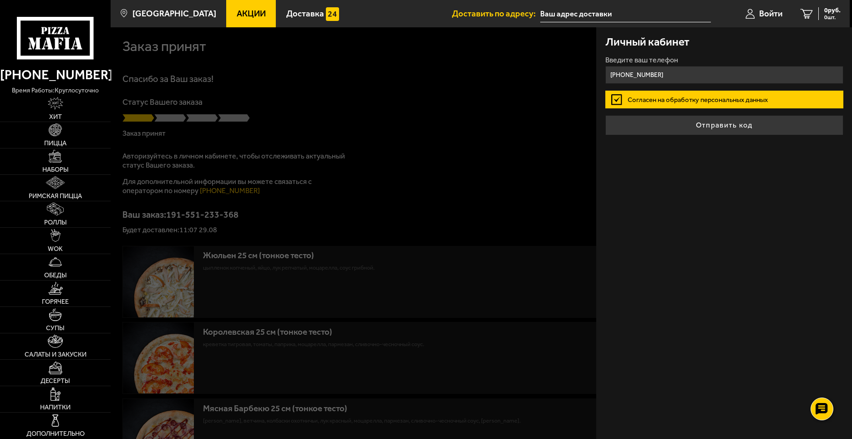
type input "[PHONE_NUMBER]"
click at [615, 99] on label "Согласен на обработку персональных данных" at bounding box center [724, 100] width 238 height 18
click at [0, 0] on input "Согласен на обработку персональных данных" at bounding box center [0, 0] width 0 height 0
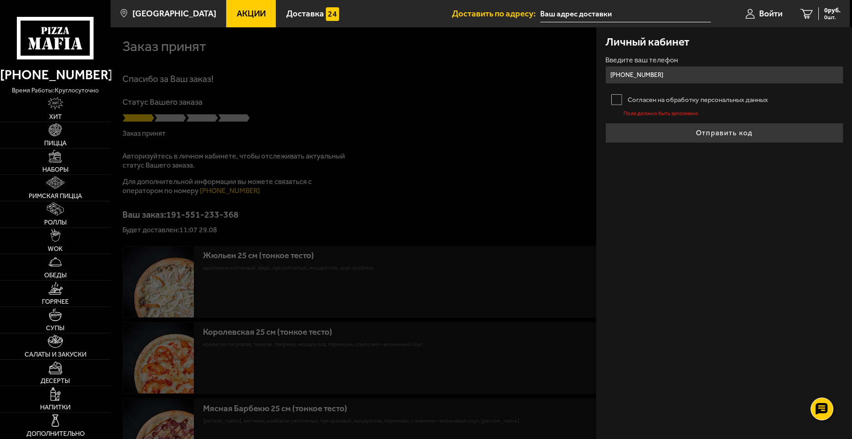
click at [619, 100] on label "Согласен на обработку персональных данных" at bounding box center [724, 100] width 238 height 18
click at [0, 0] on input "Согласен на обработку персональных данных" at bounding box center [0, 0] width 0 height 0
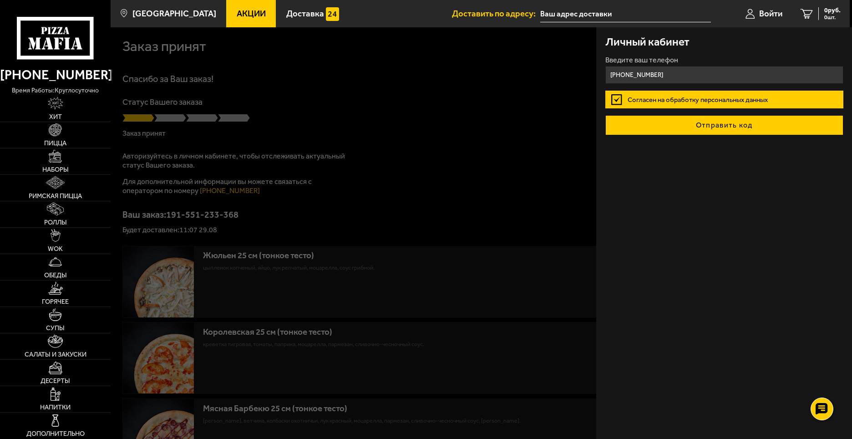
click at [675, 124] on button "Отправить код" at bounding box center [724, 125] width 238 height 20
